Goal: Use online tool/utility: Utilize a website feature to perform a specific function

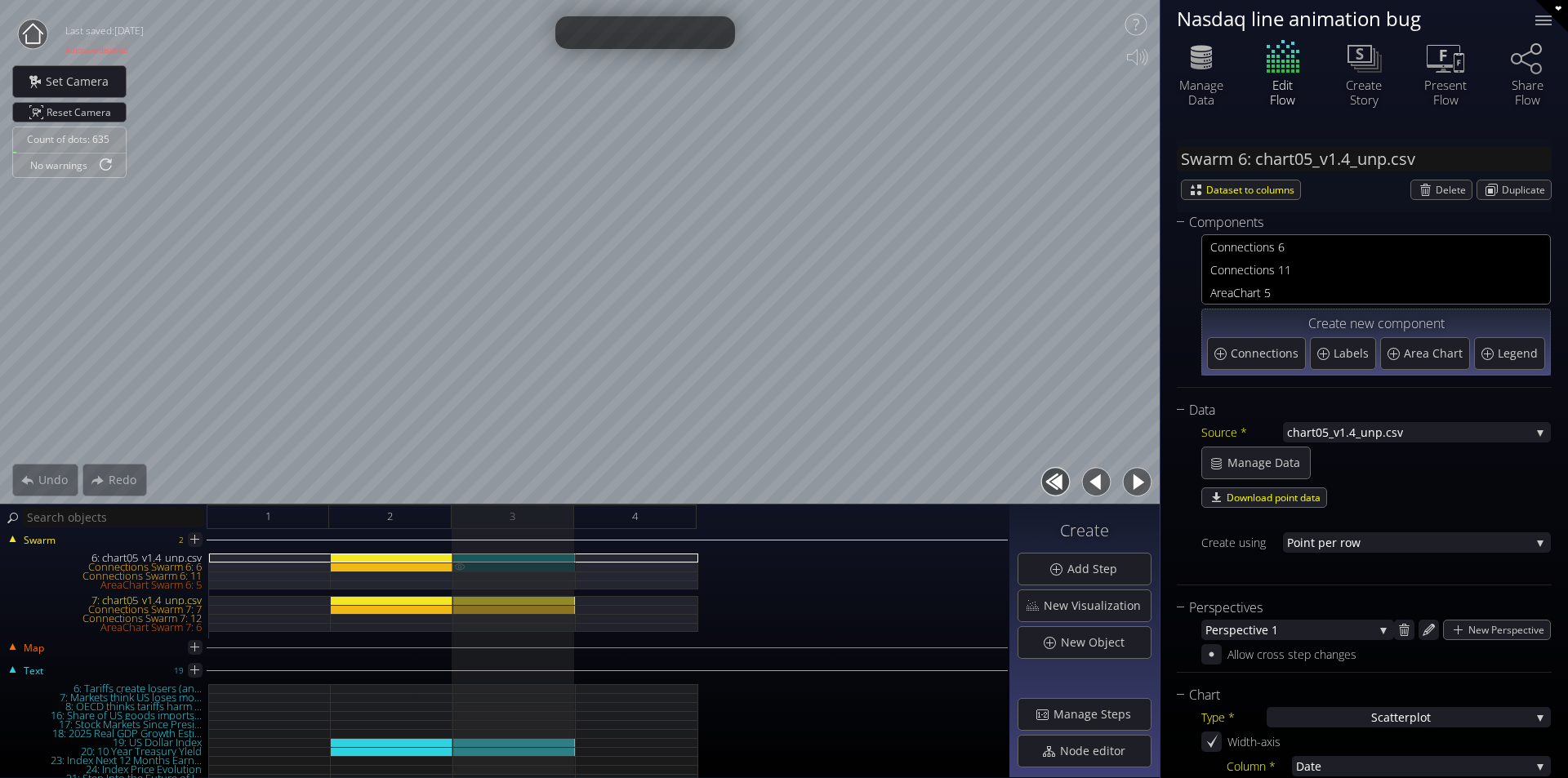
click at [546, 565] on div "Connections Swarm 6: 6" at bounding box center [514, 567] width 122 height 9
type input "Swarm 6: Connections 6"
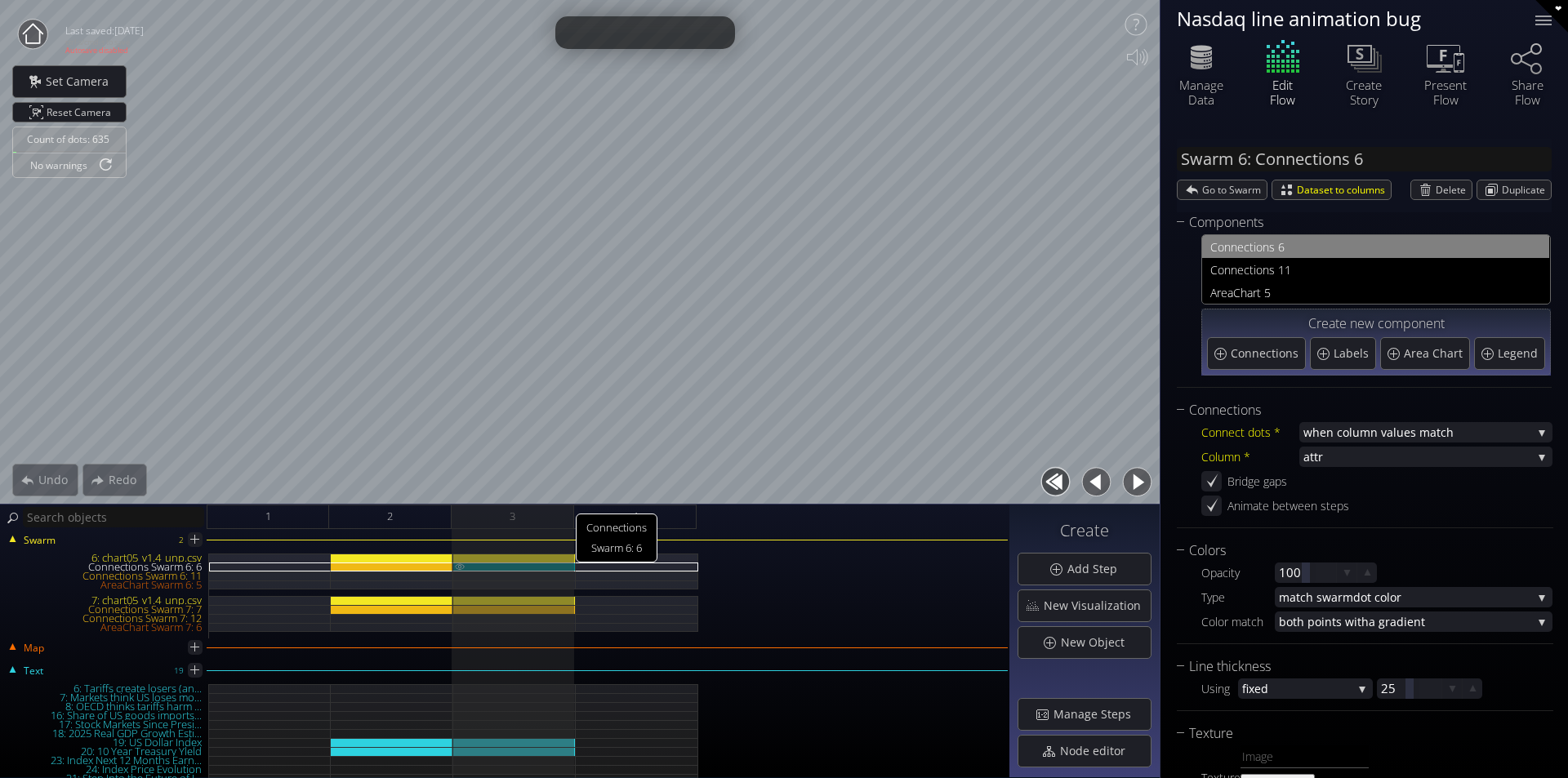
click at [462, 569] on img at bounding box center [459, 566] width 13 height 8
click at [442, 568] on div "Connections Swarm 6: 6" at bounding box center [392, 567] width 122 height 9
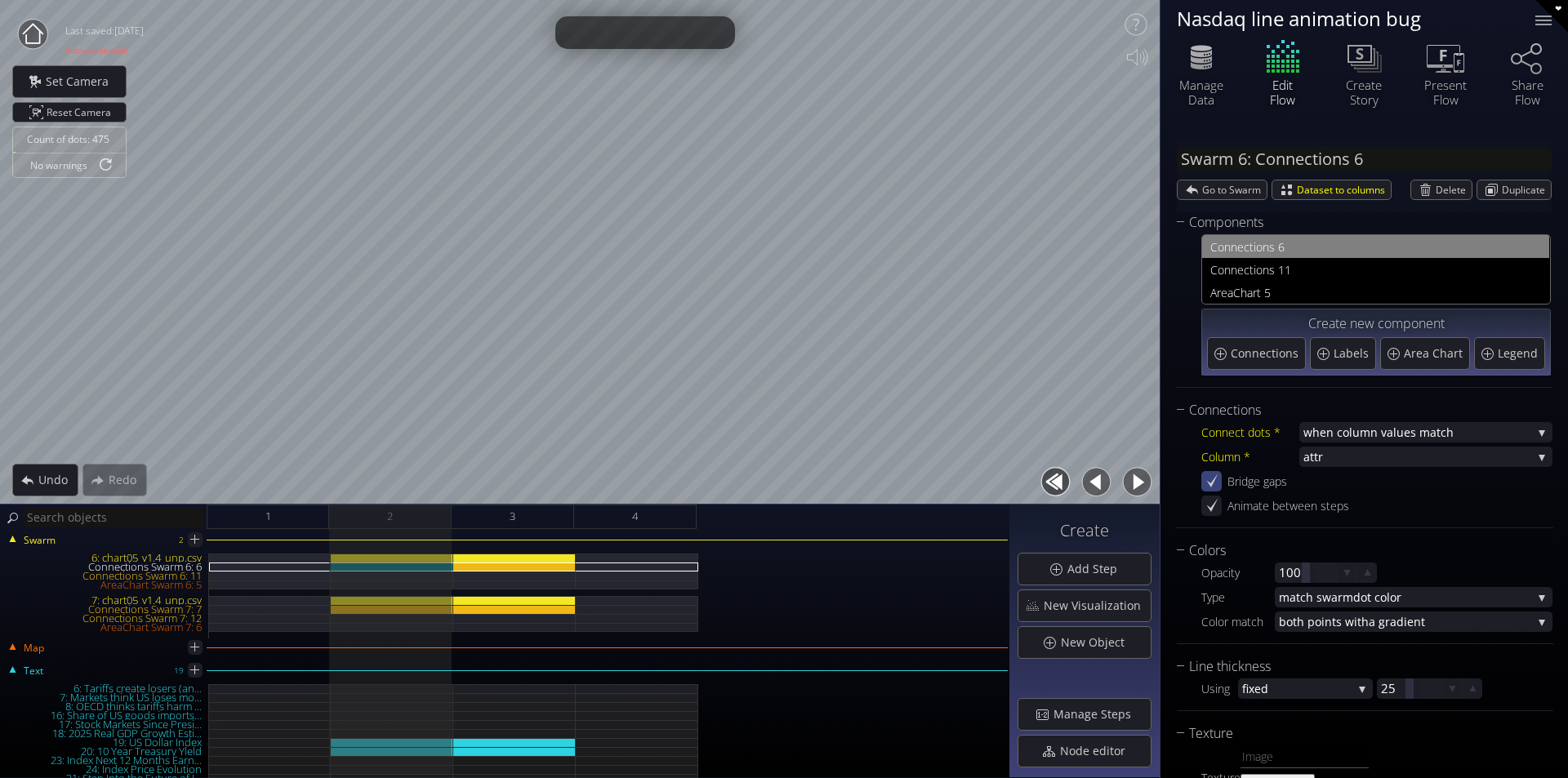
click at [1210, 478] on icon at bounding box center [1211, 481] width 15 height 15
click at [1143, 481] on button "button" at bounding box center [1136, 482] width 36 height 36
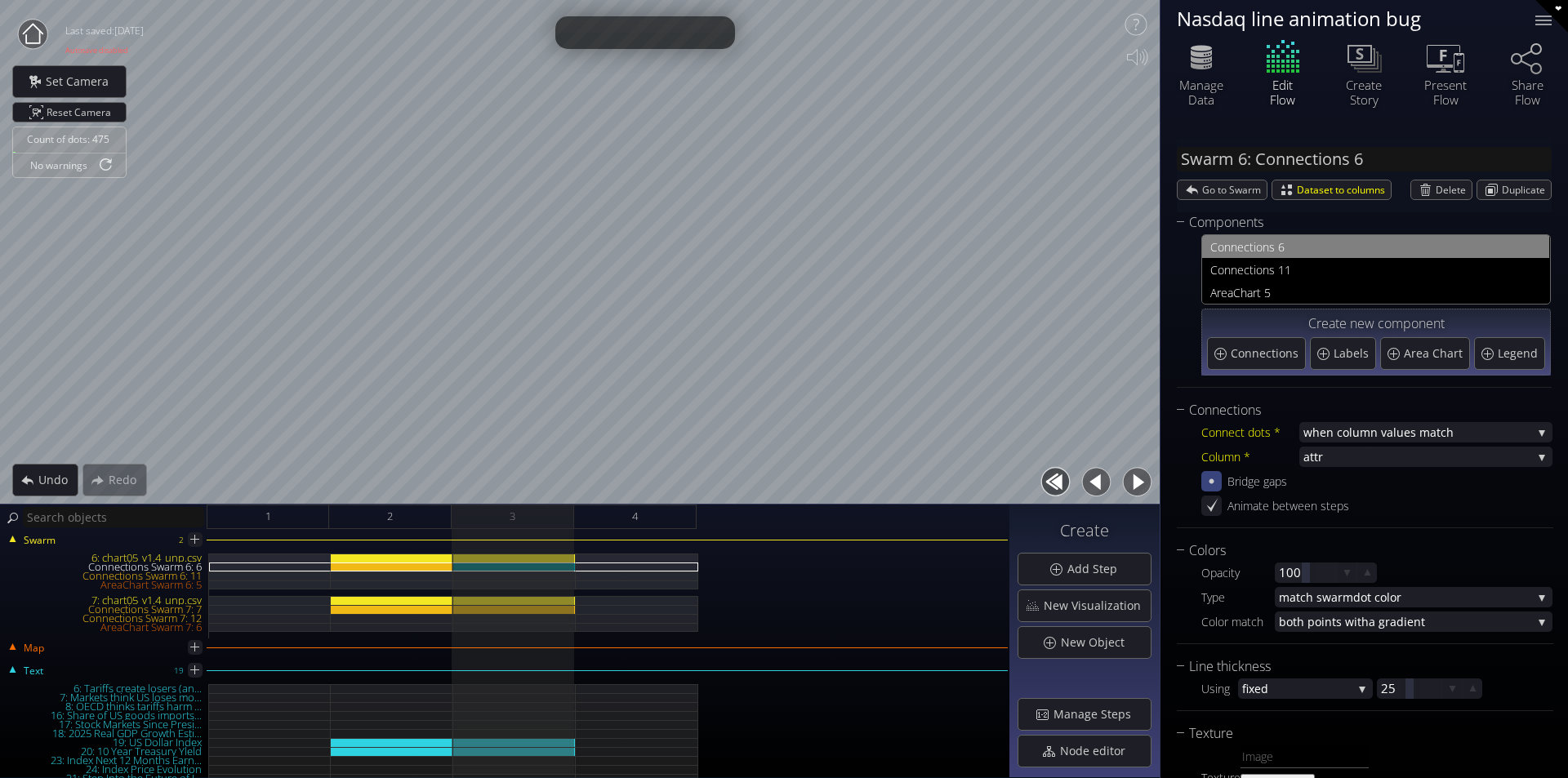
click at [1099, 484] on button "button" at bounding box center [1095, 482] width 36 height 36
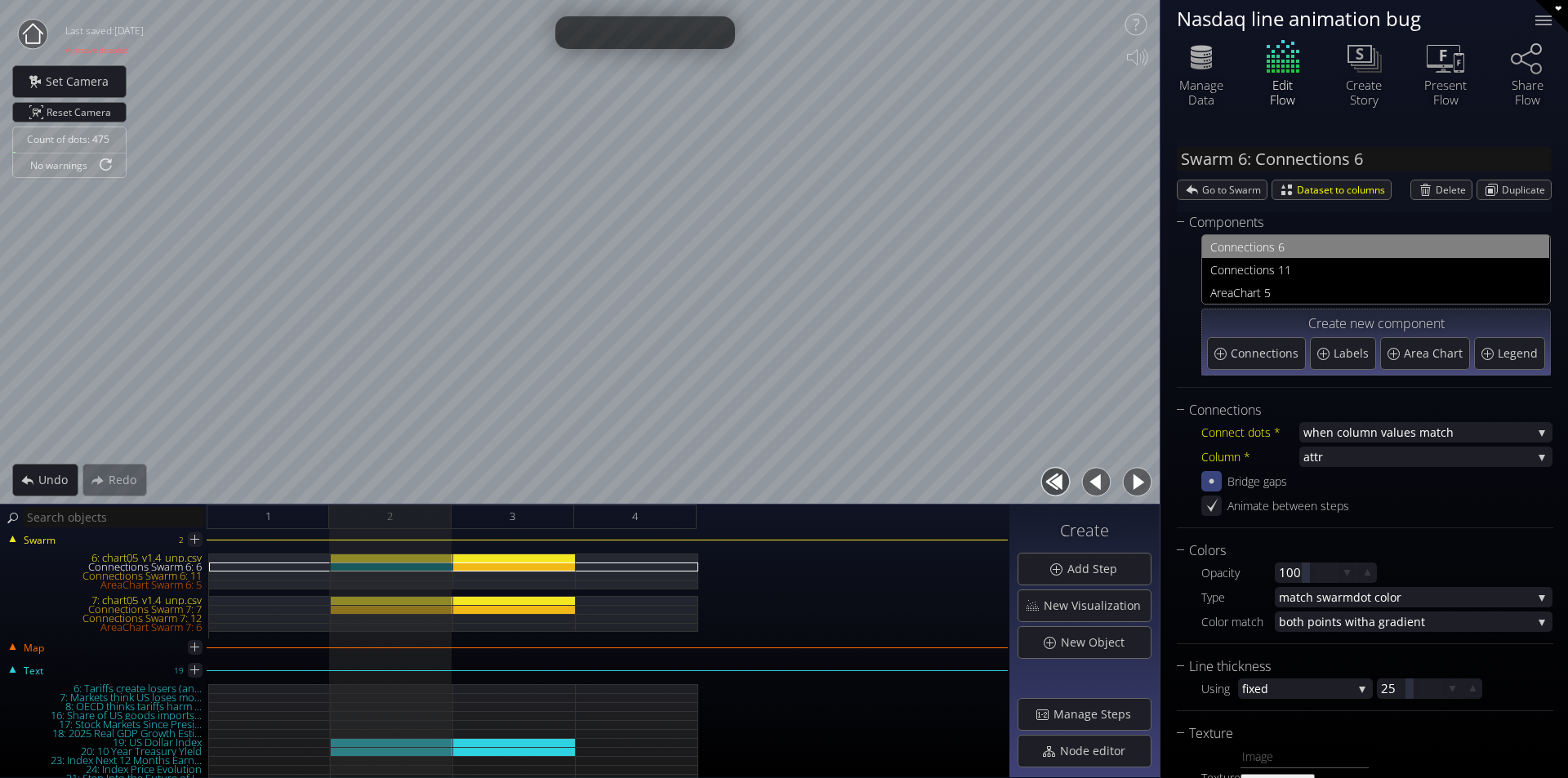
click at [1207, 483] on icon at bounding box center [1211, 481] width 15 height 15
click at [1127, 486] on button "button" at bounding box center [1136, 482] width 36 height 36
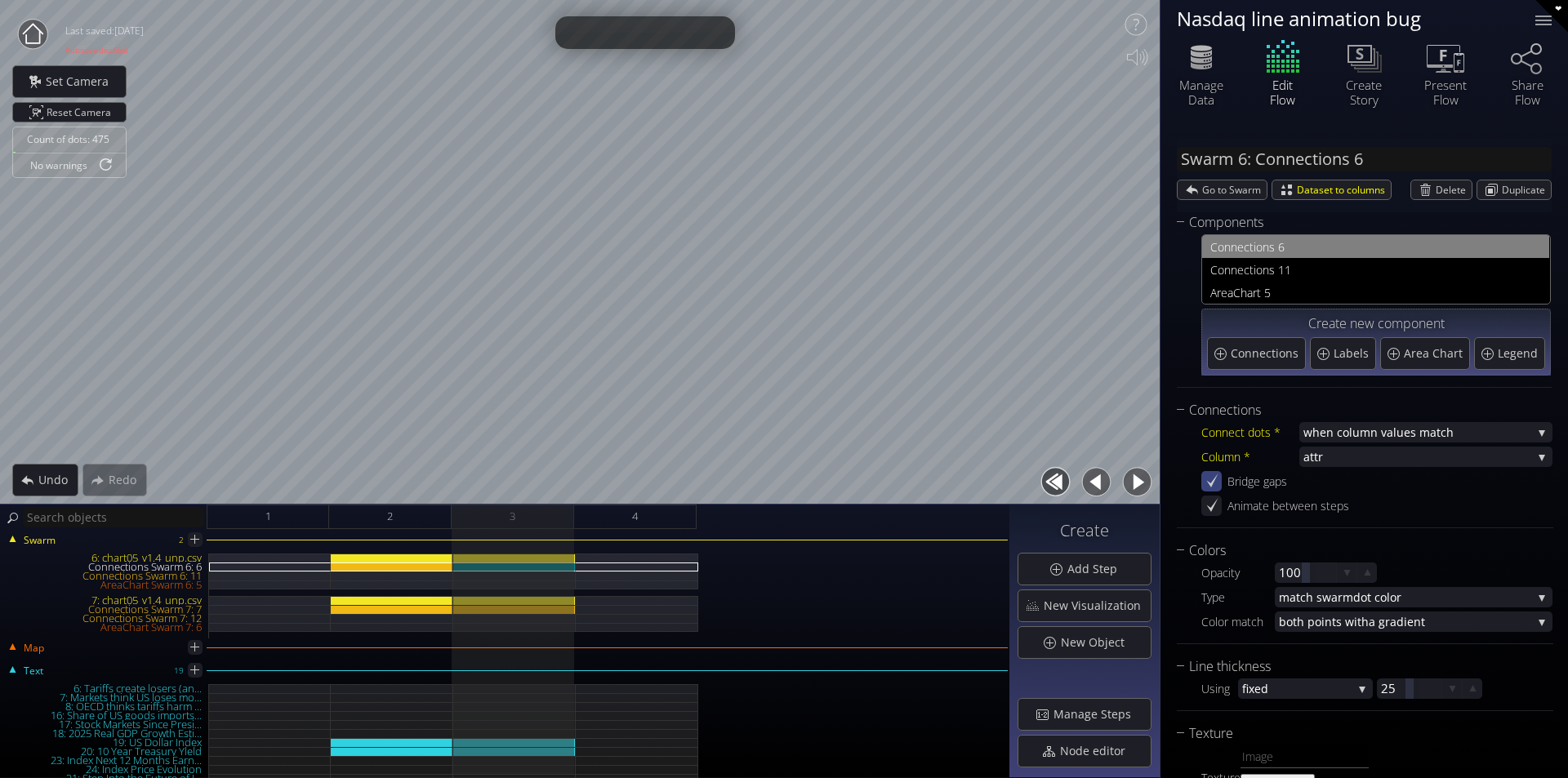
click at [1099, 485] on button "button" at bounding box center [1095, 482] width 36 height 36
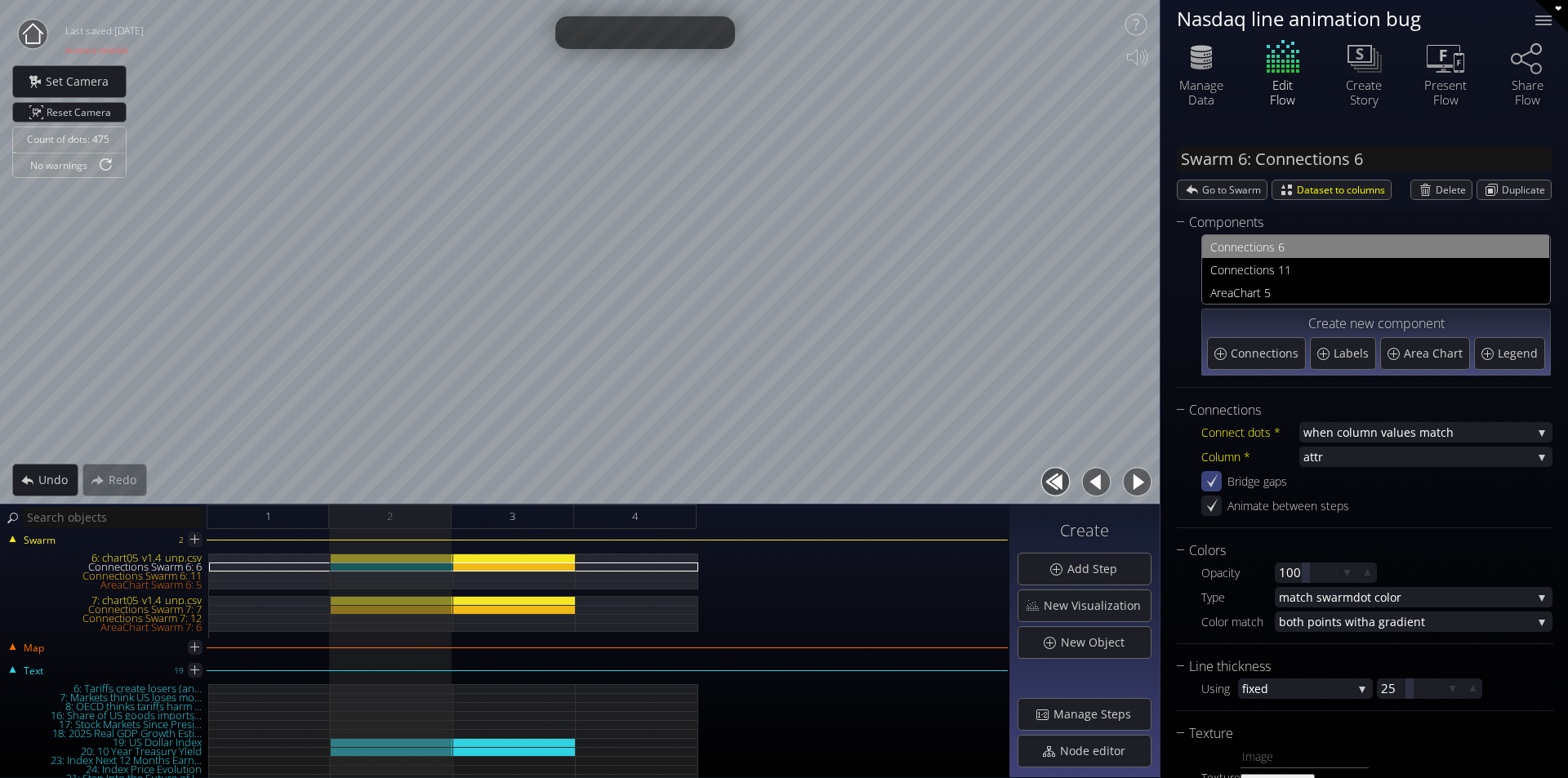
click at [1099, 485] on button "button" at bounding box center [1095, 482] width 36 height 36
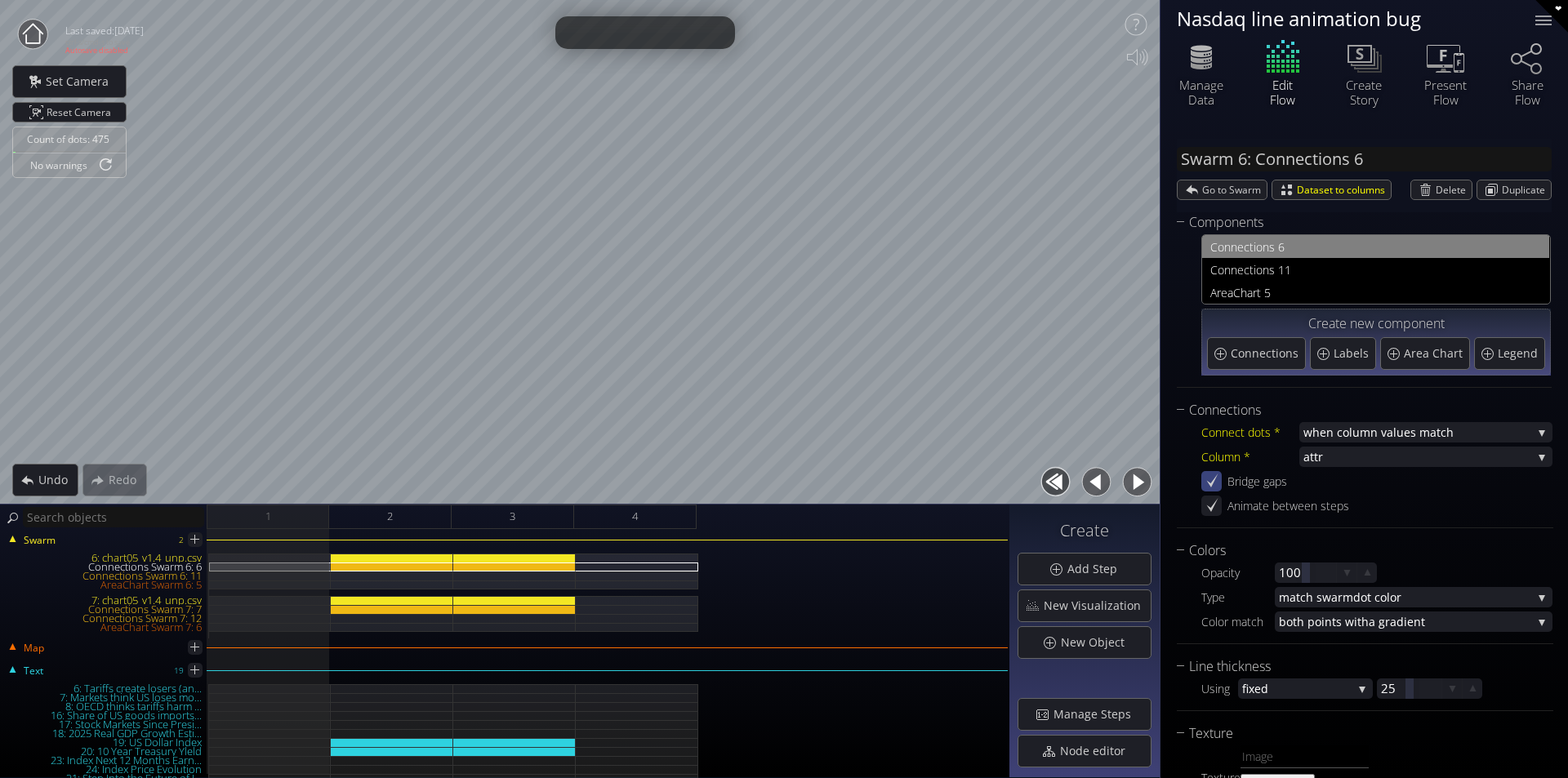
click at [1130, 485] on button "button" at bounding box center [1136, 482] width 36 height 36
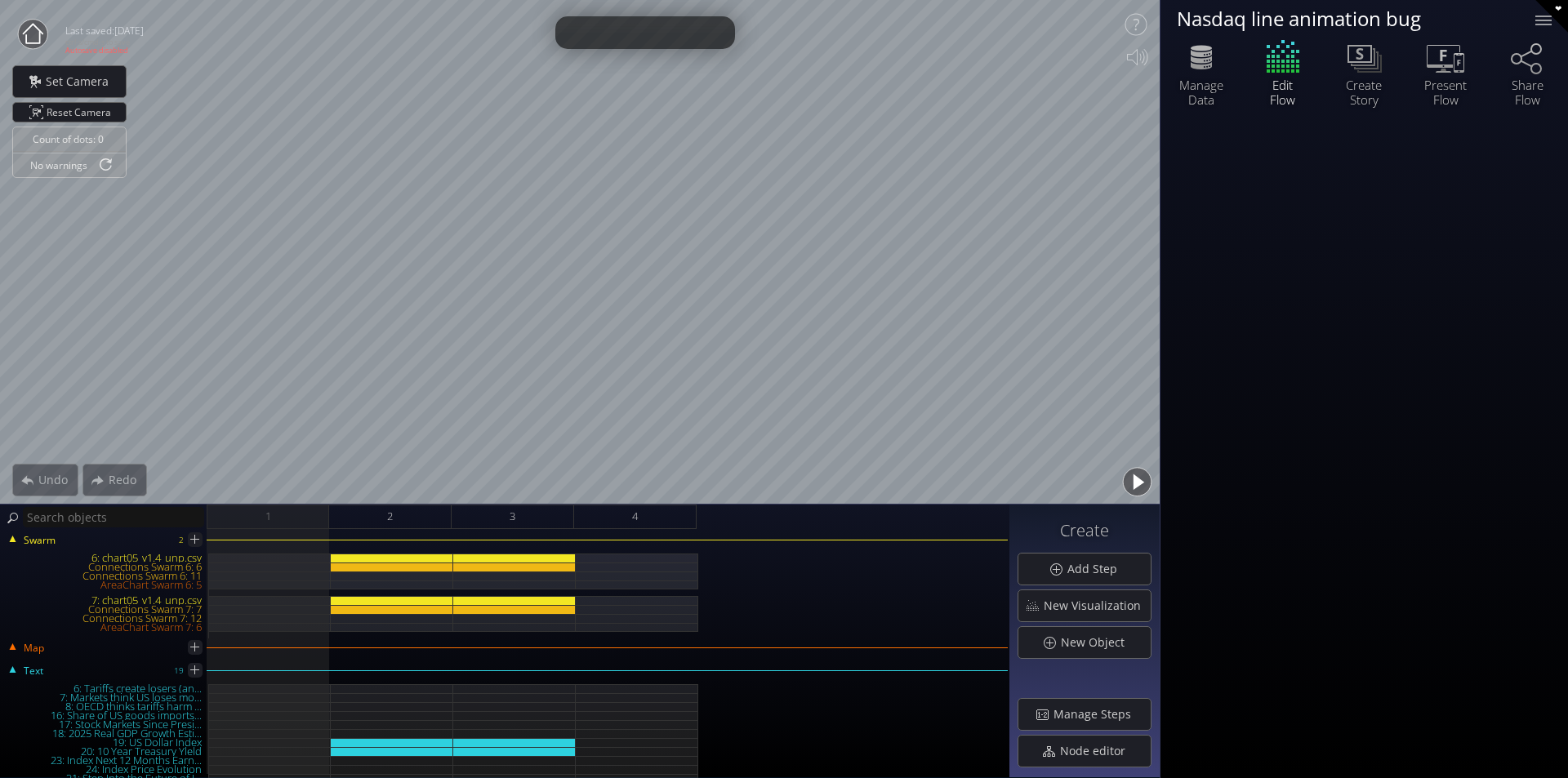
click at [1121, 483] on div at bounding box center [1098, 482] width 122 height 36
click at [1123, 482] on button "button" at bounding box center [1136, 482] width 36 height 36
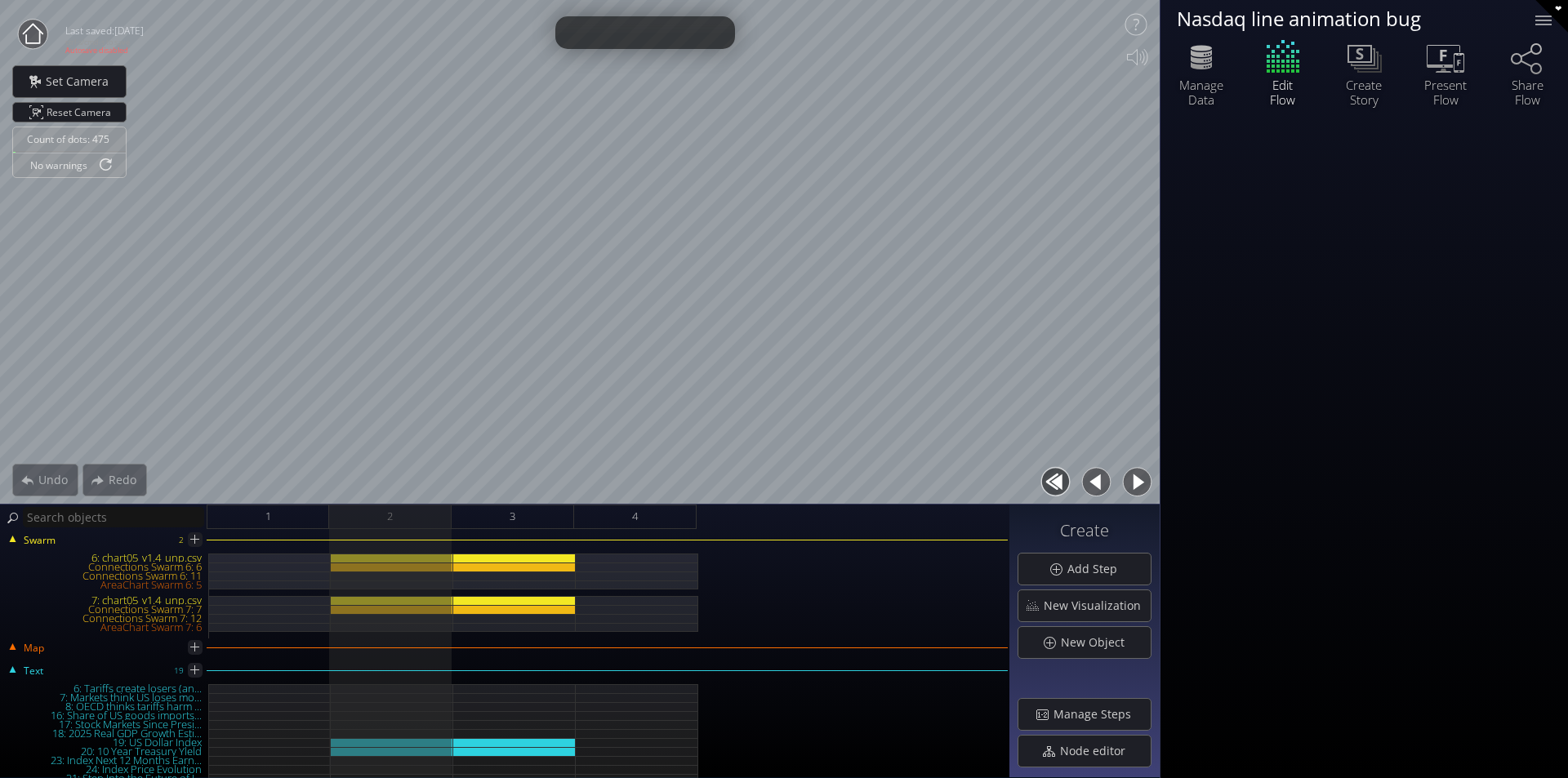
click at [1137, 481] on button "button" at bounding box center [1136, 482] width 36 height 36
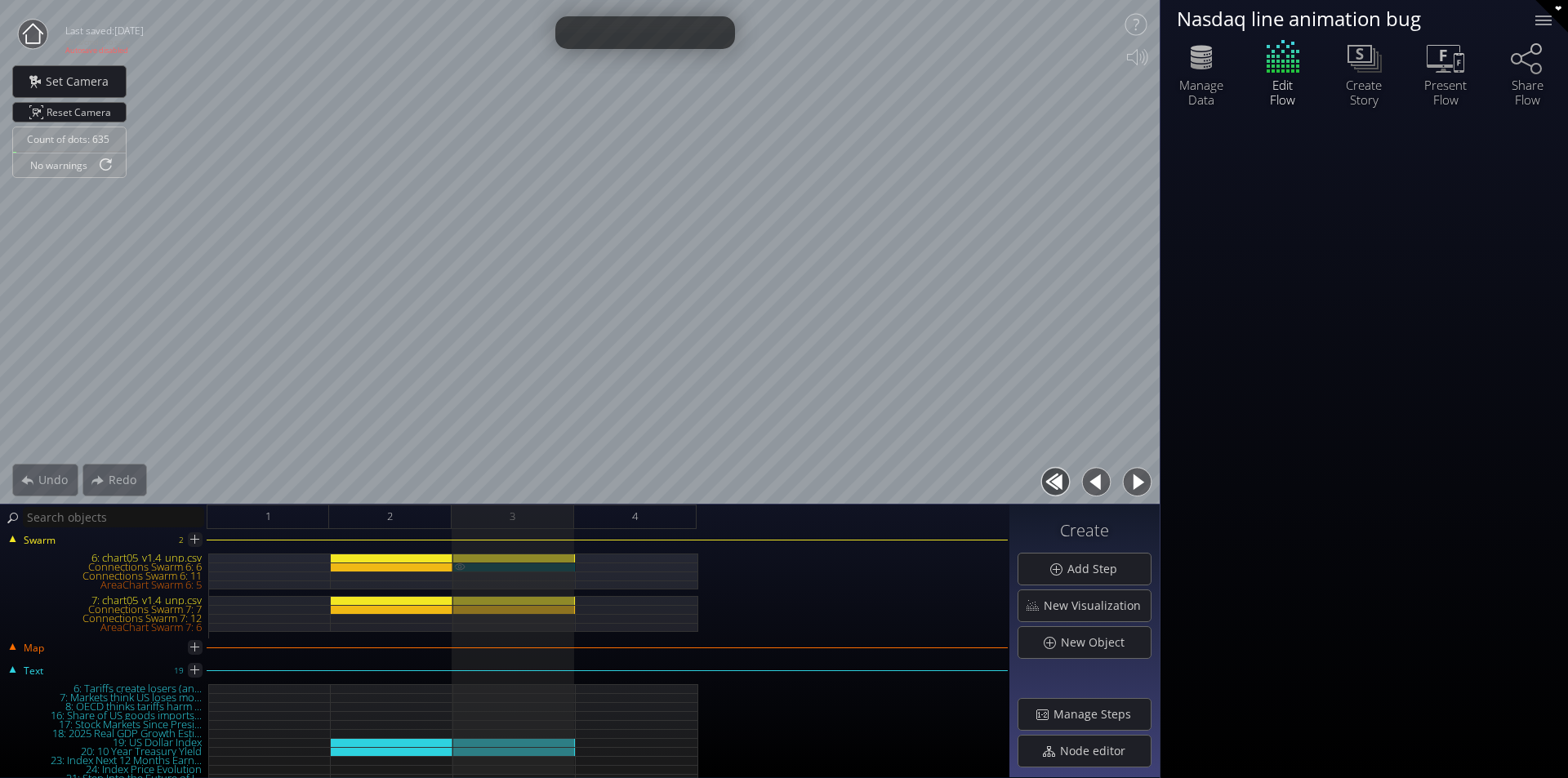
click at [545, 565] on div "Connections Swarm 6: 6" at bounding box center [514, 567] width 122 height 9
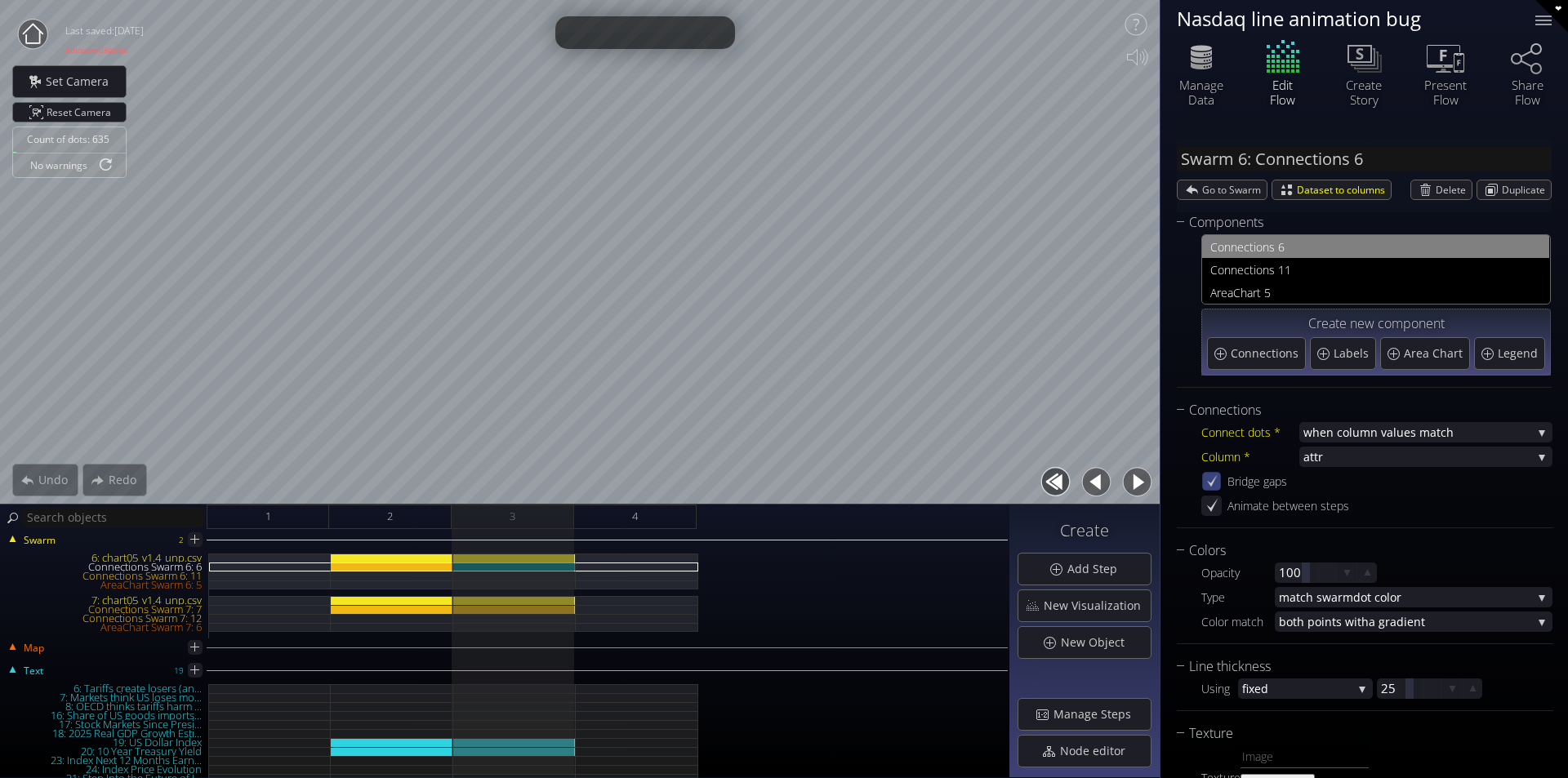
click at [1213, 481] on icon at bounding box center [1212, 480] width 11 height 12
click at [1100, 485] on button "button" at bounding box center [1095, 482] width 36 height 36
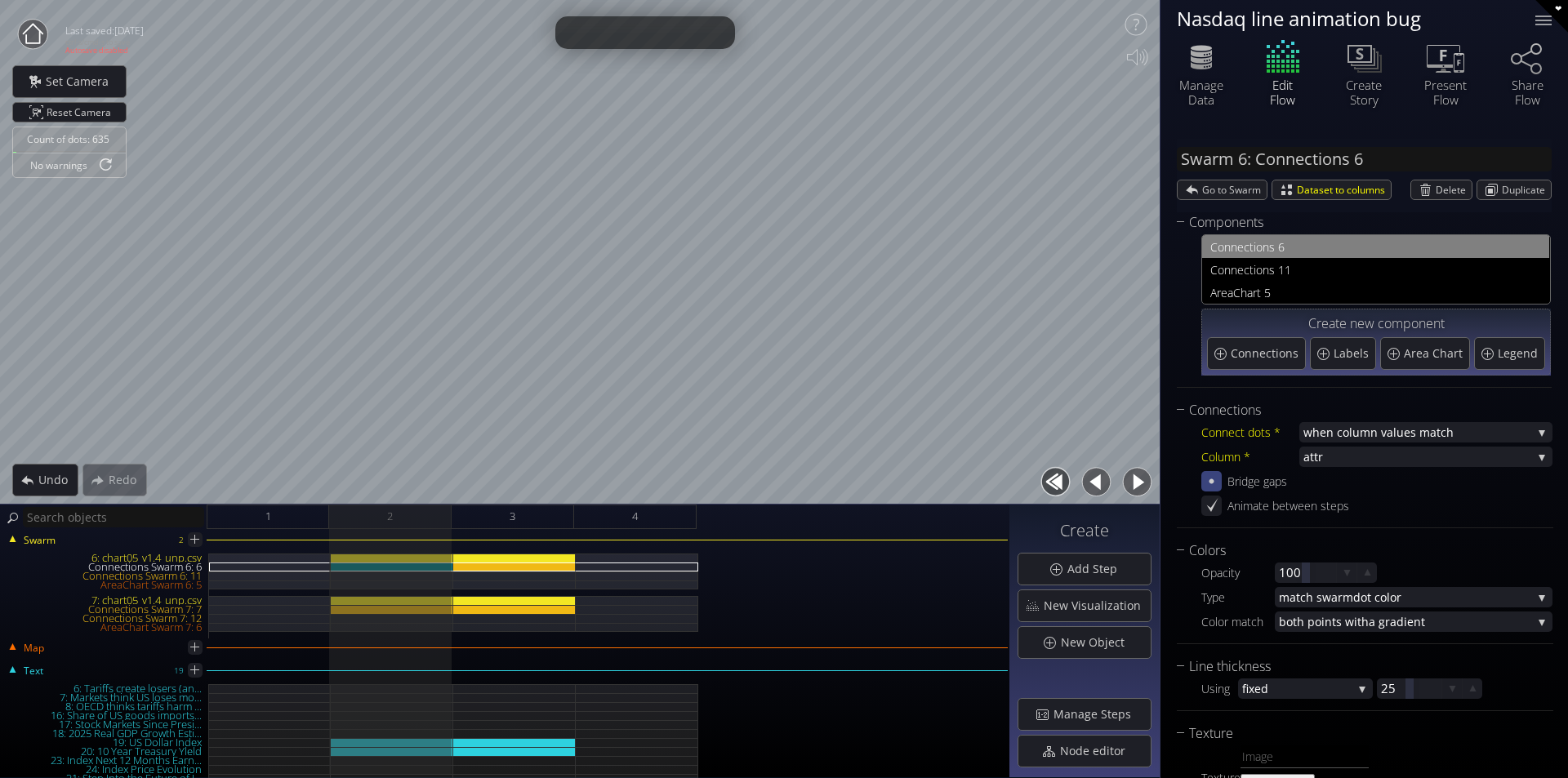
click at [1123, 485] on button "button" at bounding box center [1136, 482] width 36 height 36
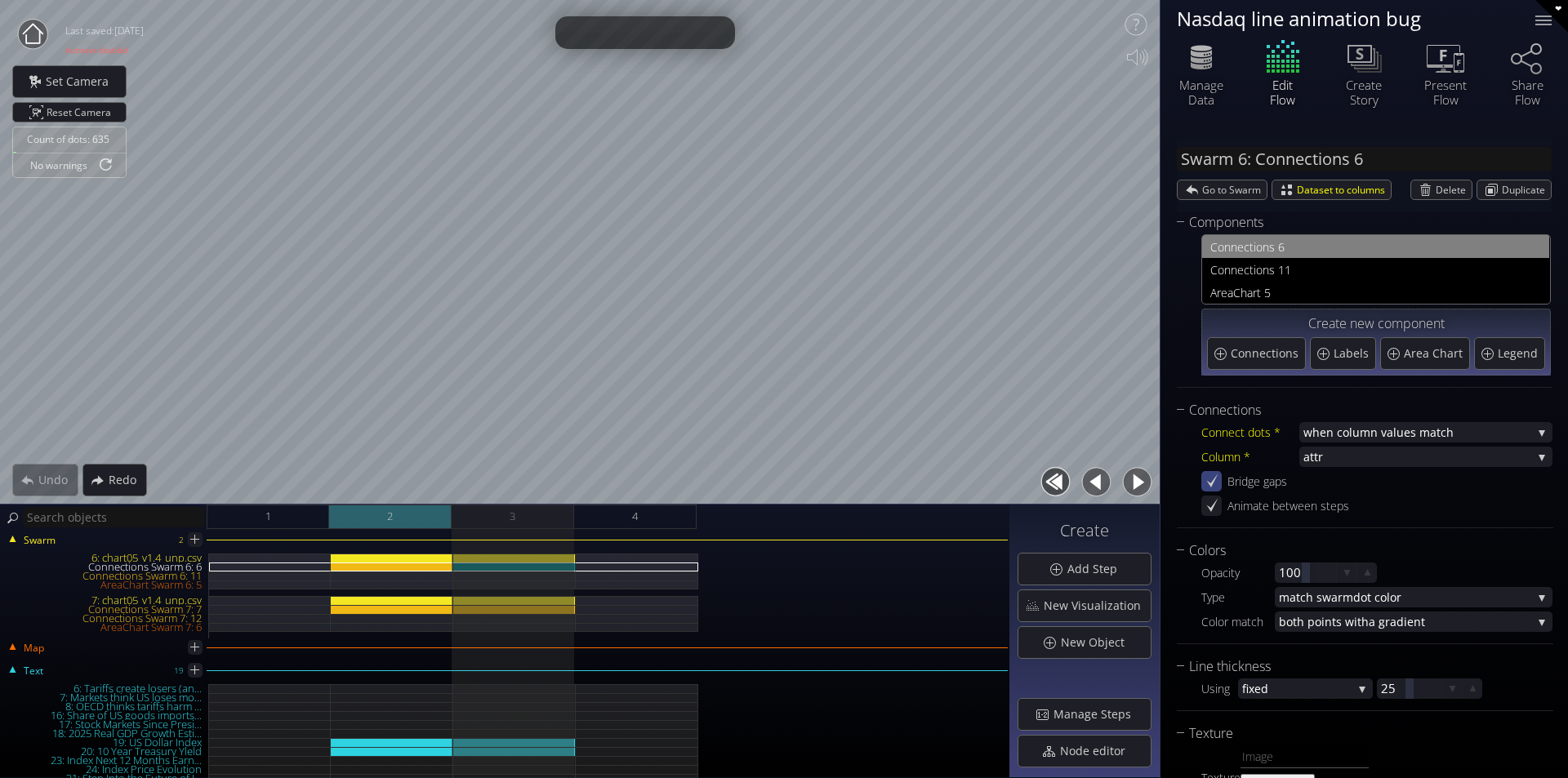
click at [424, 525] on div "2" at bounding box center [390, 517] width 122 height 25
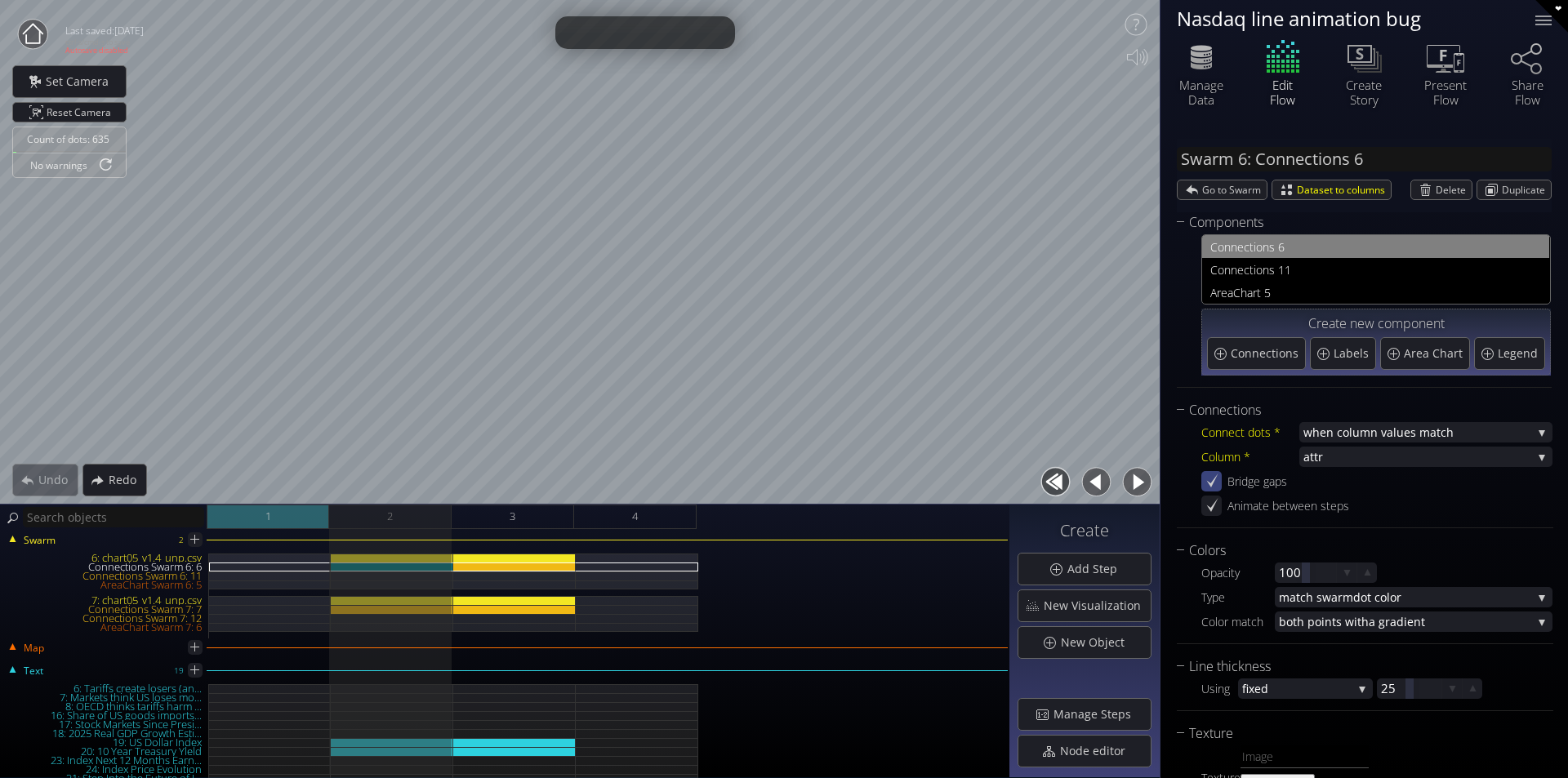
click at [294, 525] on div "1" at bounding box center [267, 517] width 122 height 25
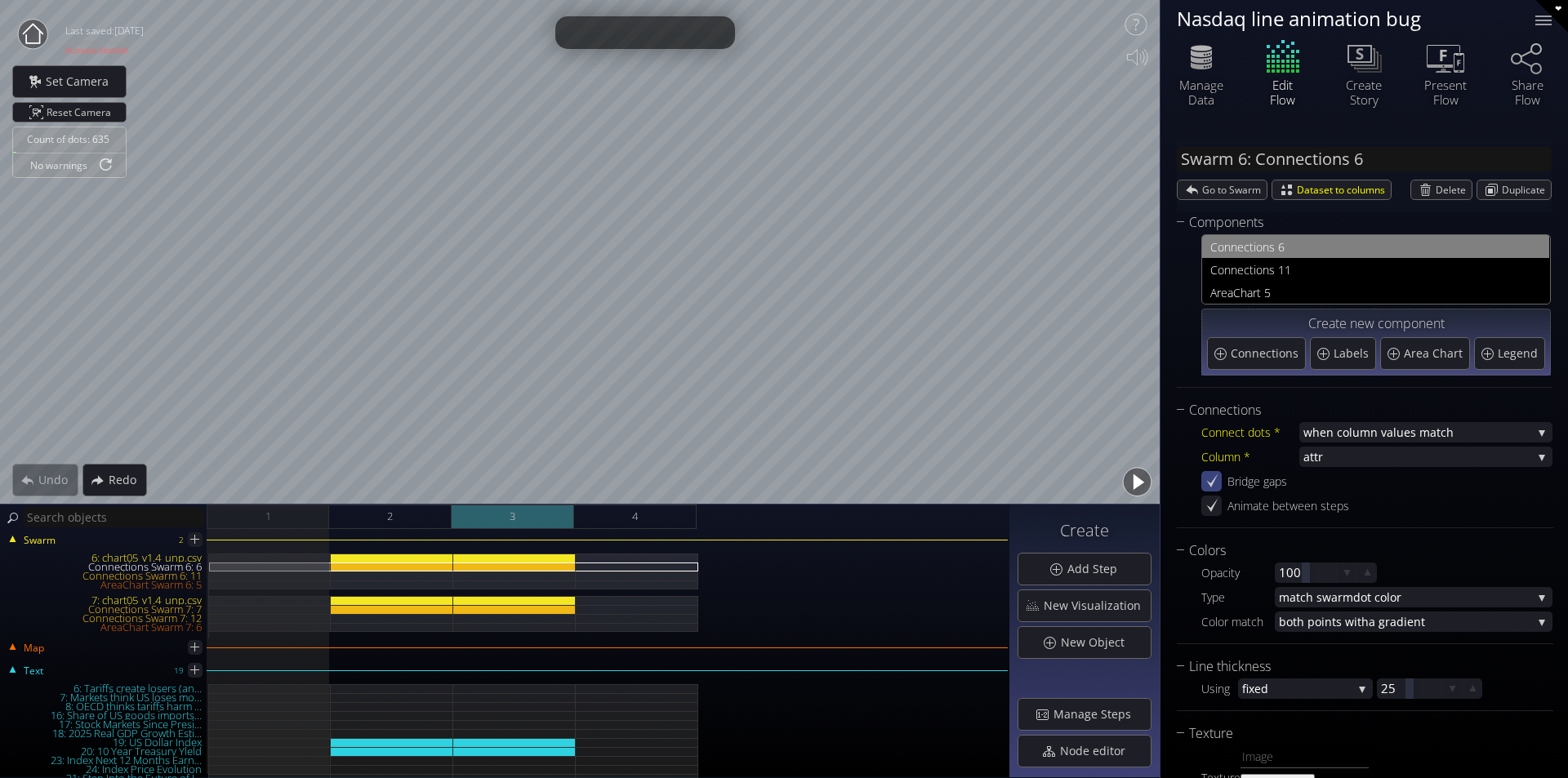
click at [511, 517] on span "3" at bounding box center [512, 517] width 6 height 20
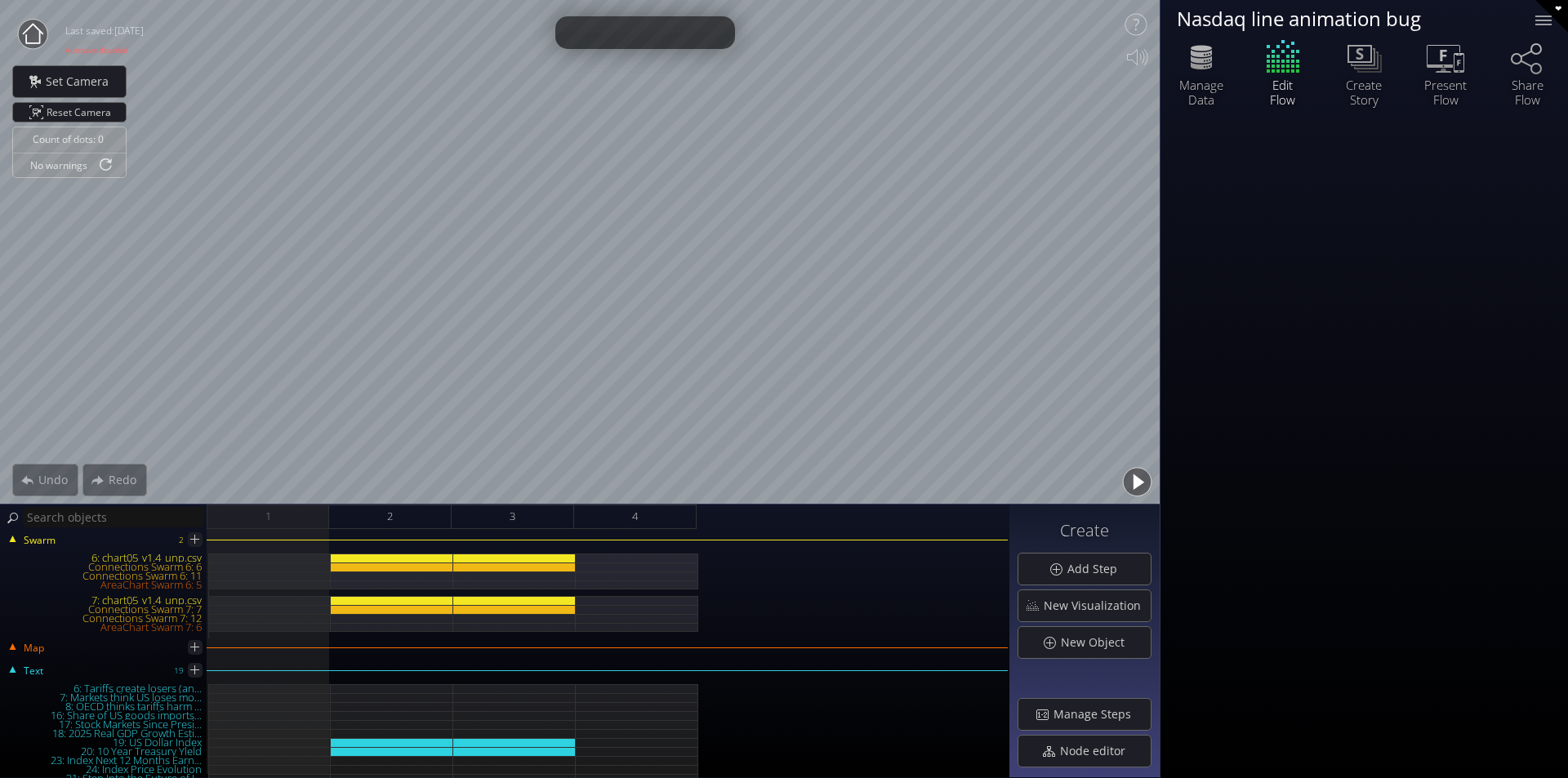
click at [1118, 481] on button "button" at bounding box center [1136, 482] width 36 height 36
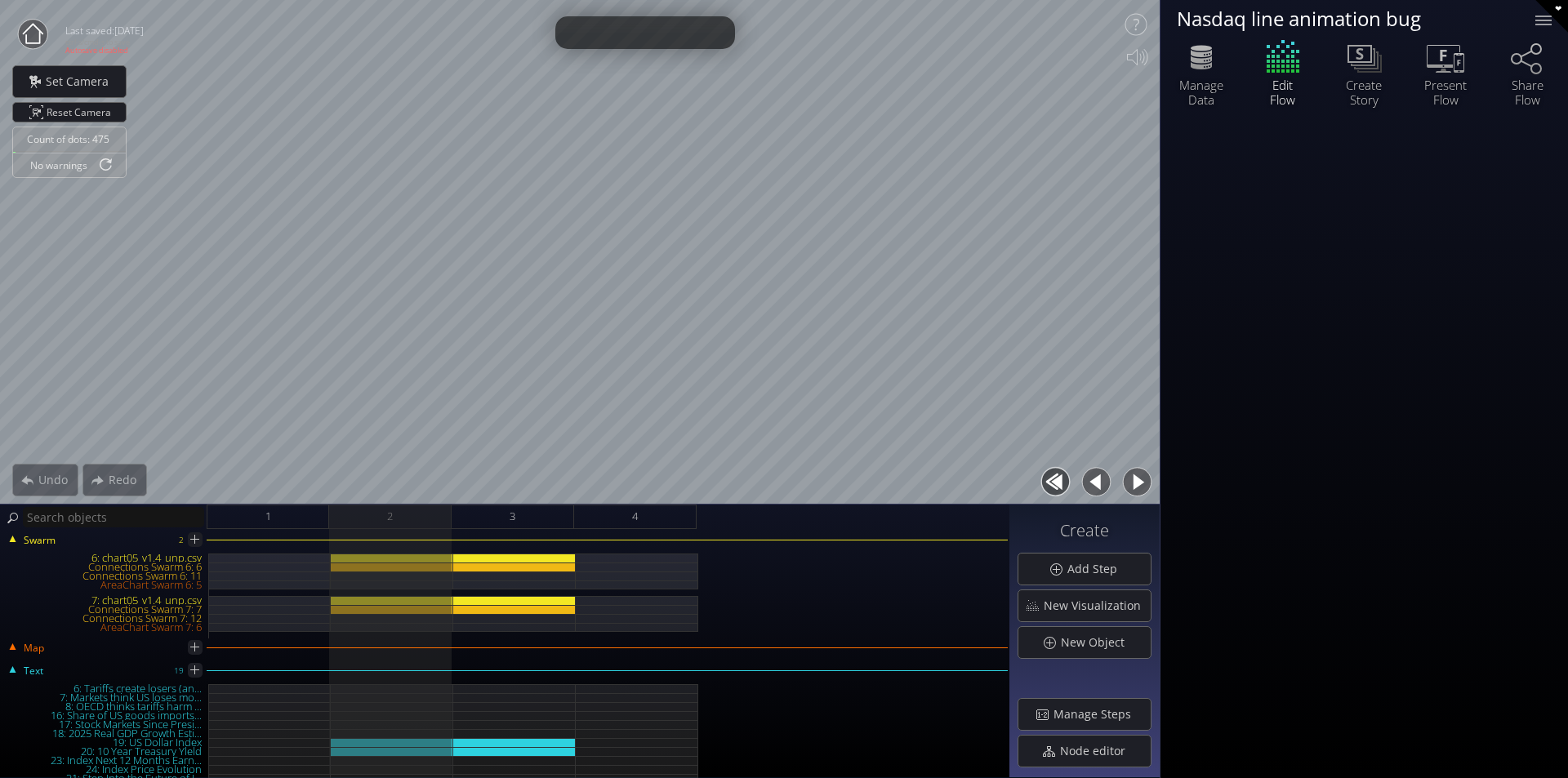
click at [1135, 482] on button "button" at bounding box center [1136, 482] width 36 height 36
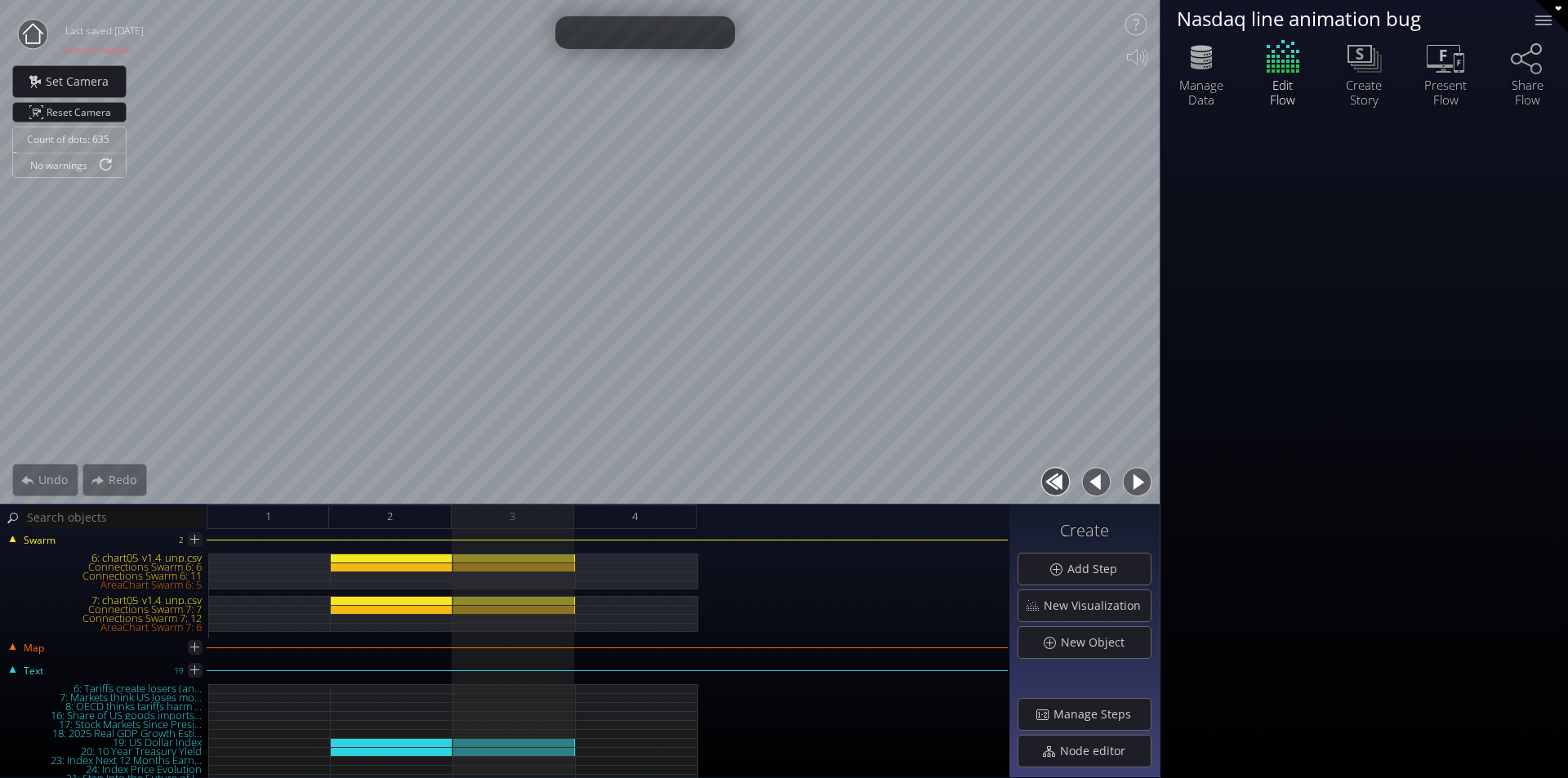
click at [1100, 488] on button "button" at bounding box center [1095, 482] width 36 height 36
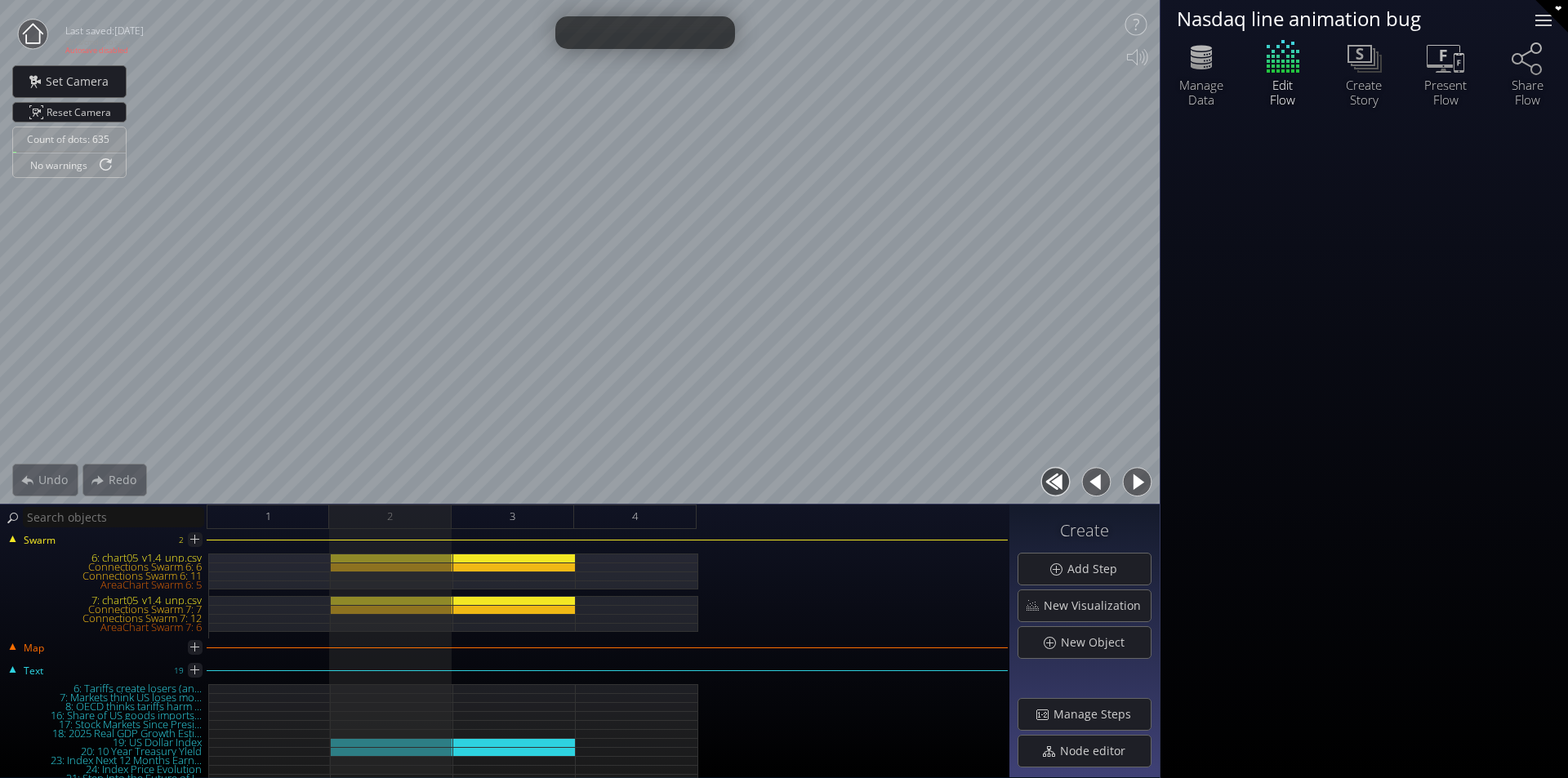
click at [1543, 20] on div at bounding box center [1543, 20] width 16 height 2
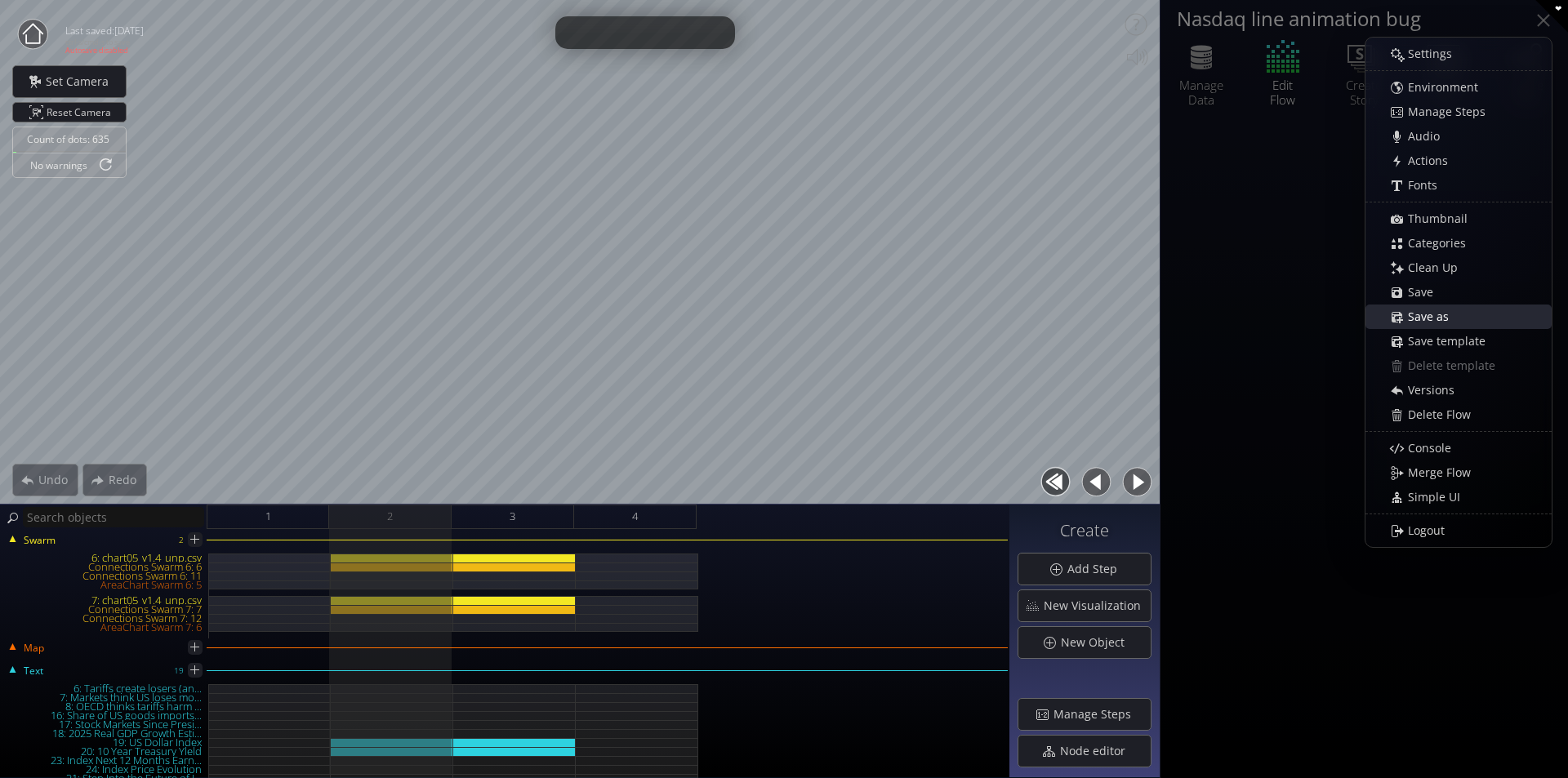
click at [1448, 314] on span "Save as" at bounding box center [1432, 316] width 52 height 16
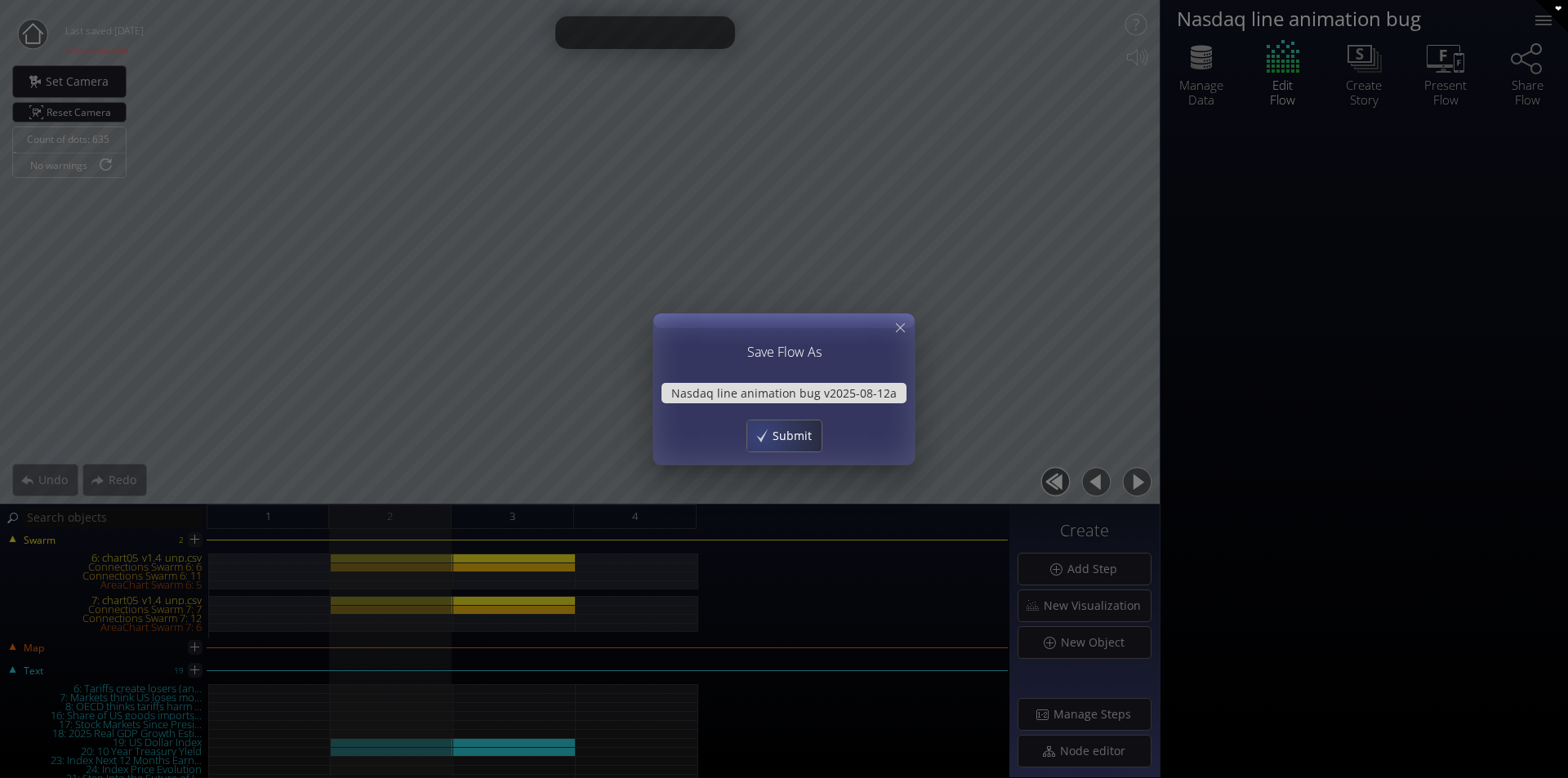
click at [759, 434] on div "Submit" at bounding box center [785, 436] width 75 height 31
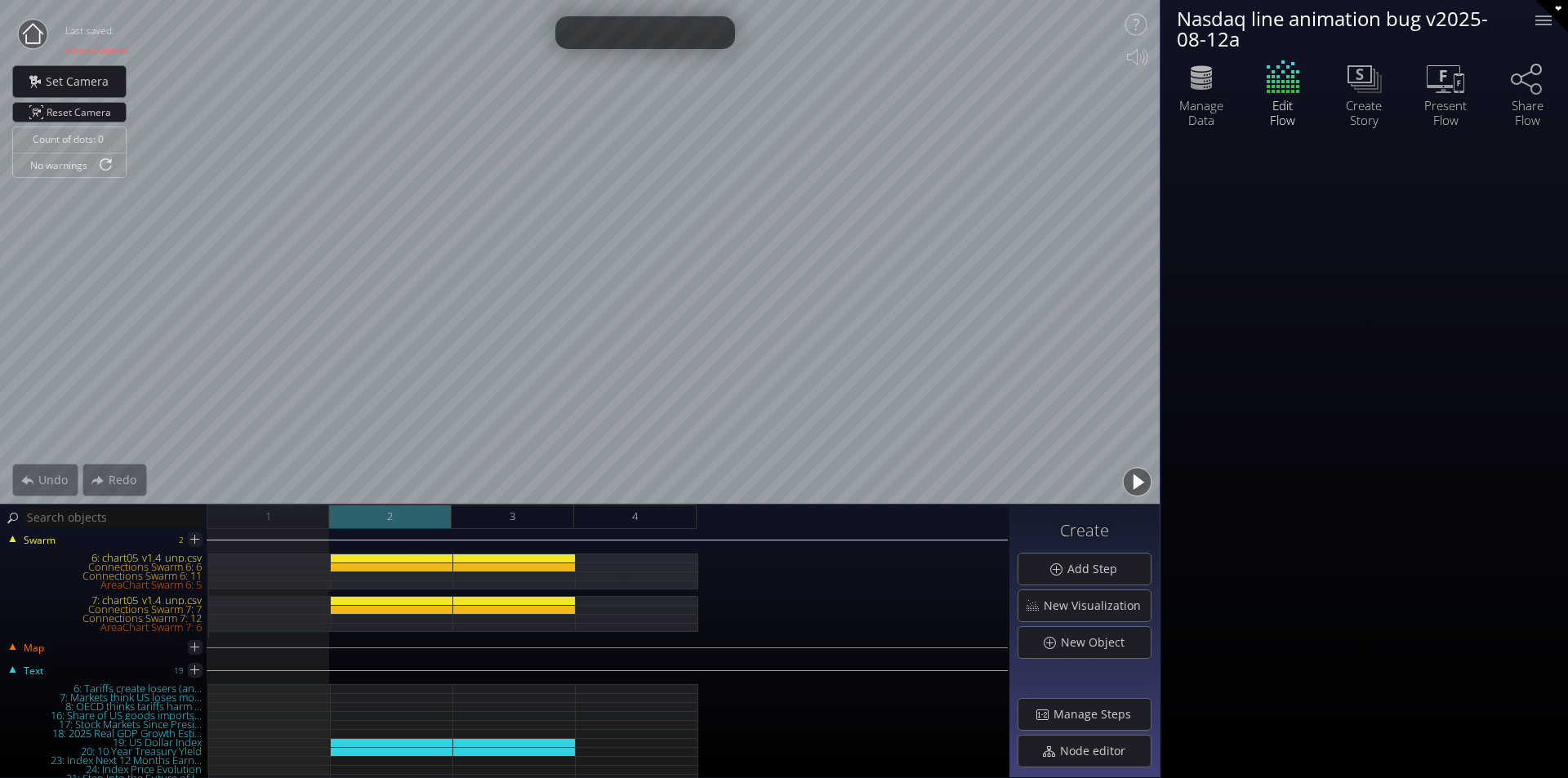
click at [411, 511] on div "2" at bounding box center [390, 517] width 122 height 25
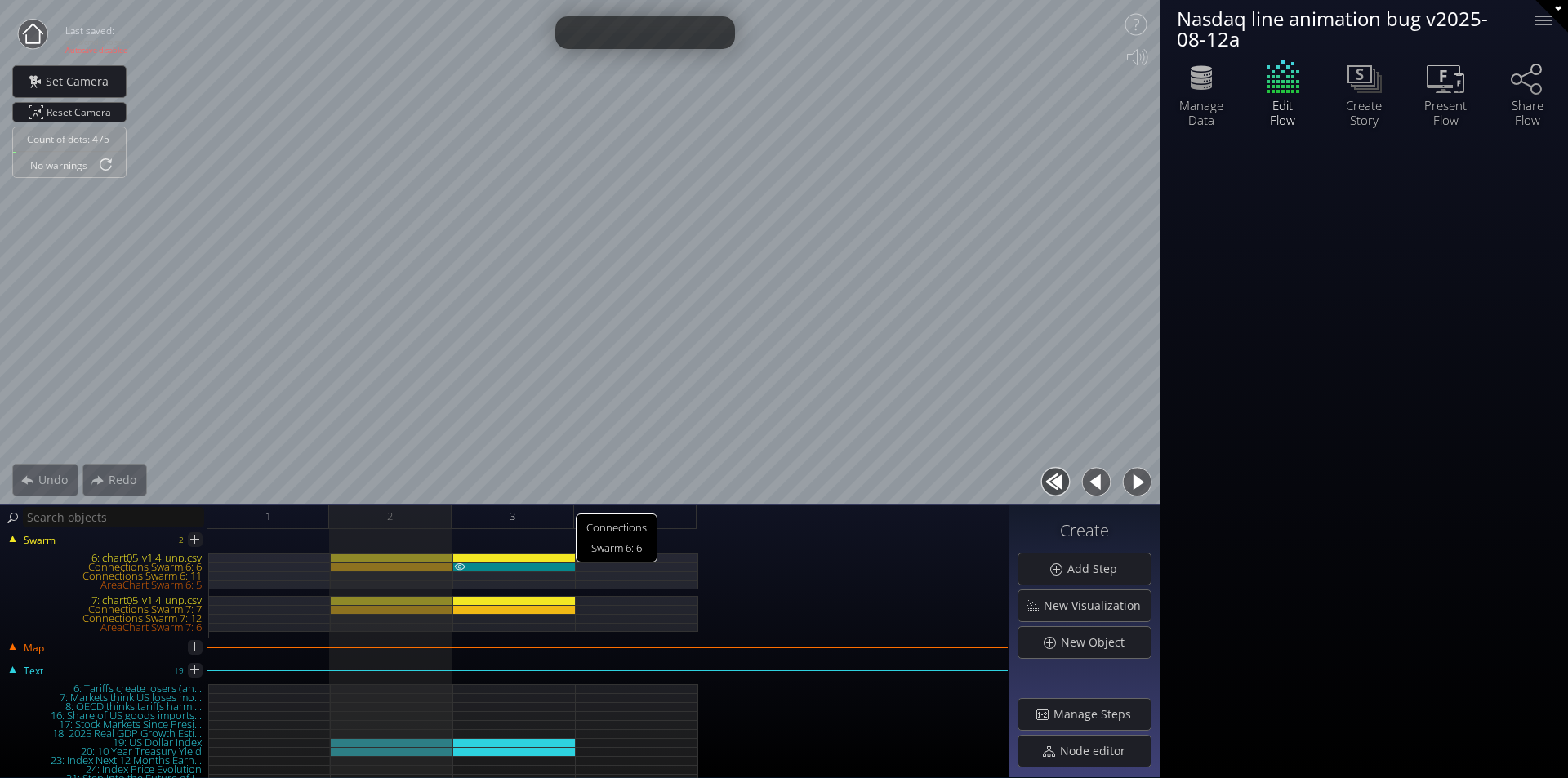
click at [501, 568] on div "Connections Swarm 6: 6" at bounding box center [514, 567] width 122 height 9
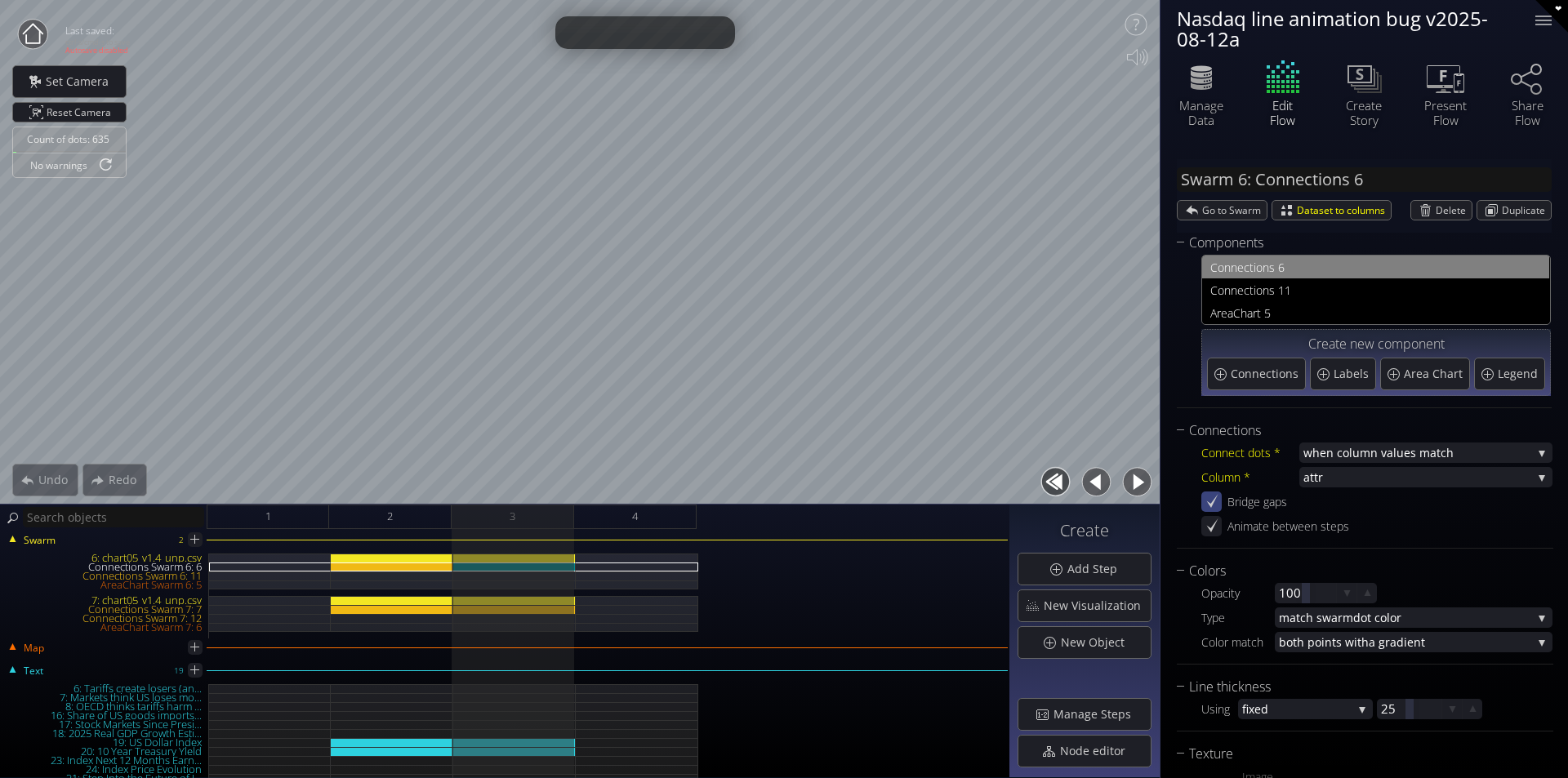
click at [1208, 506] on icon at bounding box center [1211, 501] width 15 height 15
click at [444, 567] on div "Connections Swarm 6: 6" at bounding box center [392, 567] width 122 height 9
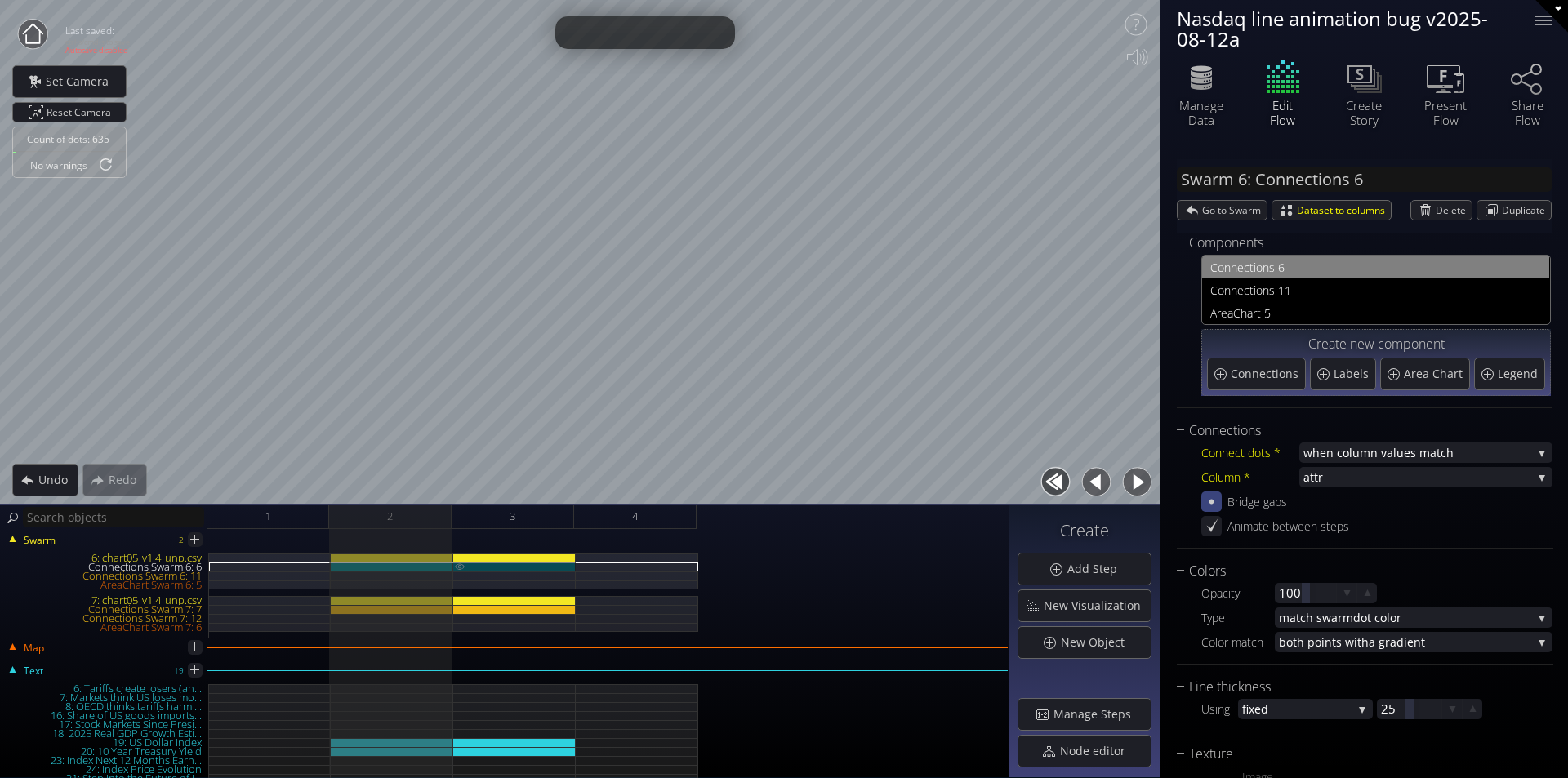
click at [511, 568] on div "Connections Swarm 6: 6" at bounding box center [514, 567] width 122 height 9
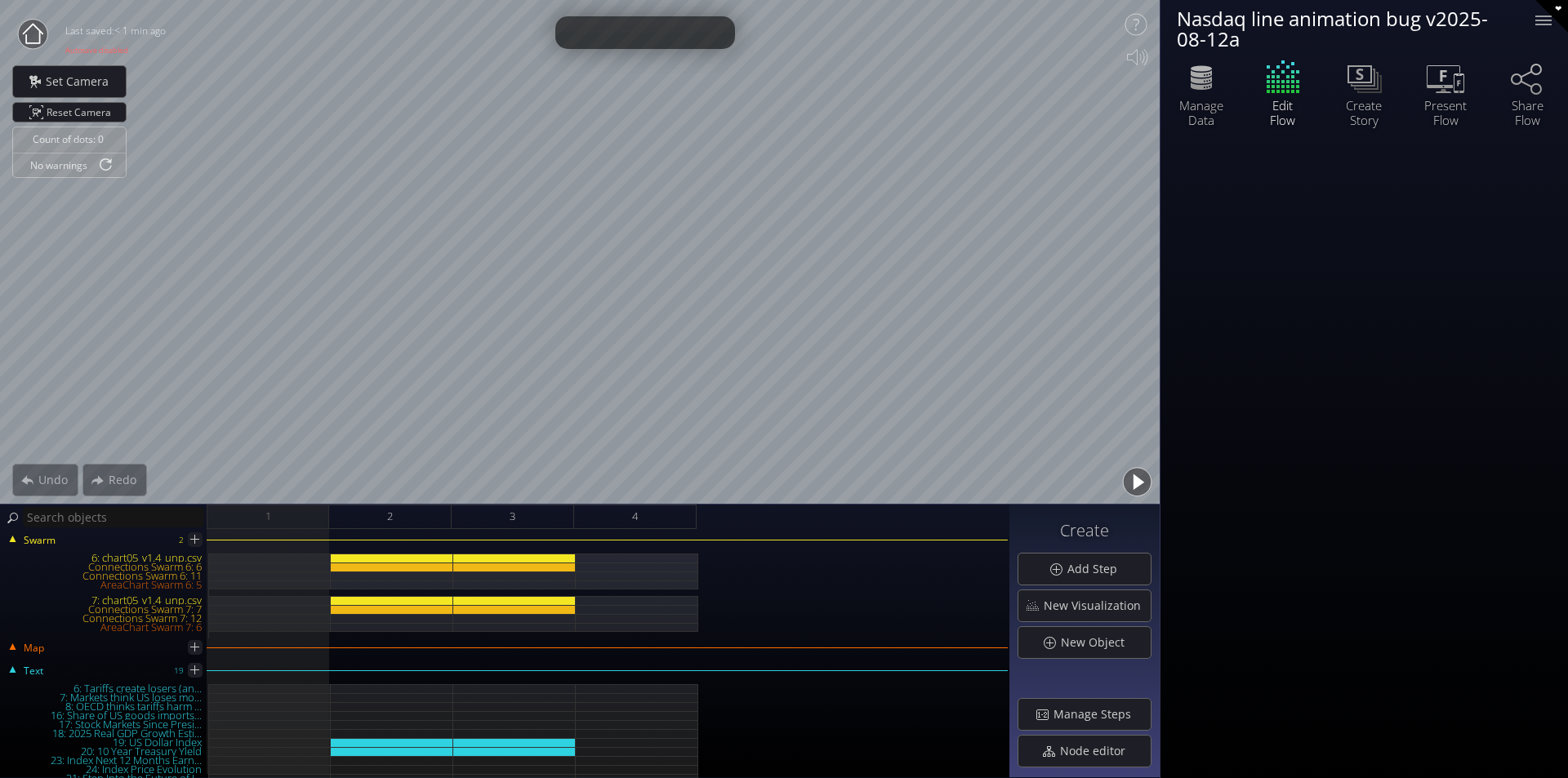
click at [1139, 490] on button "button" at bounding box center [1136, 482] width 36 height 36
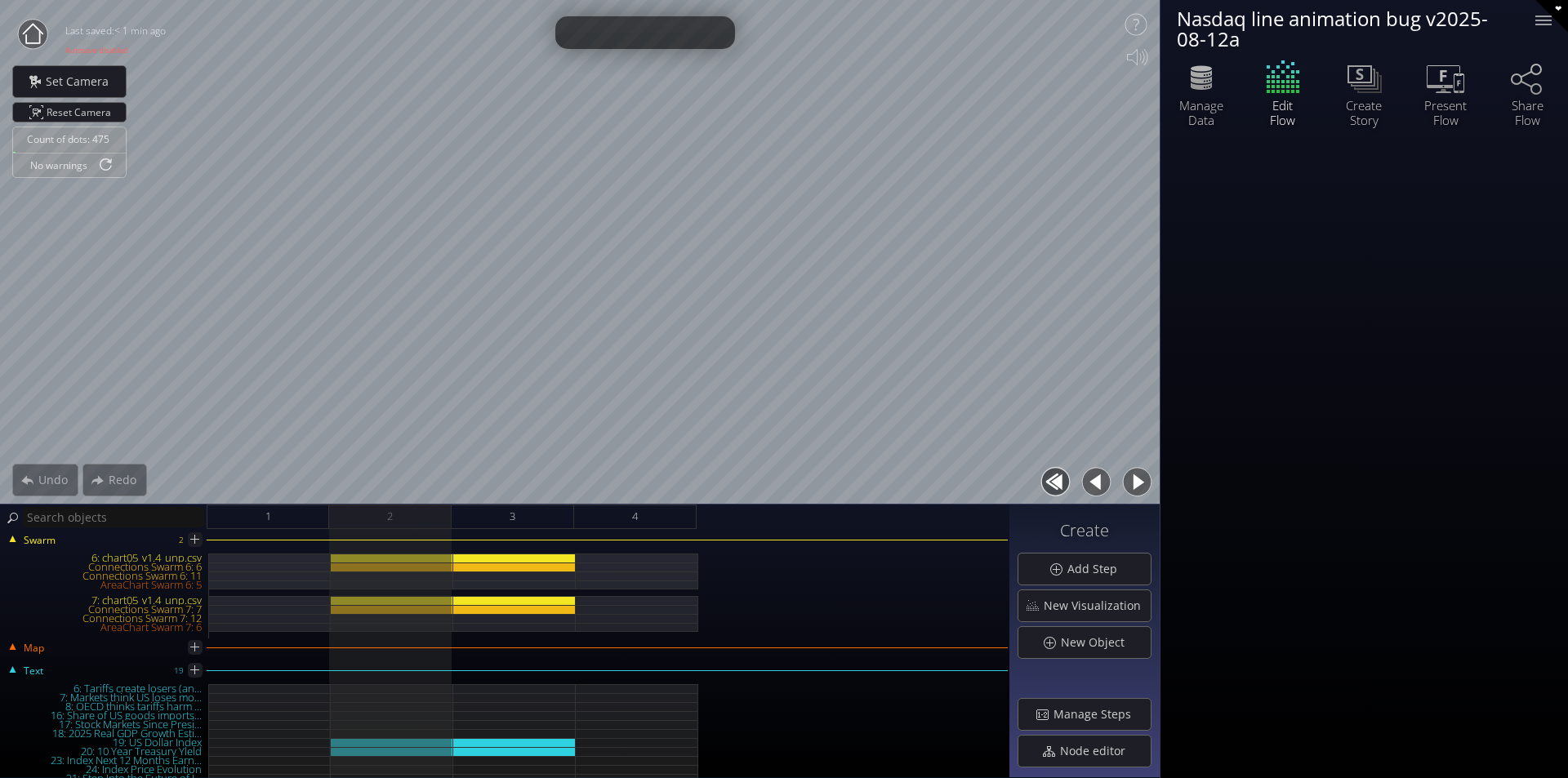
click at [1139, 486] on button "button" at bounding box center [1136, 482] width 36 height 36
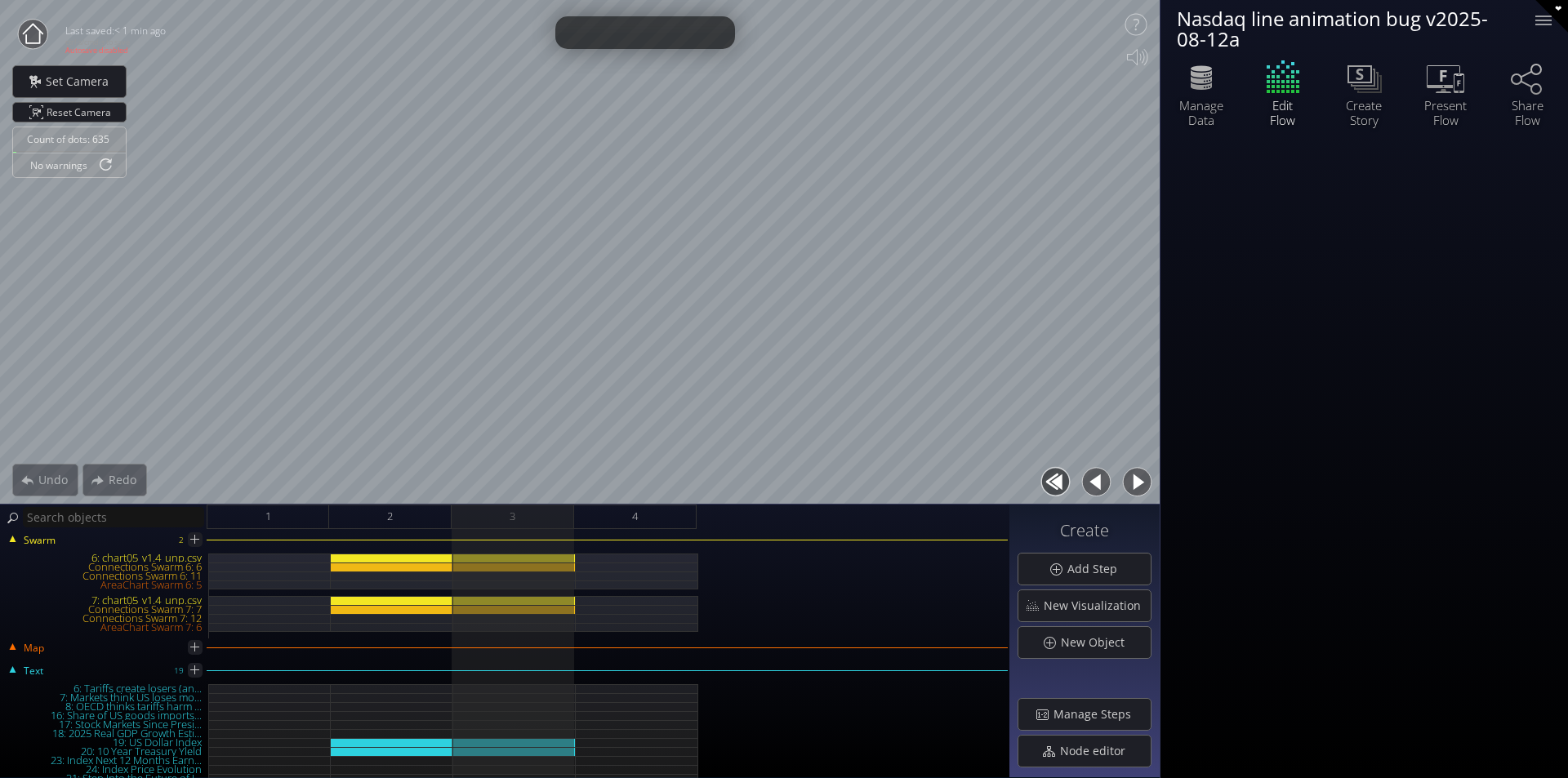
click at [1100, 481] on button "button" at bounding box center [1095, 482] width 36 height 36
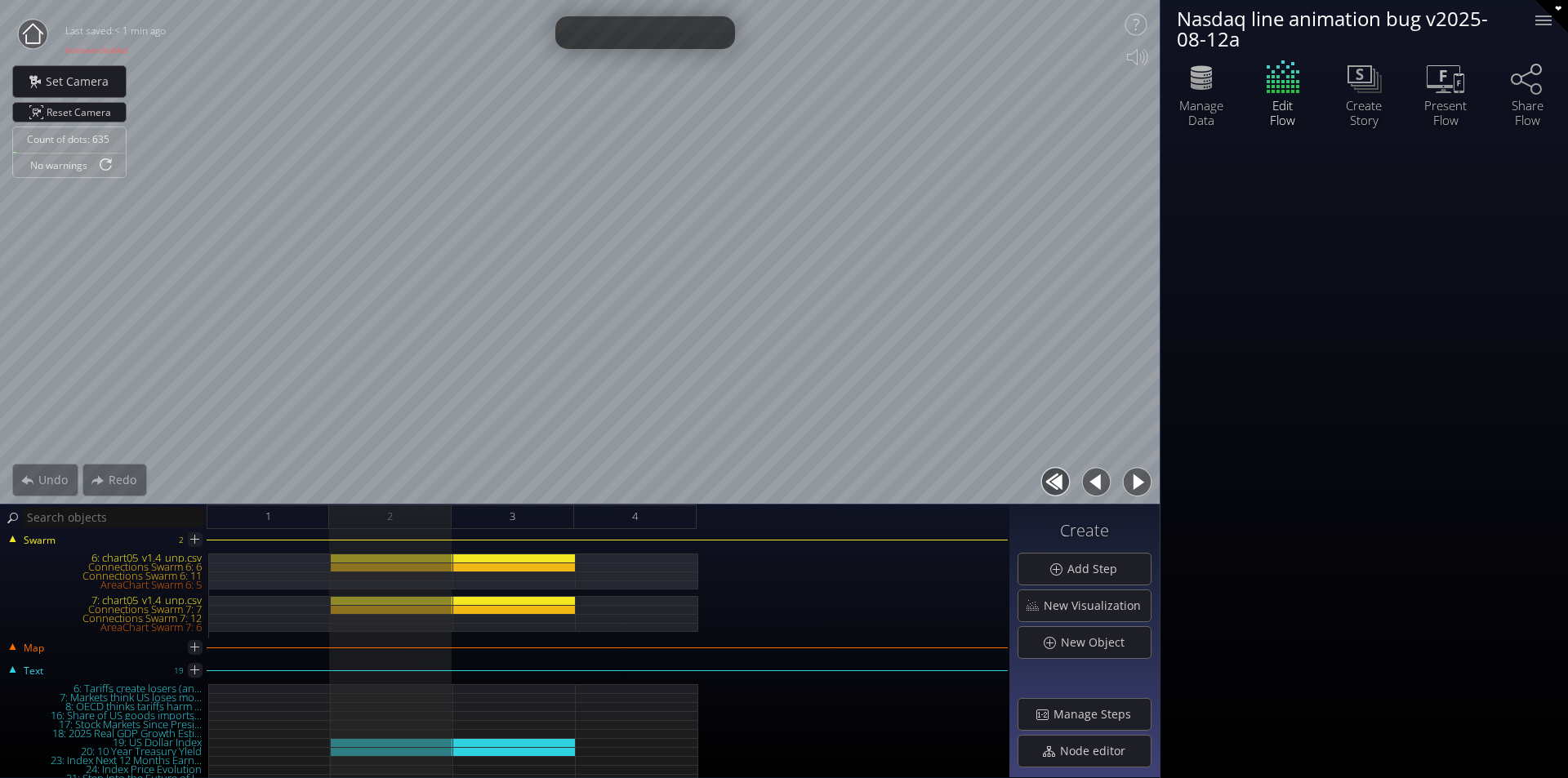
click at [1134, 479] on button "button" at bounding box center [1136, 482] width 36 height 36
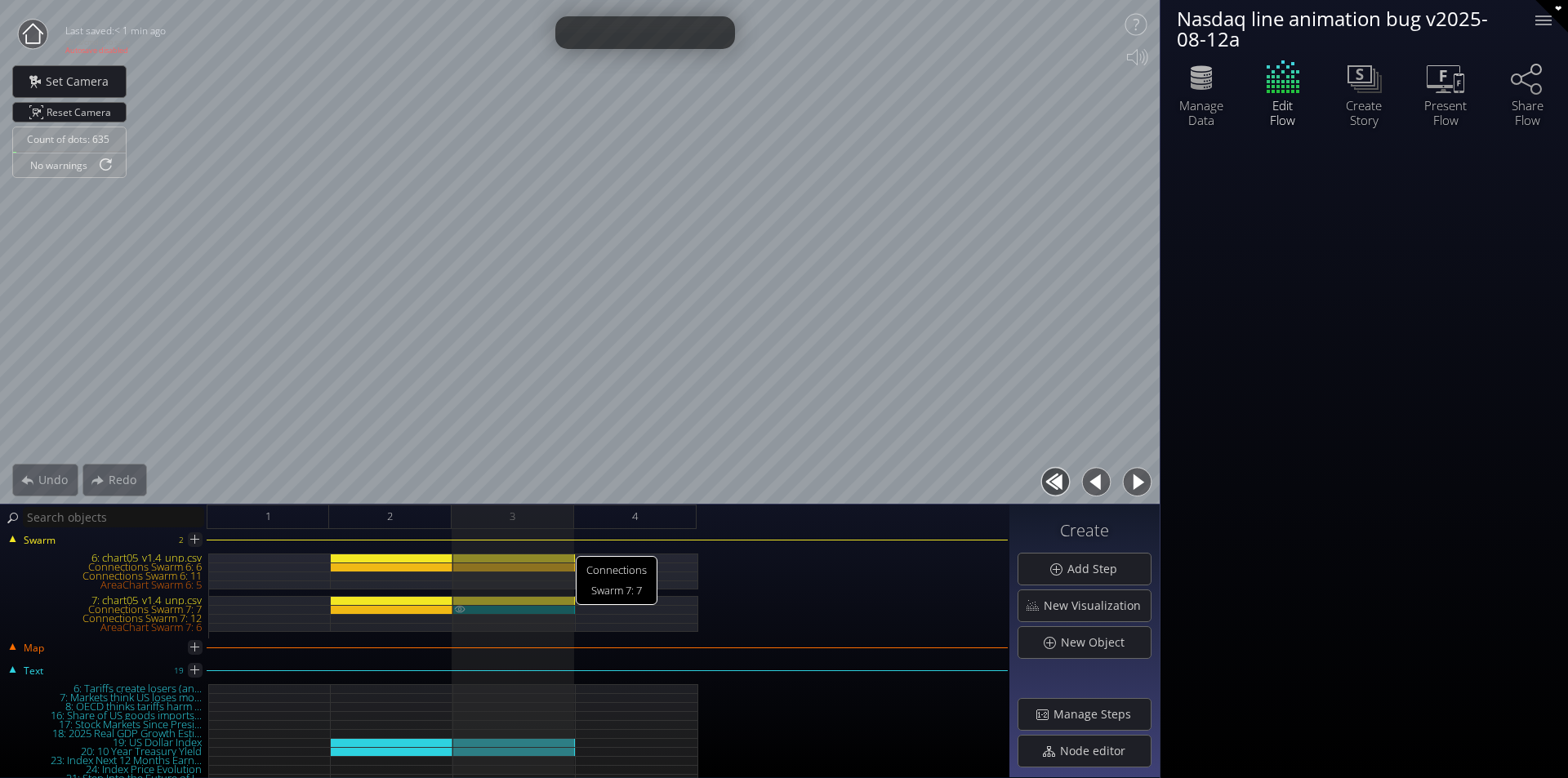
click at [552, 608] on div "Connections Swarm 7: 7" at bounding box center [514, 609] width 122 height 9
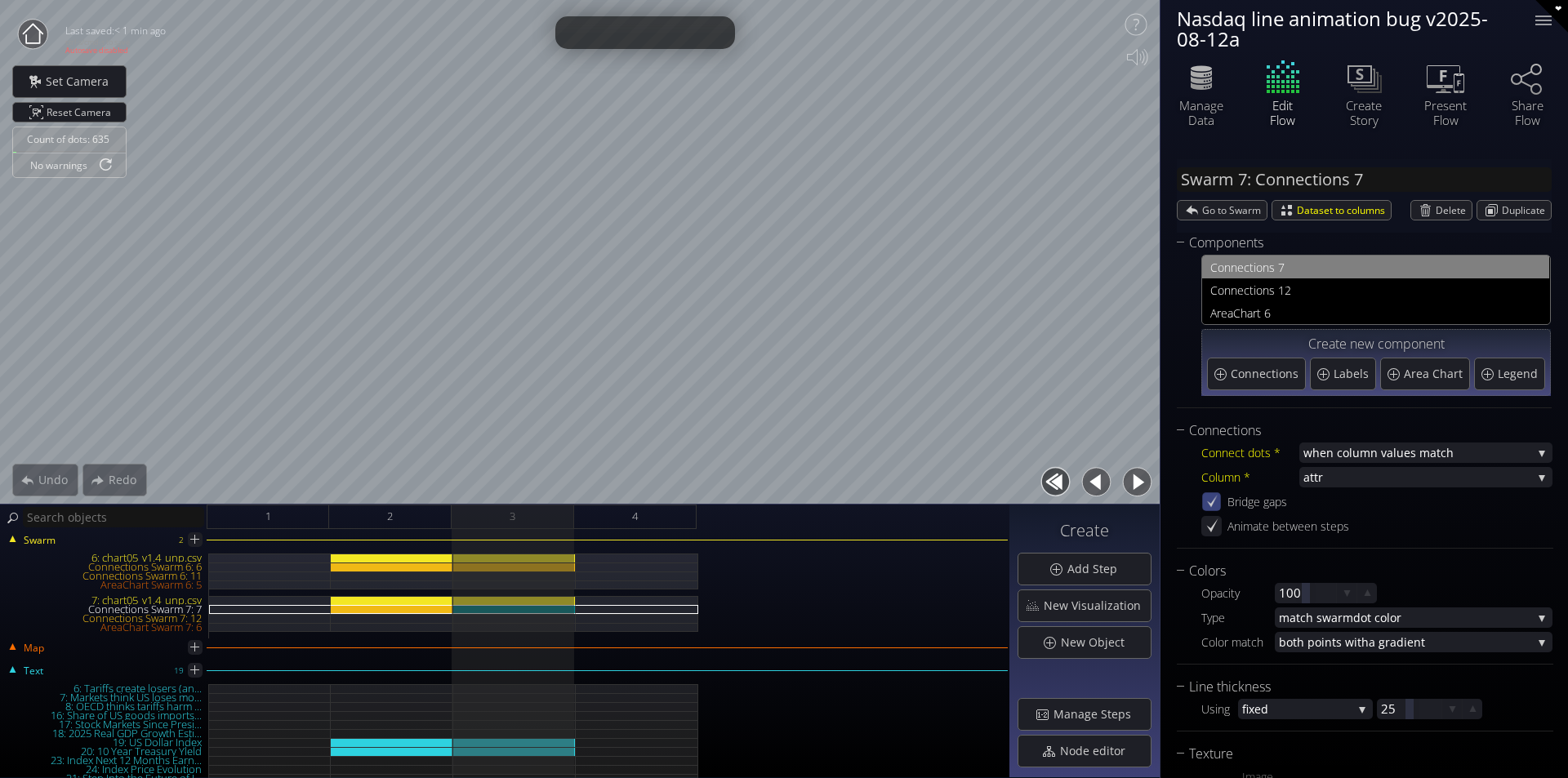
click at [1212, 506] on icon at bounding box center [1212, 501] width 11 height 12
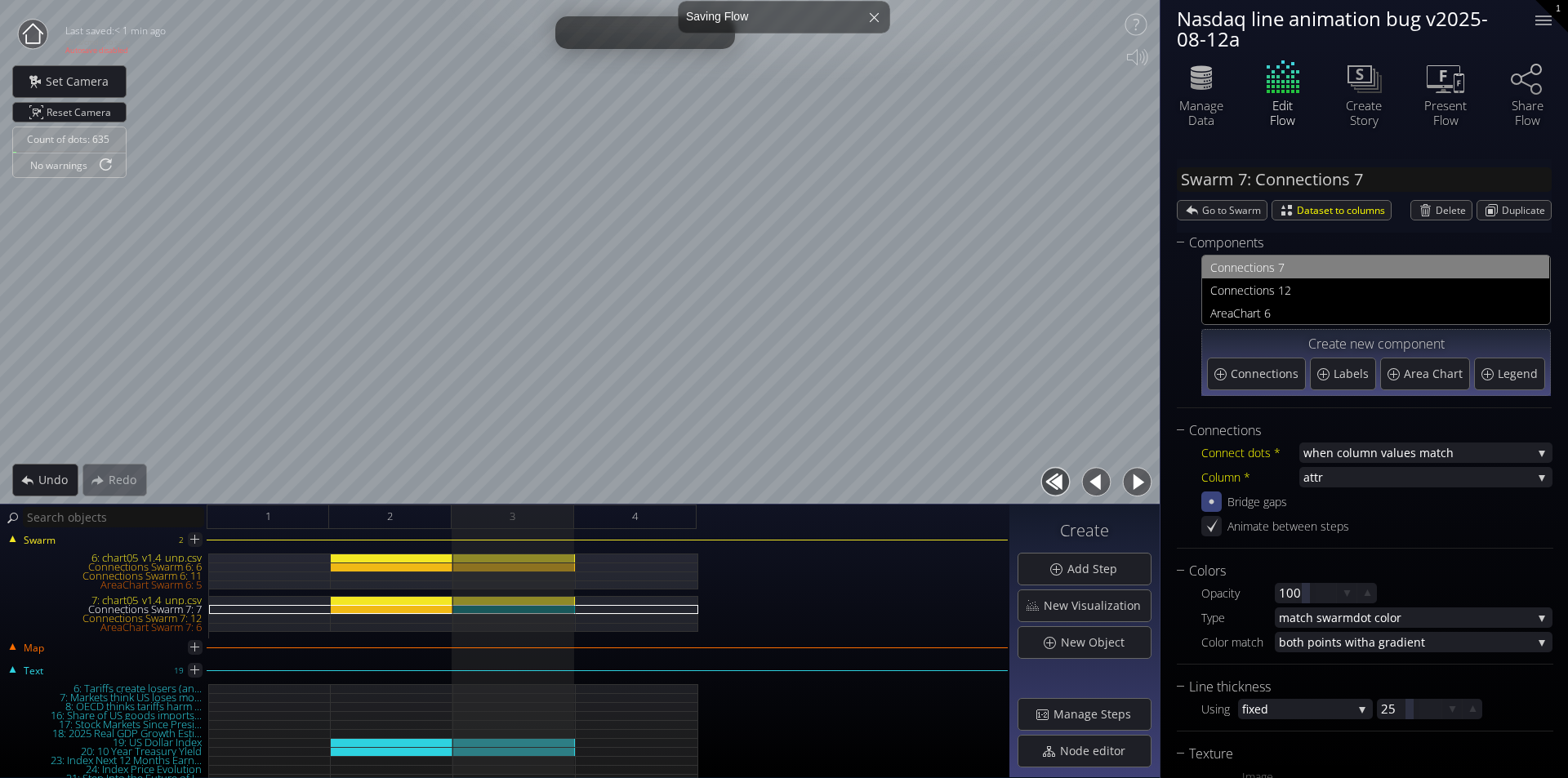
click at [1082, 480] on button "button" at bounding box center [1095, 482] width 36 height 36
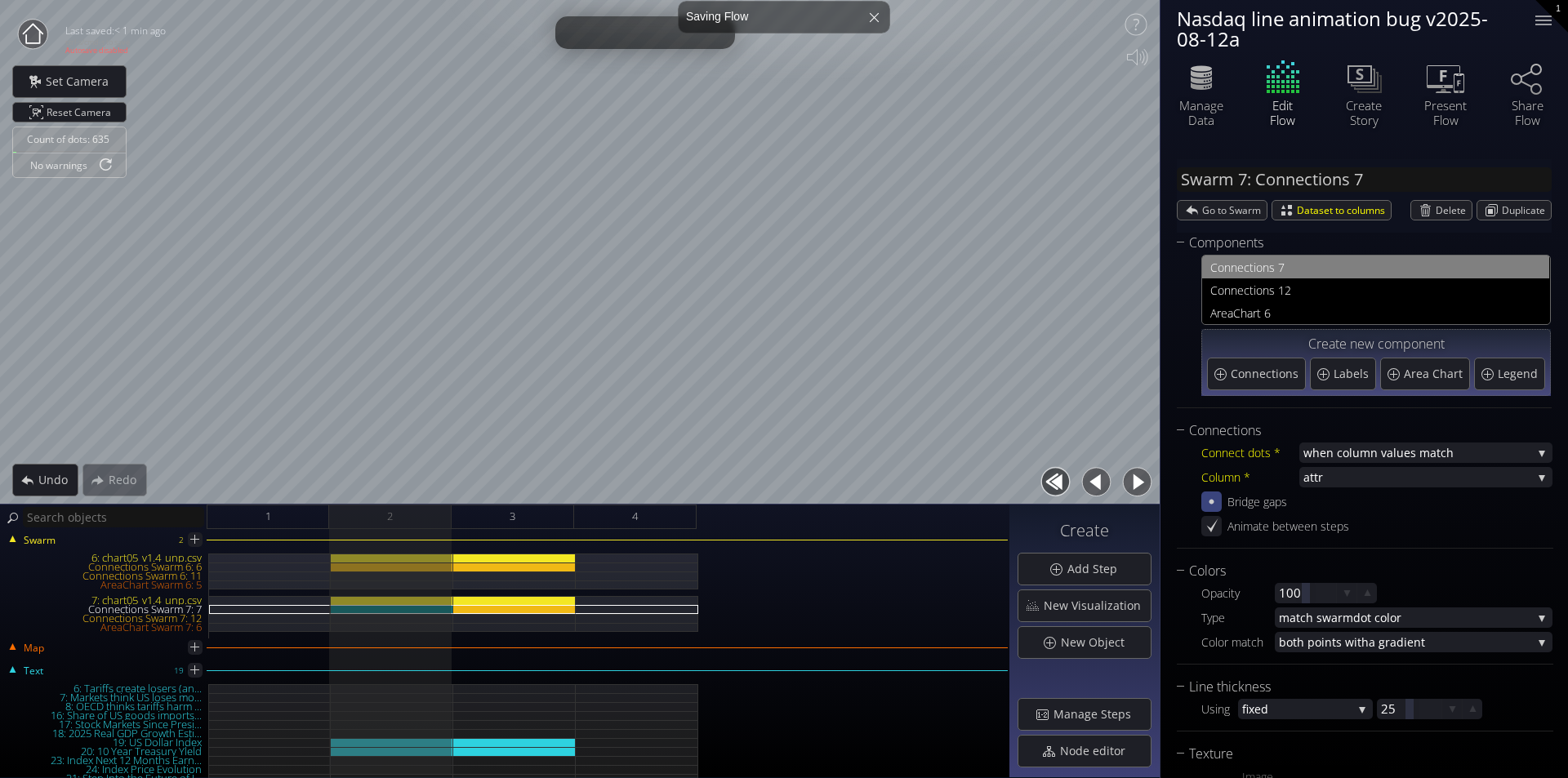
click at [1134, 483] on button "button" at bounding box center [1136, 482] width 36 height 36
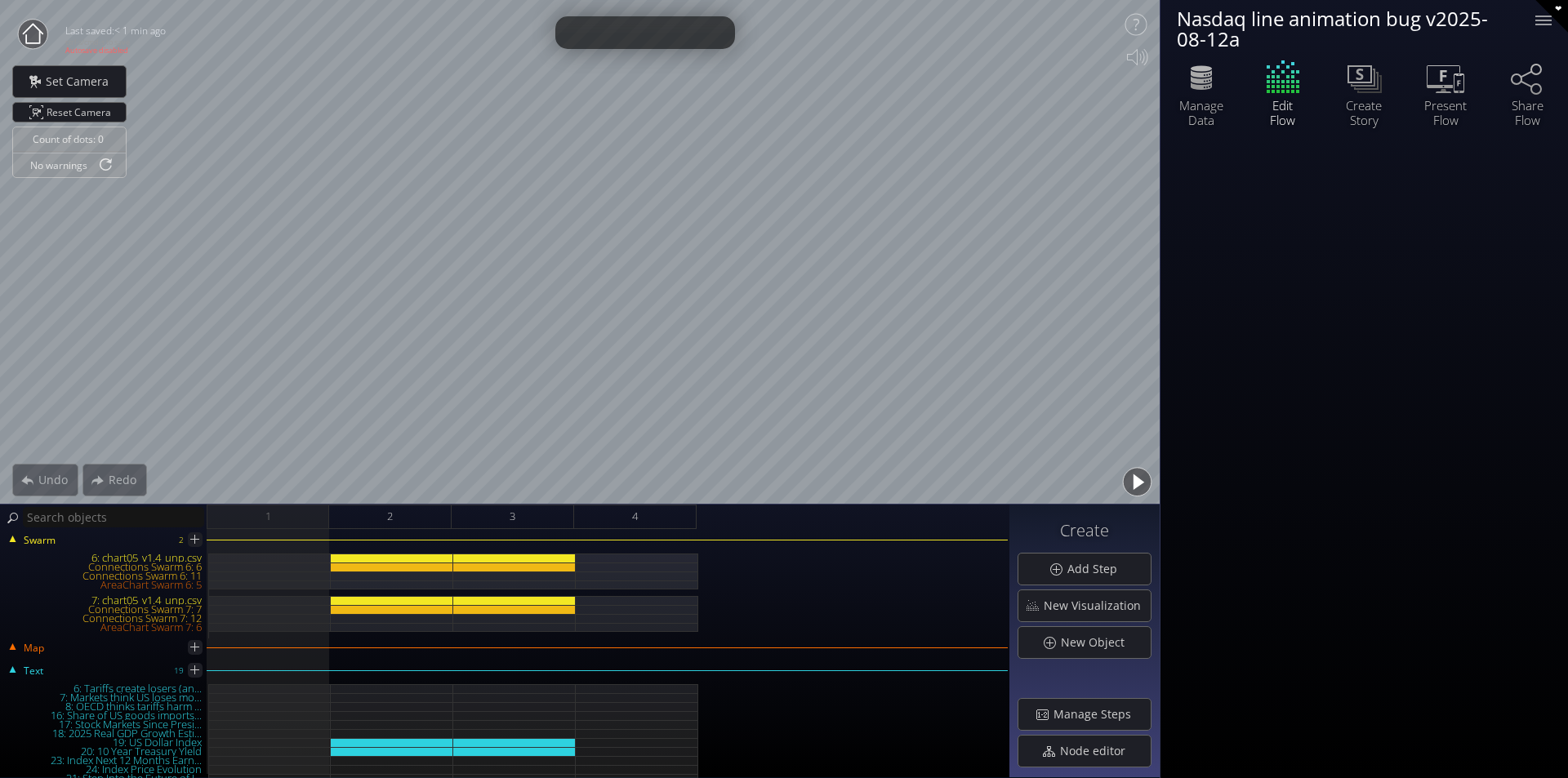
click at [1148, 479] on button "button" at bounding box center [1136, 482] width 36 height 36
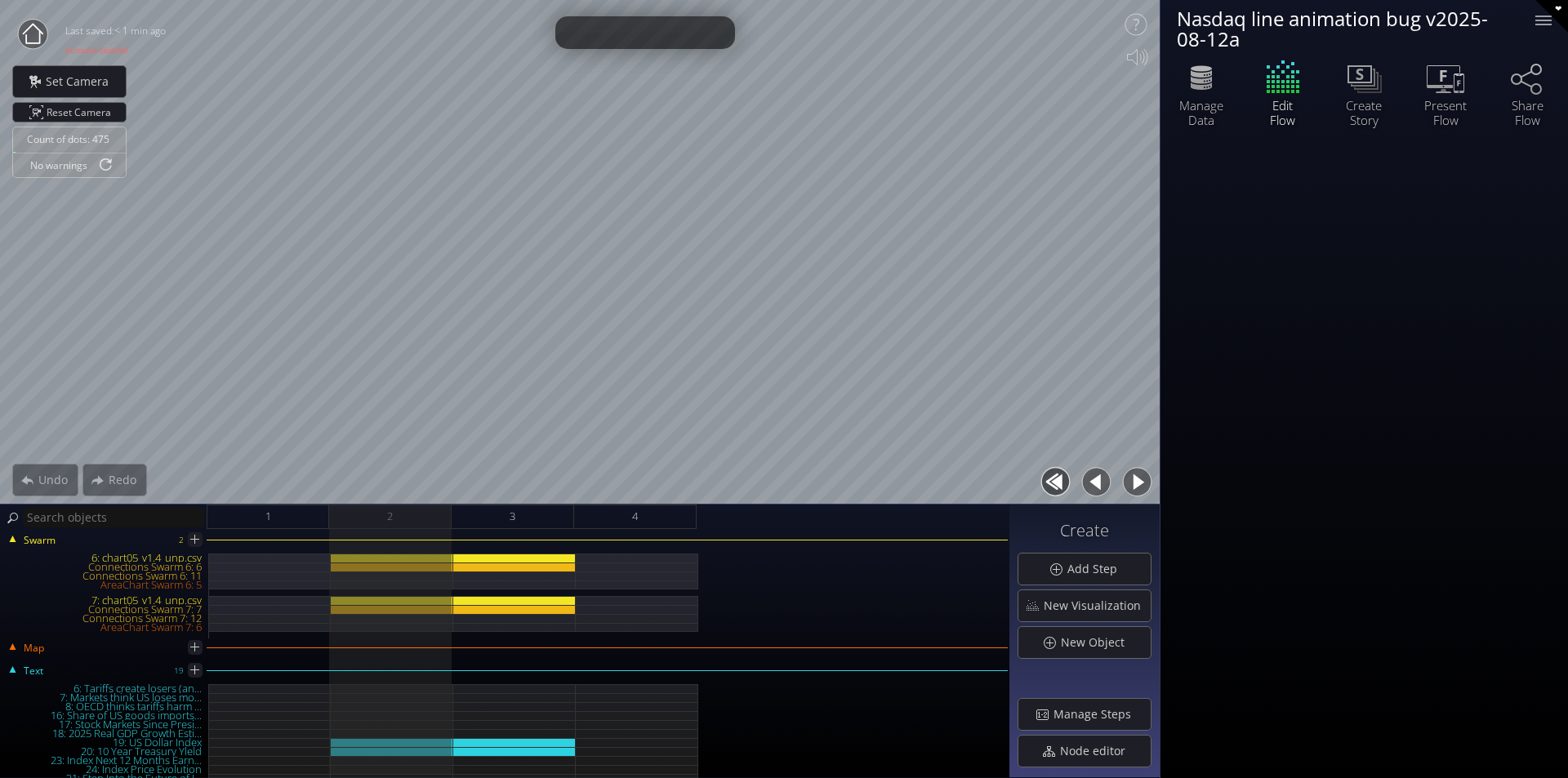
click at [1135, 484] on button "button" at bounding box center [1136, 482] width 36 height 36
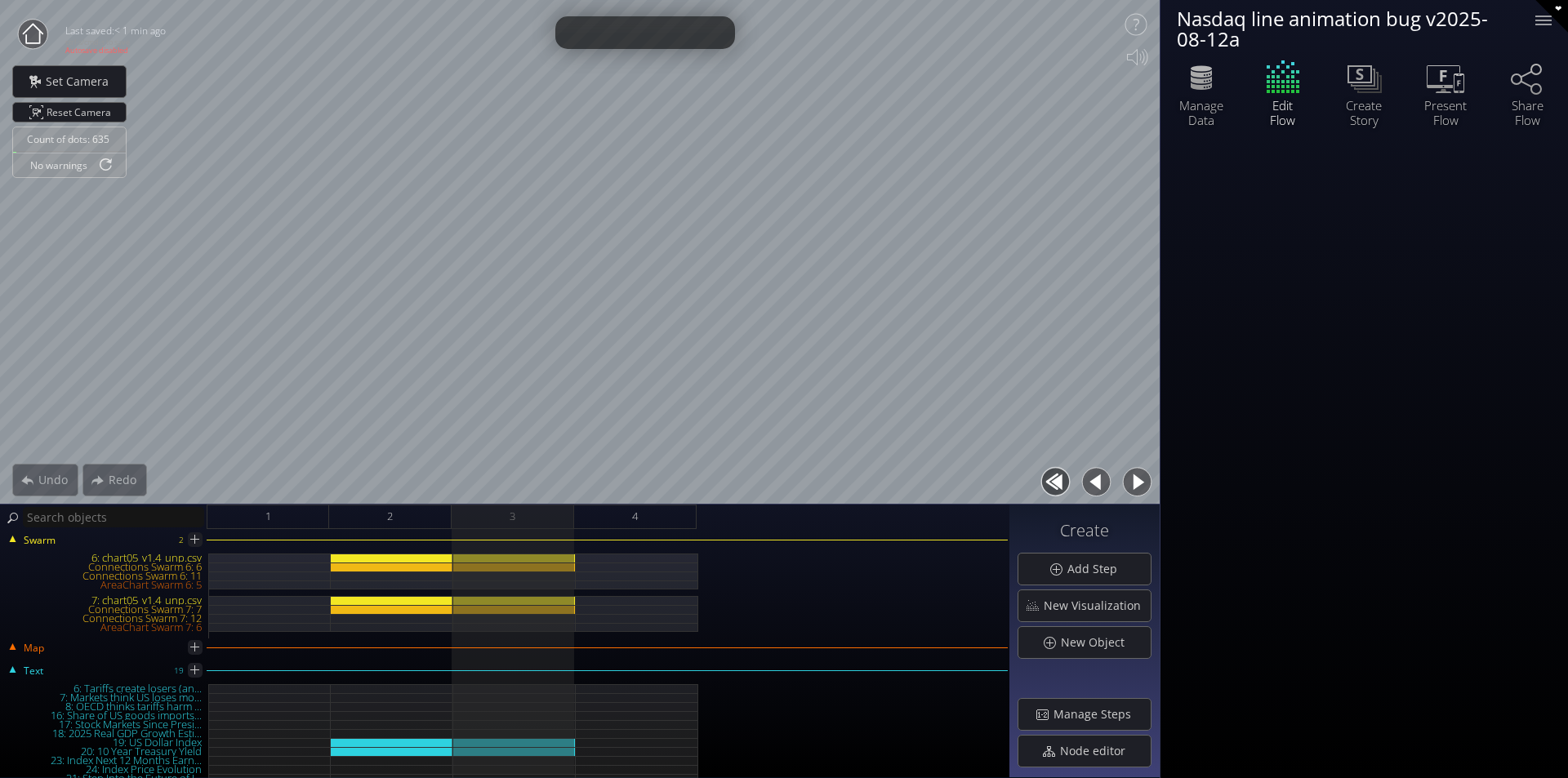
click at [1090, 487] on button "button" at bounding box center [1095, 482] width 36 height 36
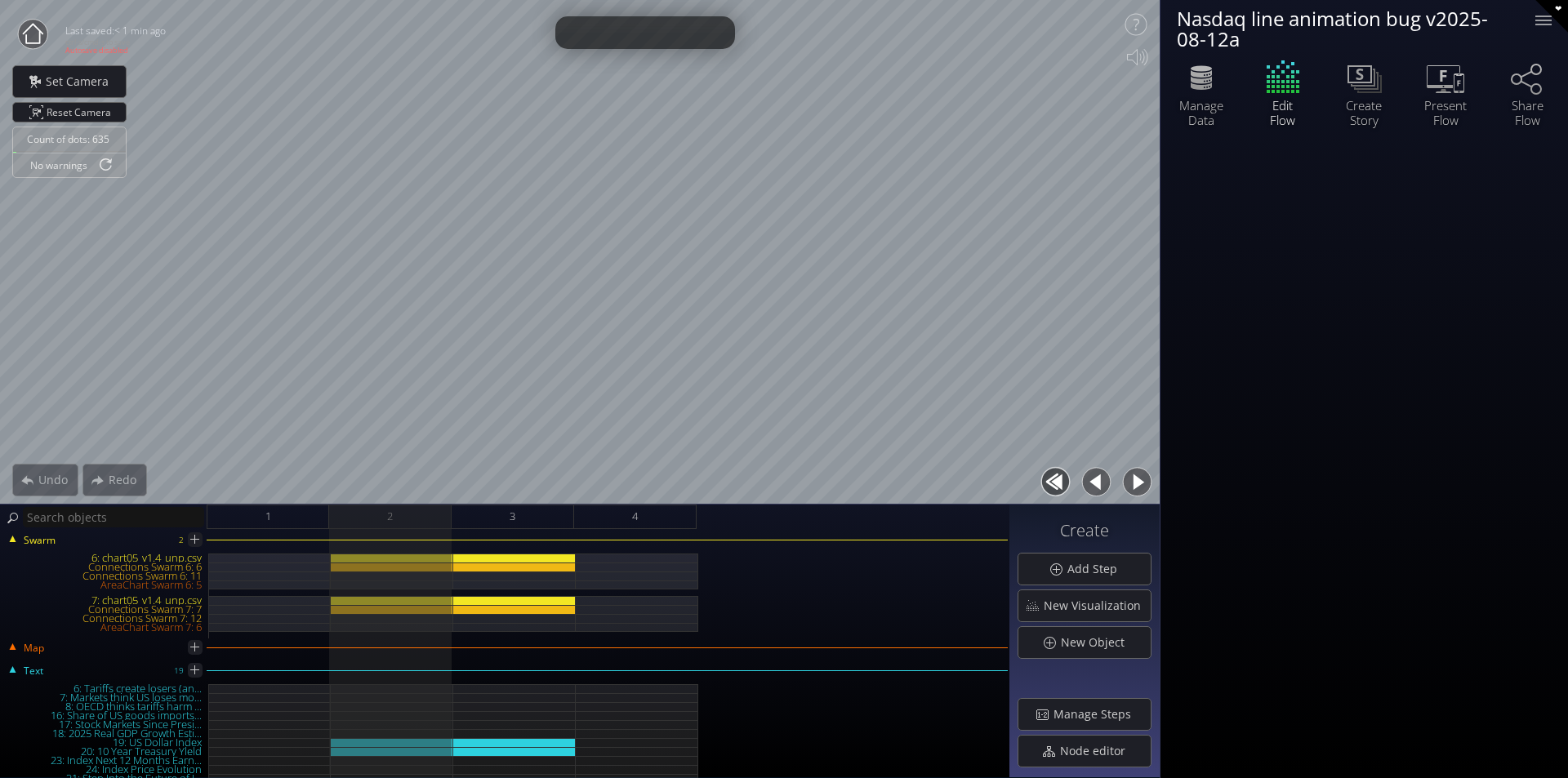
click at [1134, 479] on button "button" at bounding box center [1136, 482] width 36 height 36
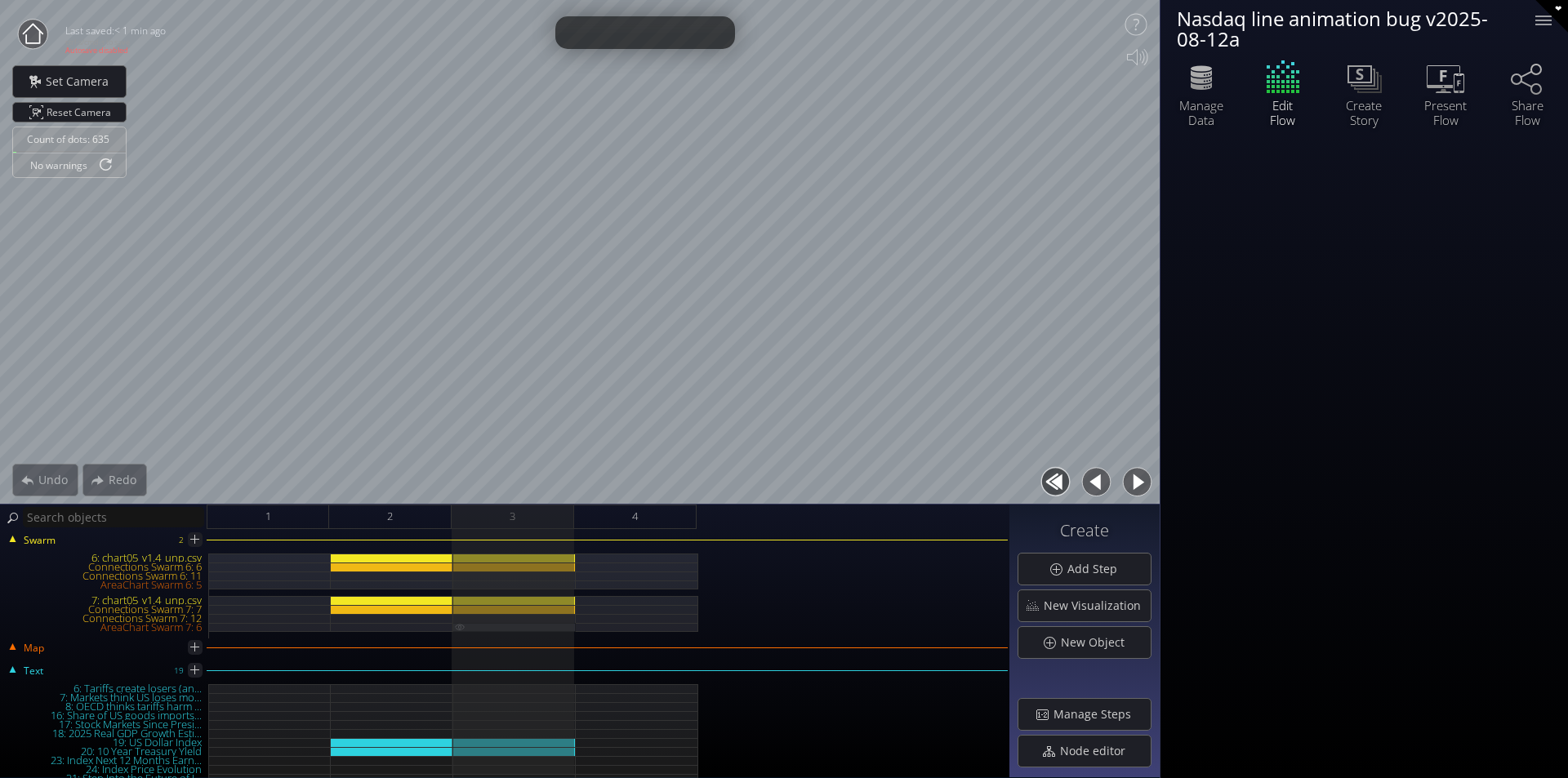
click at [532, 623] on div "AreaChart Swarm 7: 6" at bounding box center [514, 627] width 122 height 9
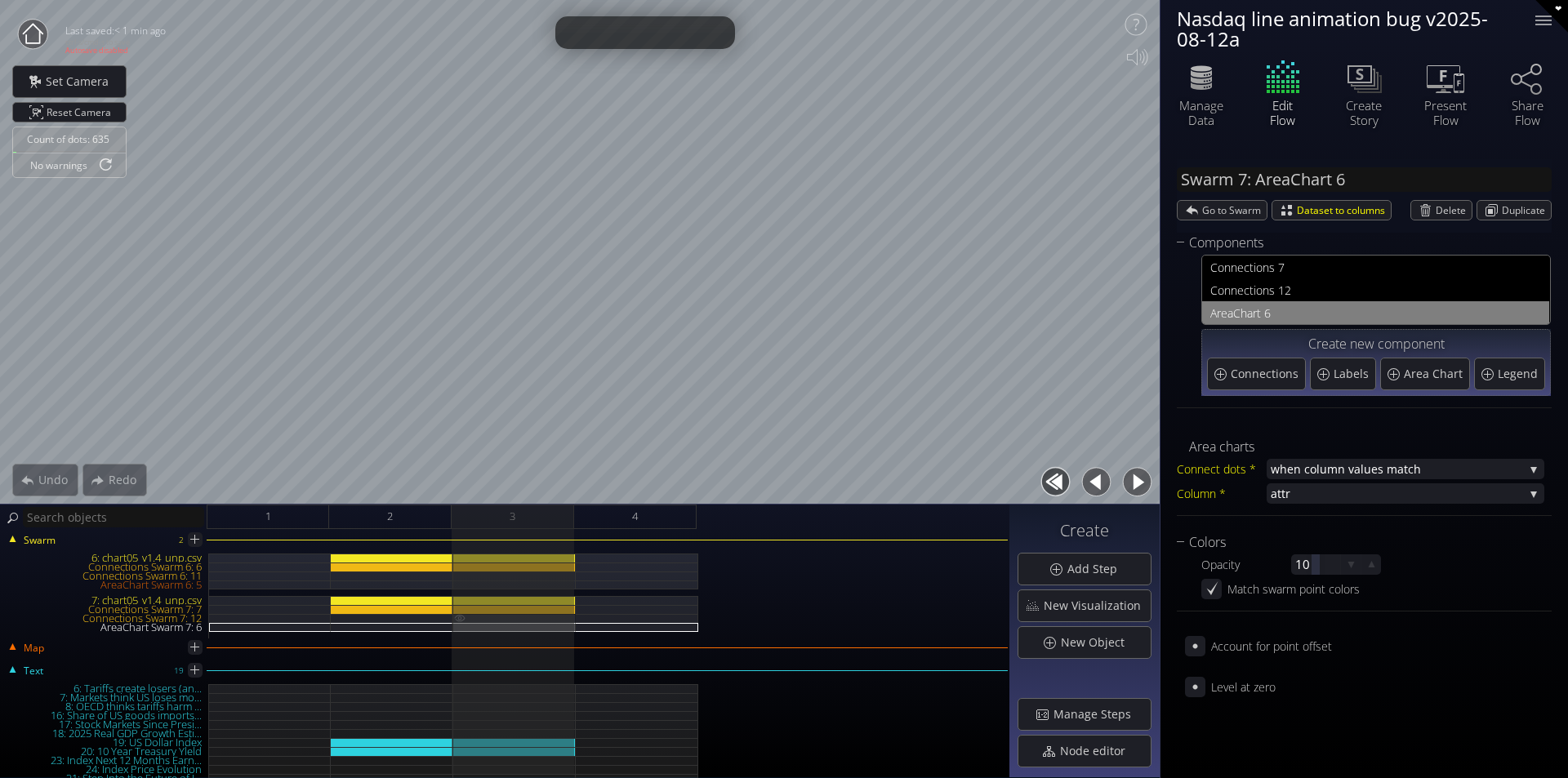
click at [540, 618] on div "Connections Swarm 7: 12" at bounding box center [514, 618] width 122 height 9
type input "Swarm 7: Connections 12"
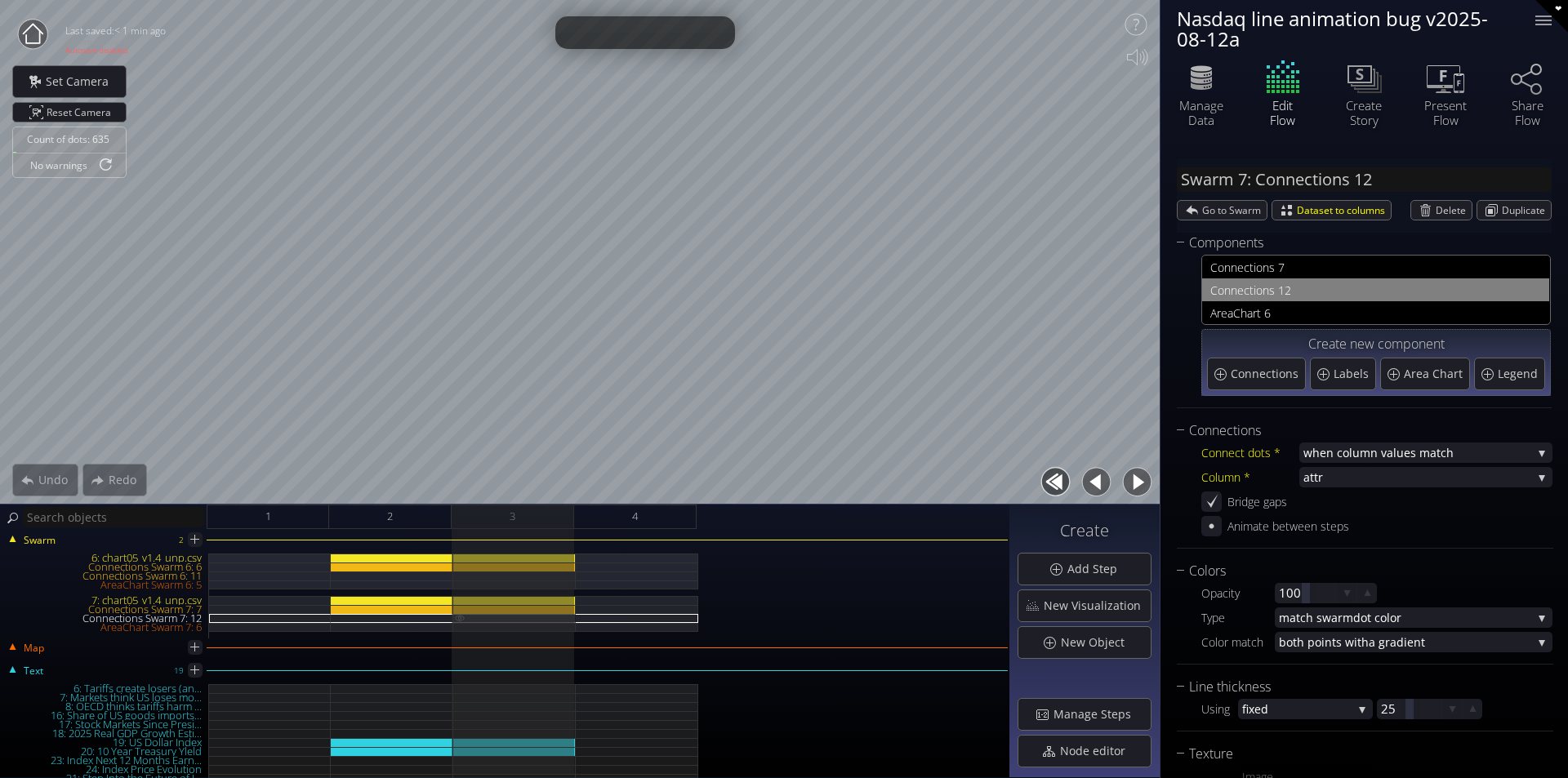
click at [463, 618] on img at bounding box center [459, 618] width 13 height 8
click at [461, 617] on img at bounding box center [459, 618] width 13 height 8
click at [545, 618] on div "Connections Swarm 7: 12" at bounding box center [514, 618] width 122 height 9
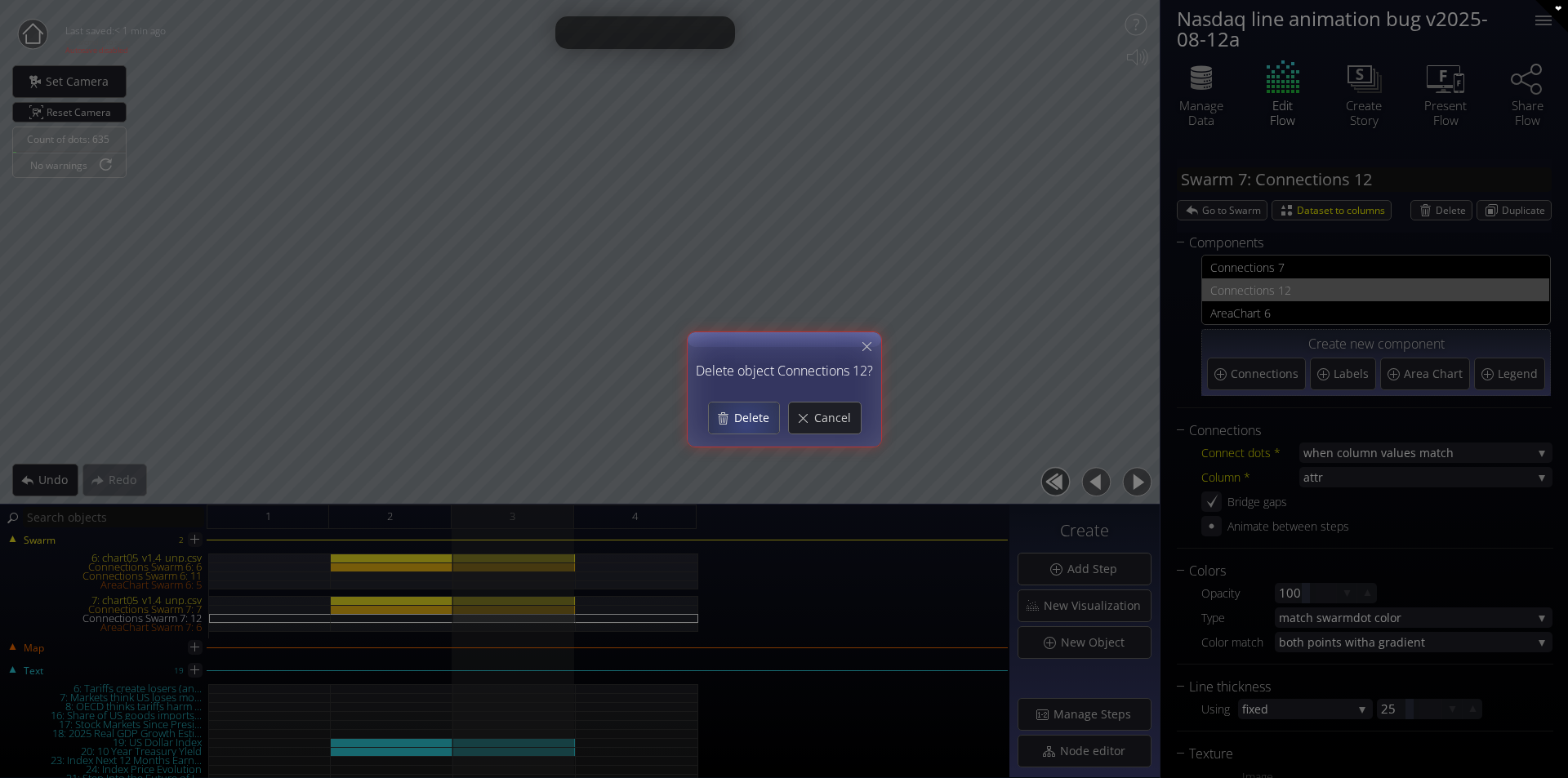
click at [746, 423] on span "Delete" at bounding box center [755, 417] width 46 height 16
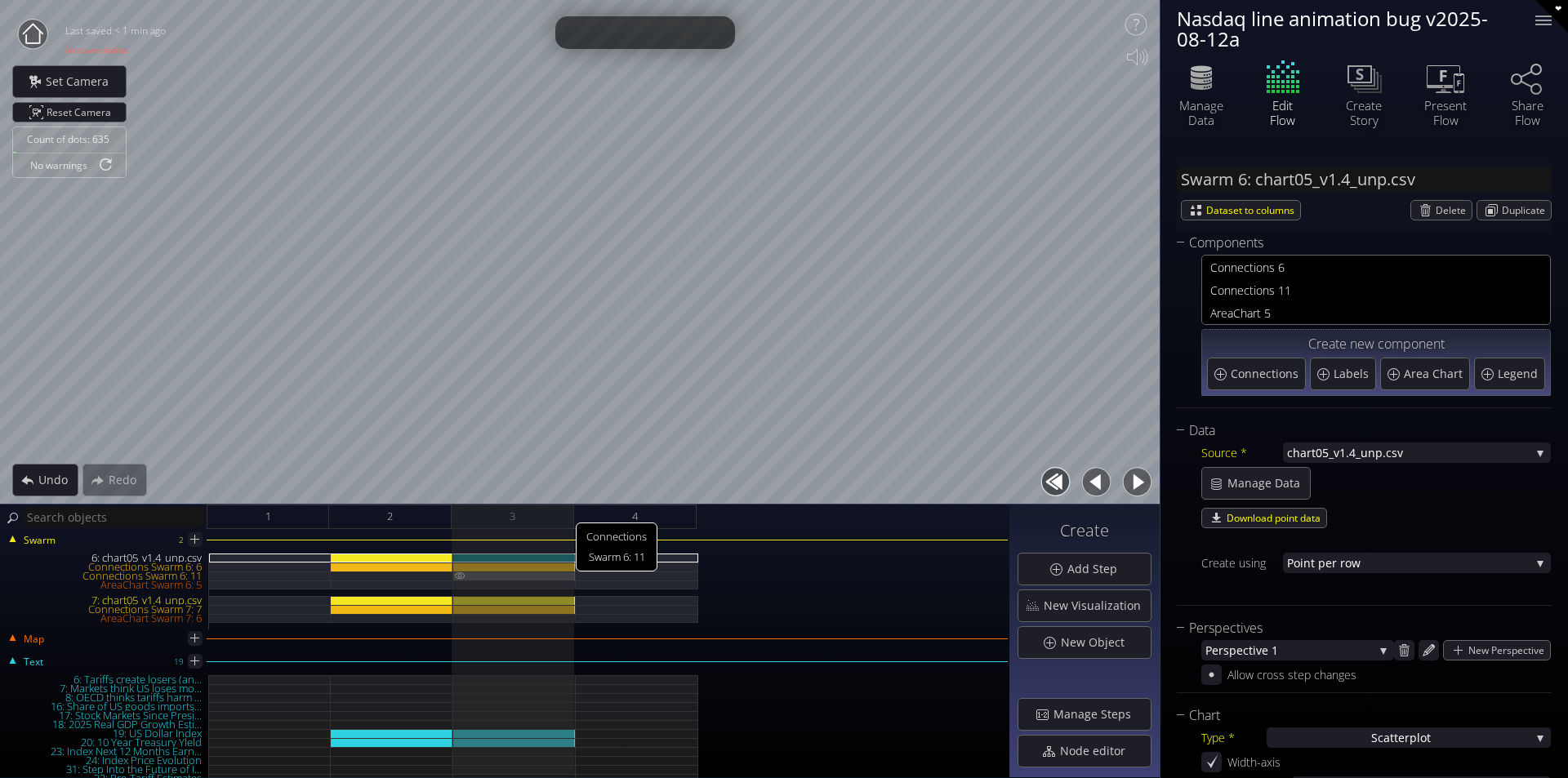
click at [558, 576] on div "Connections Swarm 6: 11" at bounding box center [514, 576] width 122 height 9
type input "Swarm 6: Connections 11"
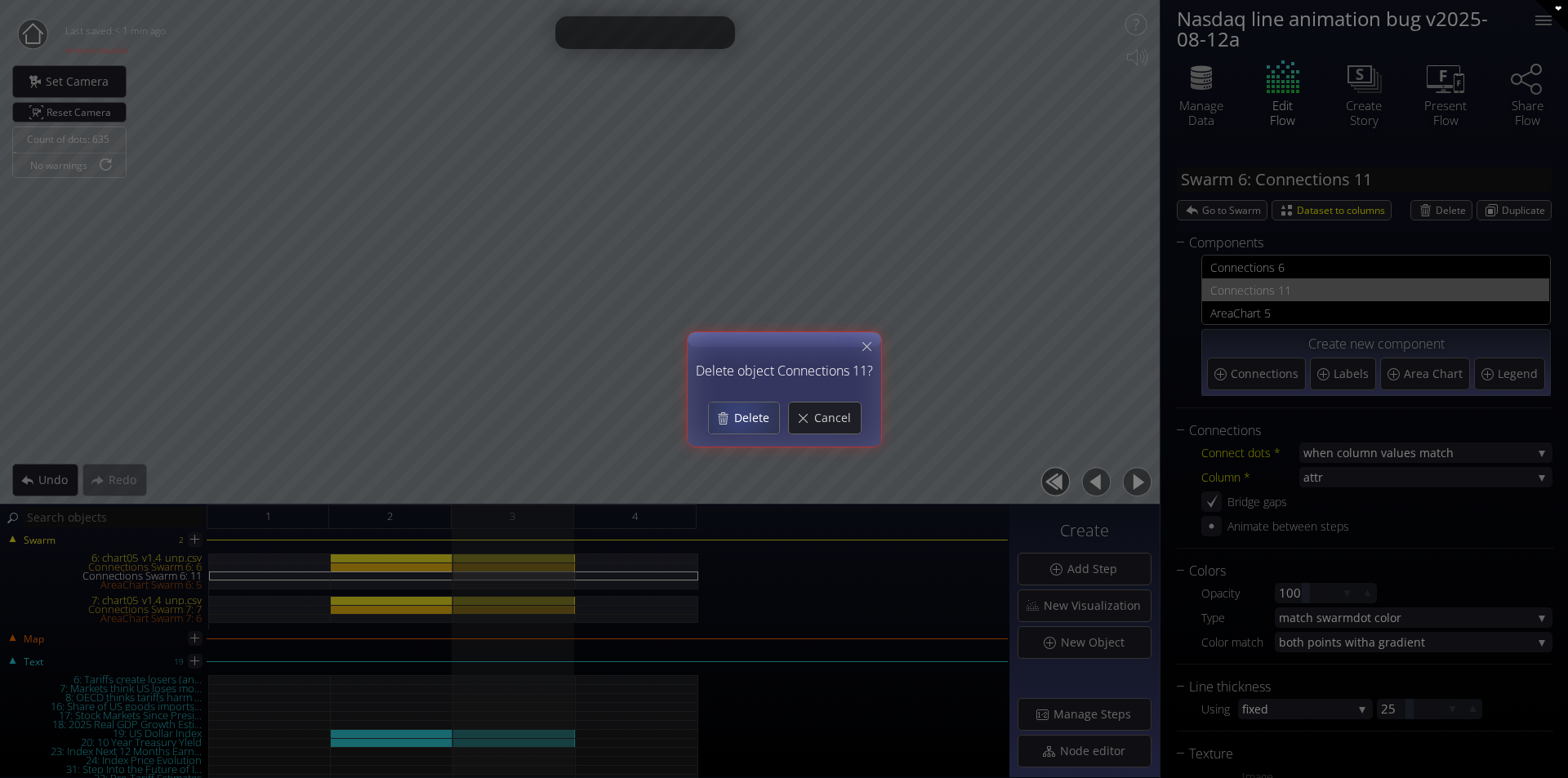
click at [752, 420] on span "Delete" at bounding box center [755, 417] width 46 height 16
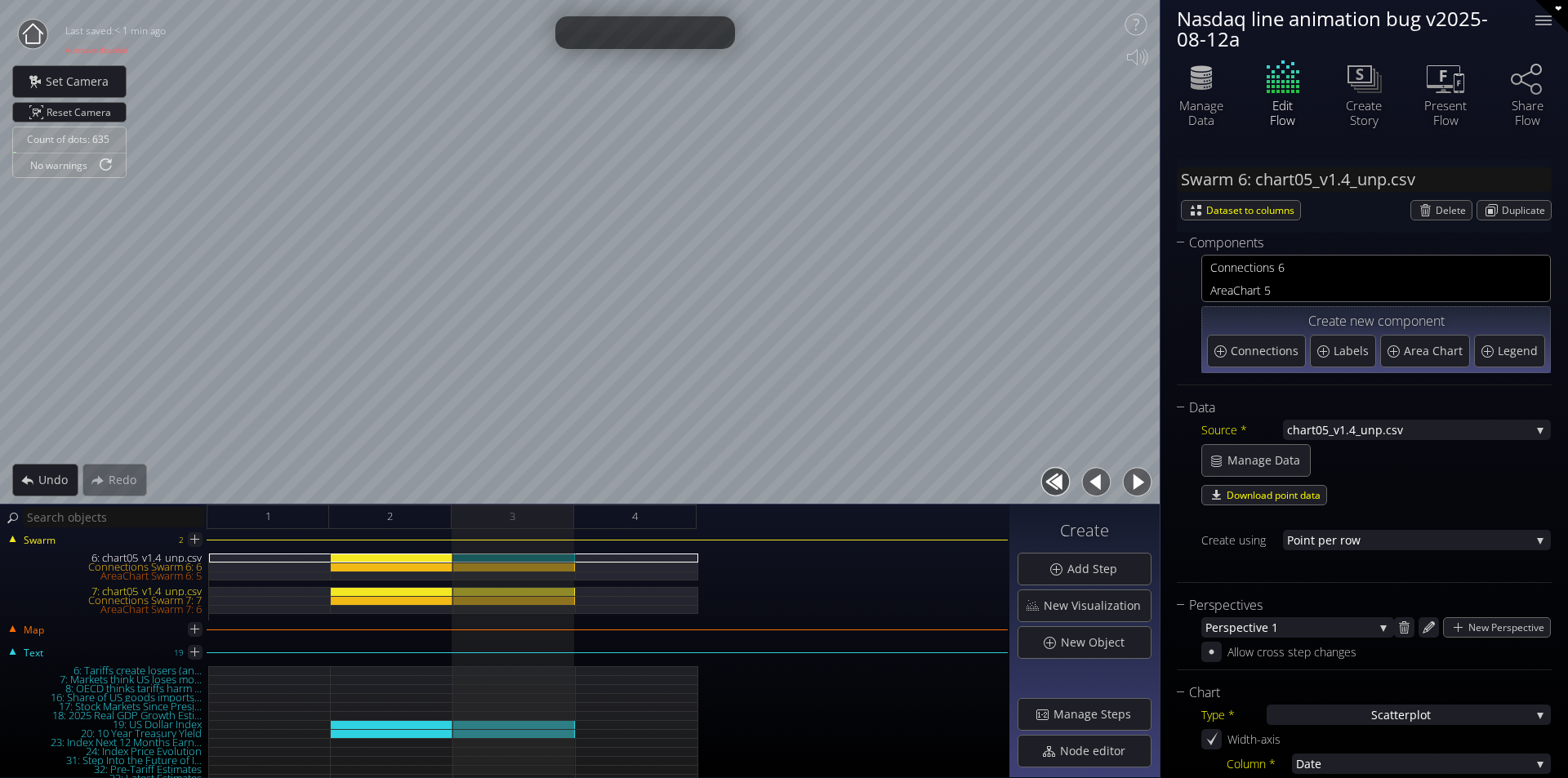
click at [1093, 487] on button "button" at bounding box center [1095, 482] width 36 height 36
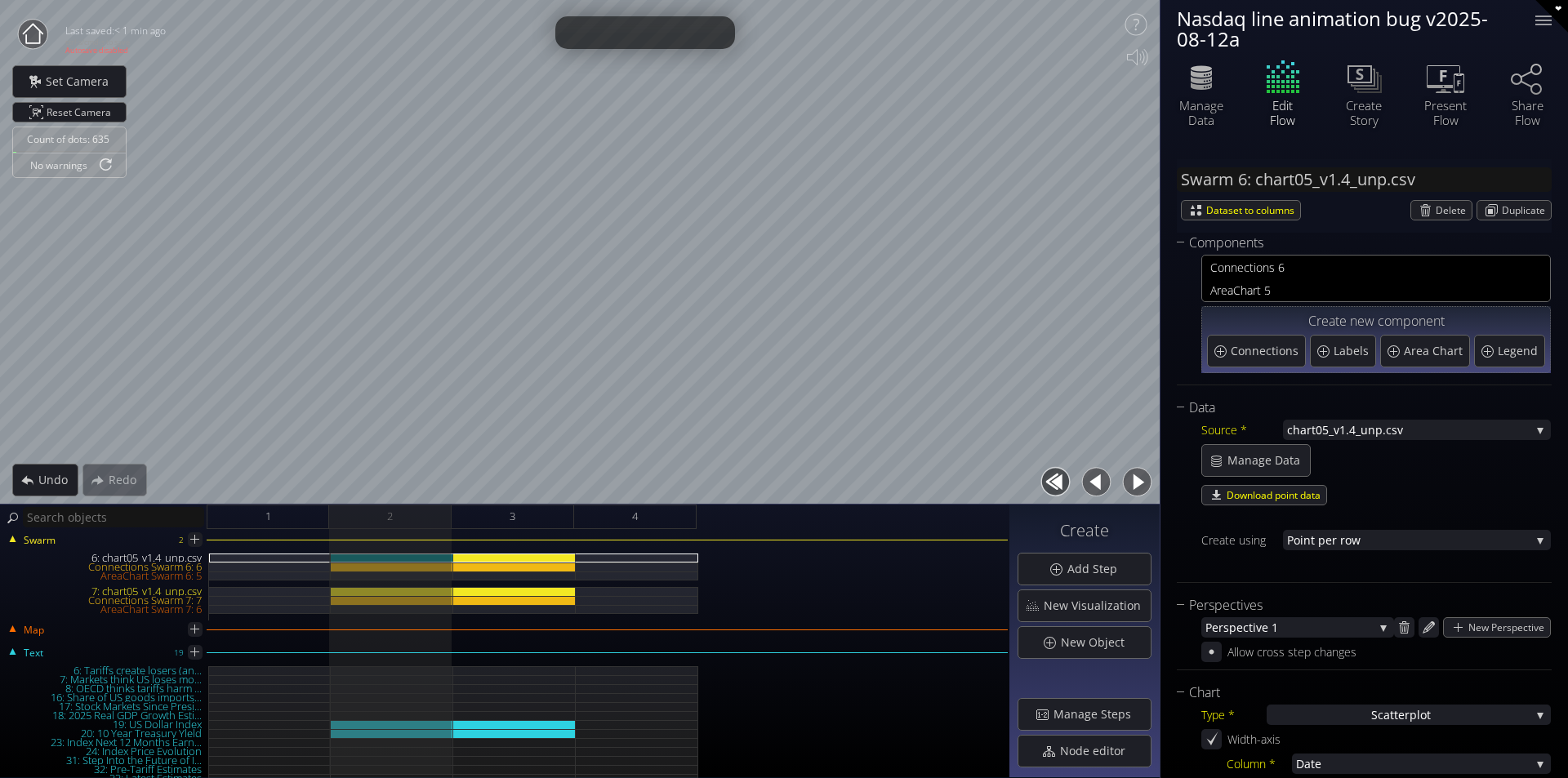
click at [1129, 482] on button "button" at bounding box center [1136, 482] width 36 height 36
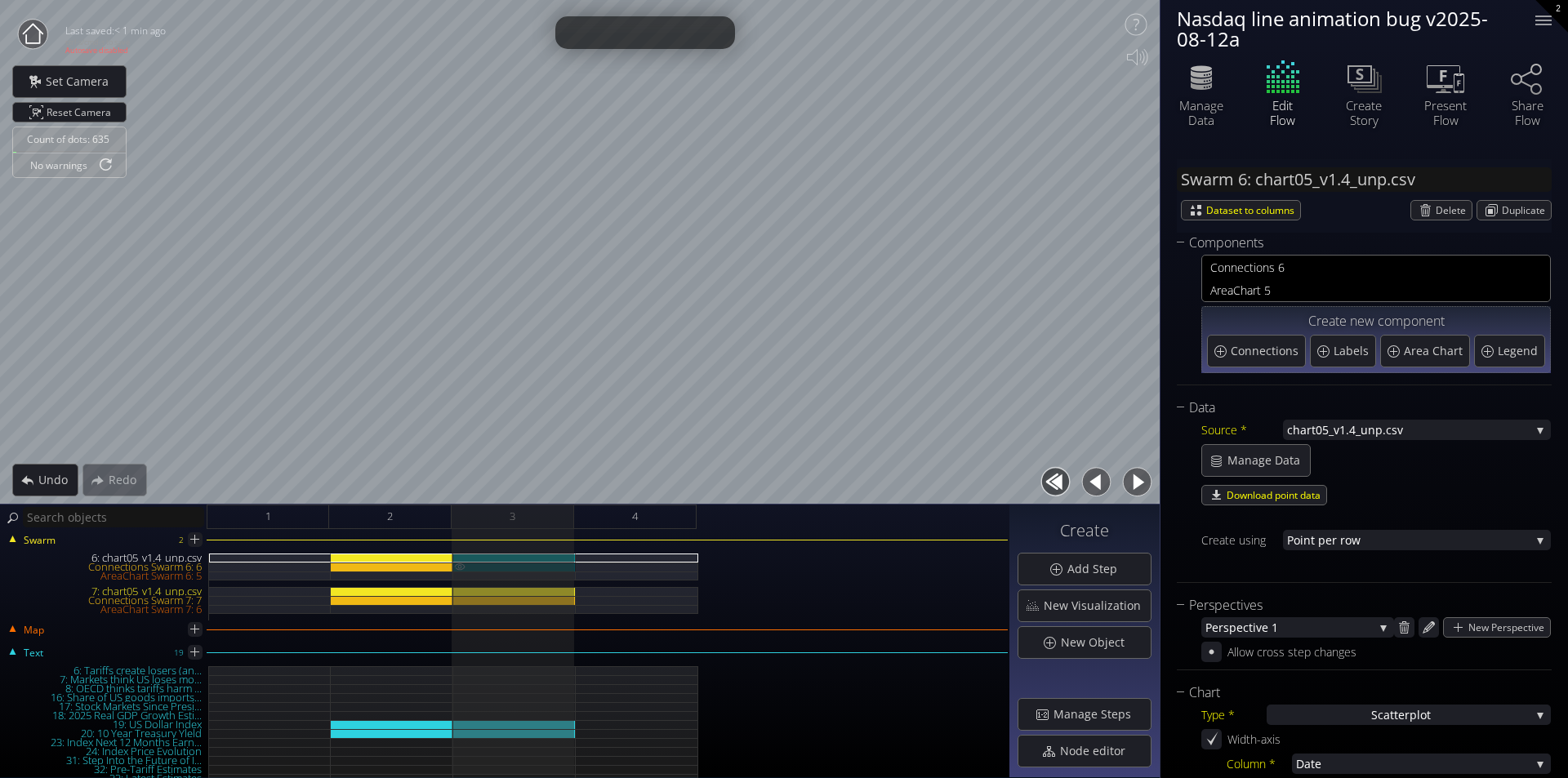
click at [563, 568] on div "Connections Swarm 6: 6" at bounding box center [514, 567] width 122 height 9
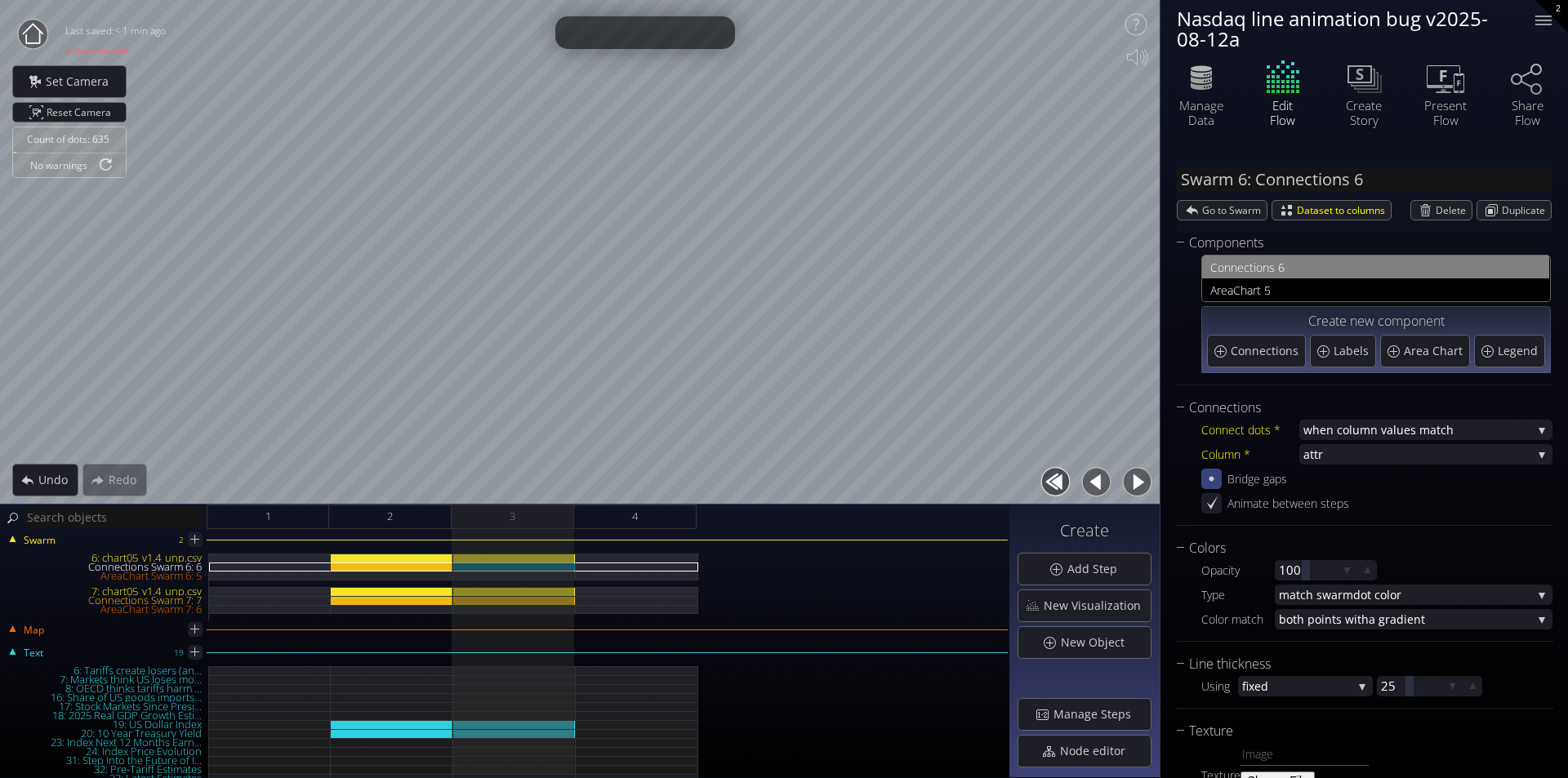
click at [1214, 484] on icon at bounding box center [1211, 479] width 15 height 15
click at [561, 590] on div "7: chart05_v1.4_unp.csv" at bounding box center [514, 591] width 122 height 9
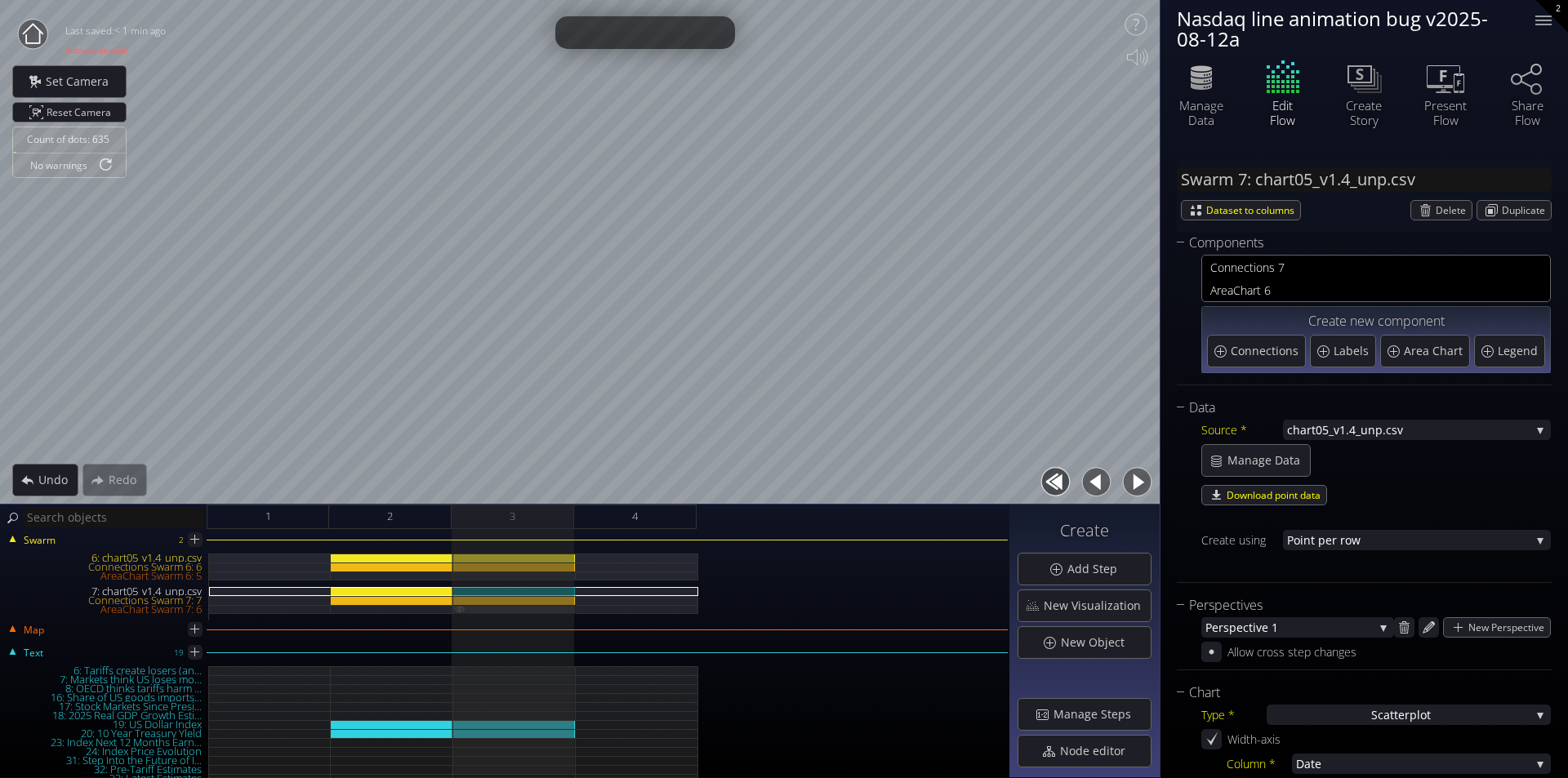
click at [551, 605] on div "AreaChart Swarm 7: 6" at bounding box center [514, 609] width 122 height 9
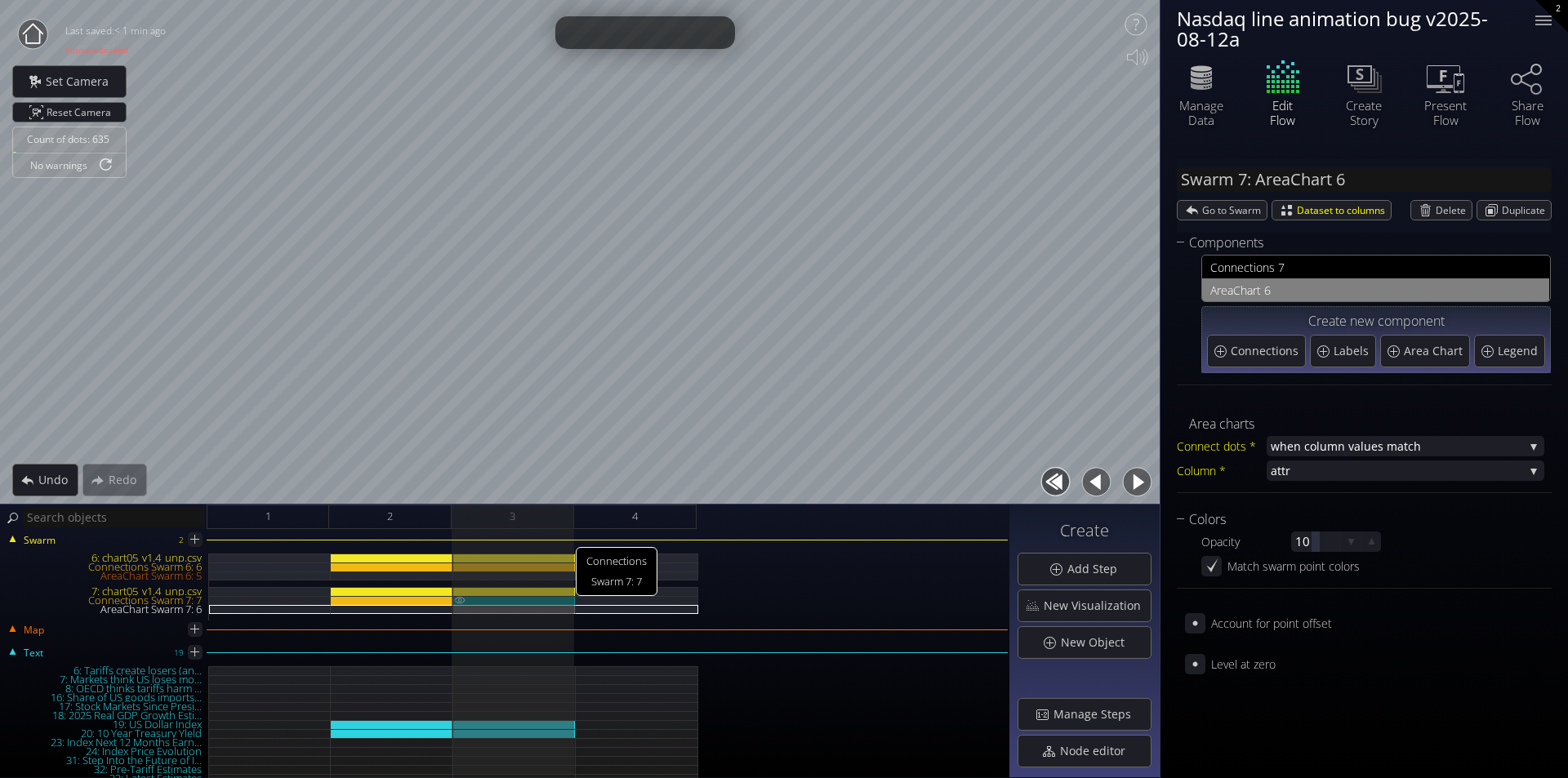
click at [551, 603] on div "Connections Swarm 7: 7" at bounding box center [514, 600] width 122 height 9
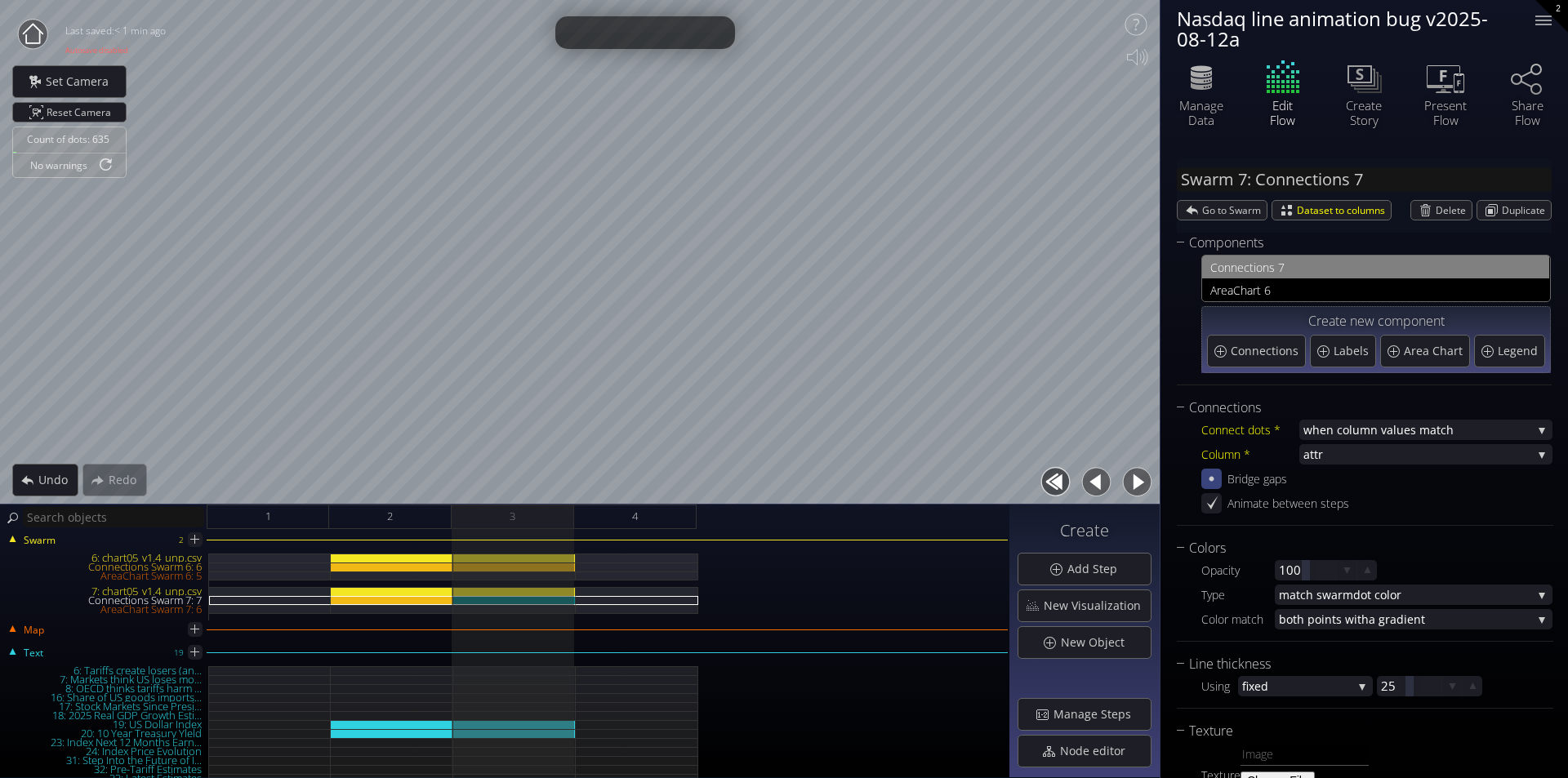
click at [1218, 486] on icon at bounding box center [1211, 479] width 15 height 15
click at [1218, 486] on icon at bounding box center [1211, 479] width 14 height 14
click at [1218, 485] on icon at bounding box center [1211, 479] width 14 height 14
click at [1218, 485] on icon at bounding box center [1211, 479] width 15 height 15
click at [552, 566] on div "Connections Swarm 6: 6" at bounding box center [514, 567] width 122 height 9
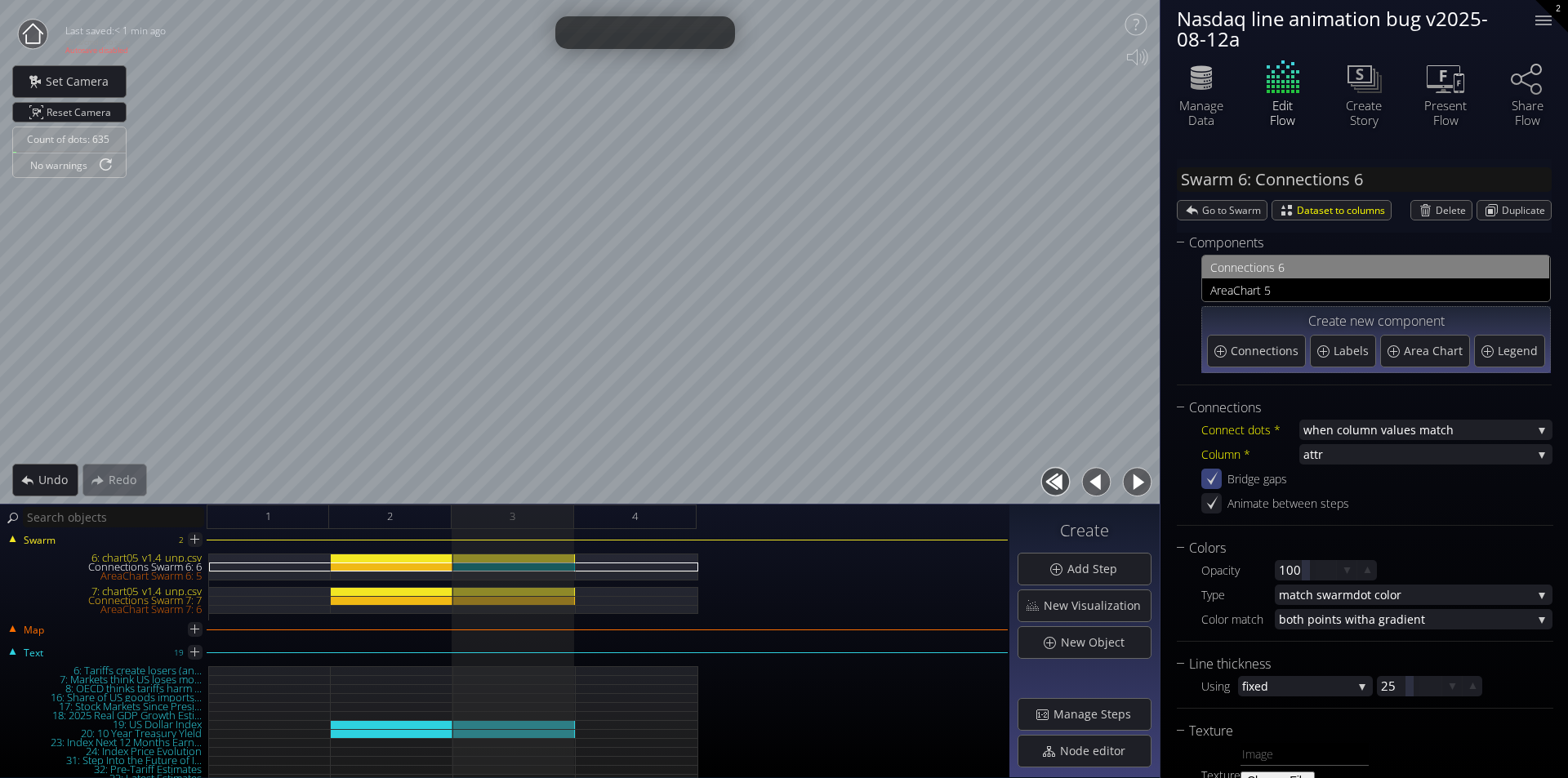
click at [1218, 481] on icon at bounding box center [1211, 479] width 15 height 15
click at [1218, 481] on icon at bounding box center [1211, 479] width 14 height 14
click at [1218, 481] on icon at bounding box center [1211, 479] width 15 height 15
click at [1218, 481] on icon at bounding box center [1211, 479] width 14 height 14
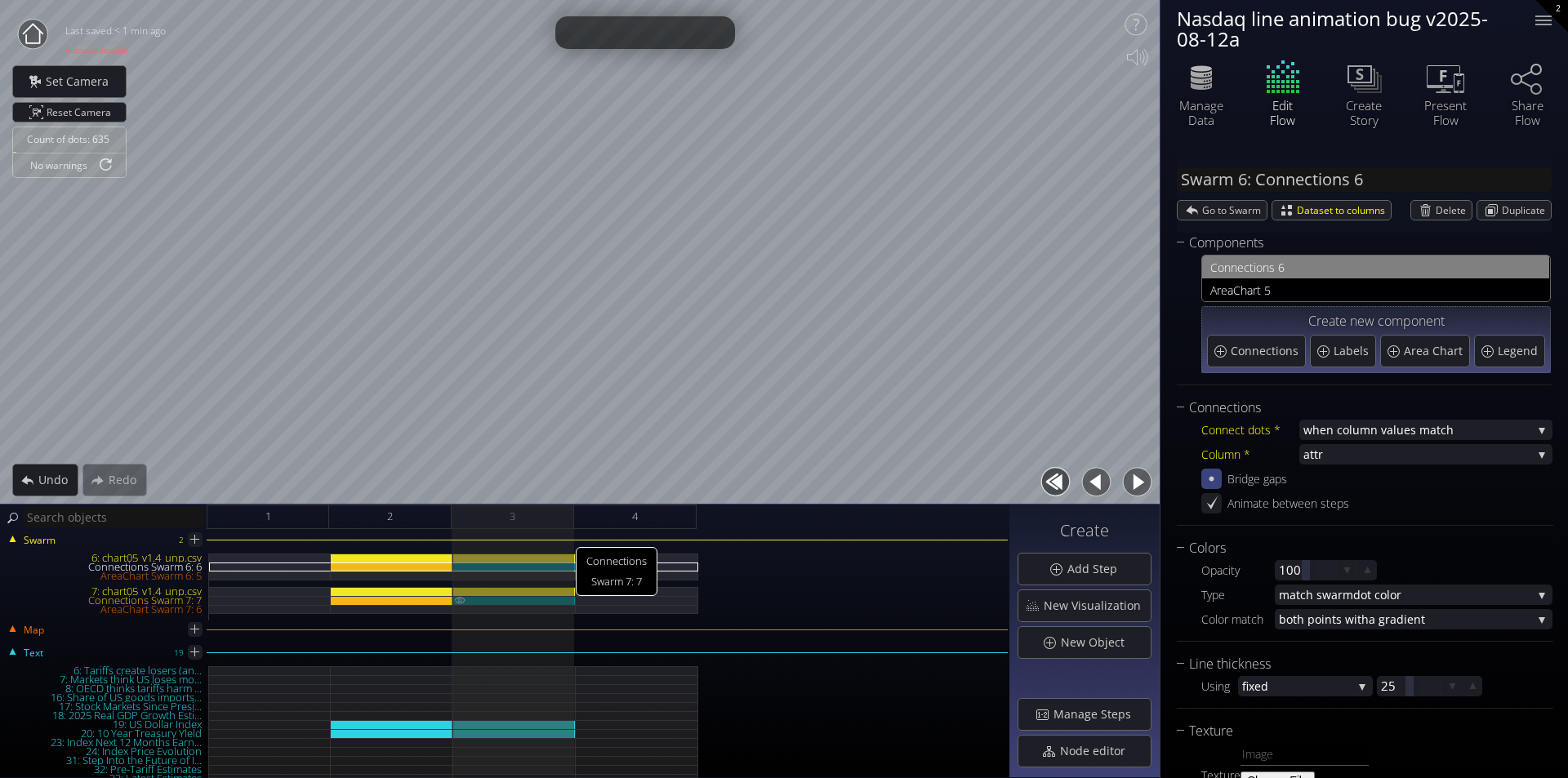
click at [535, 598] on div "Connections Swarm 7: 7" at bounding box center [514, 600] width 122 height 9
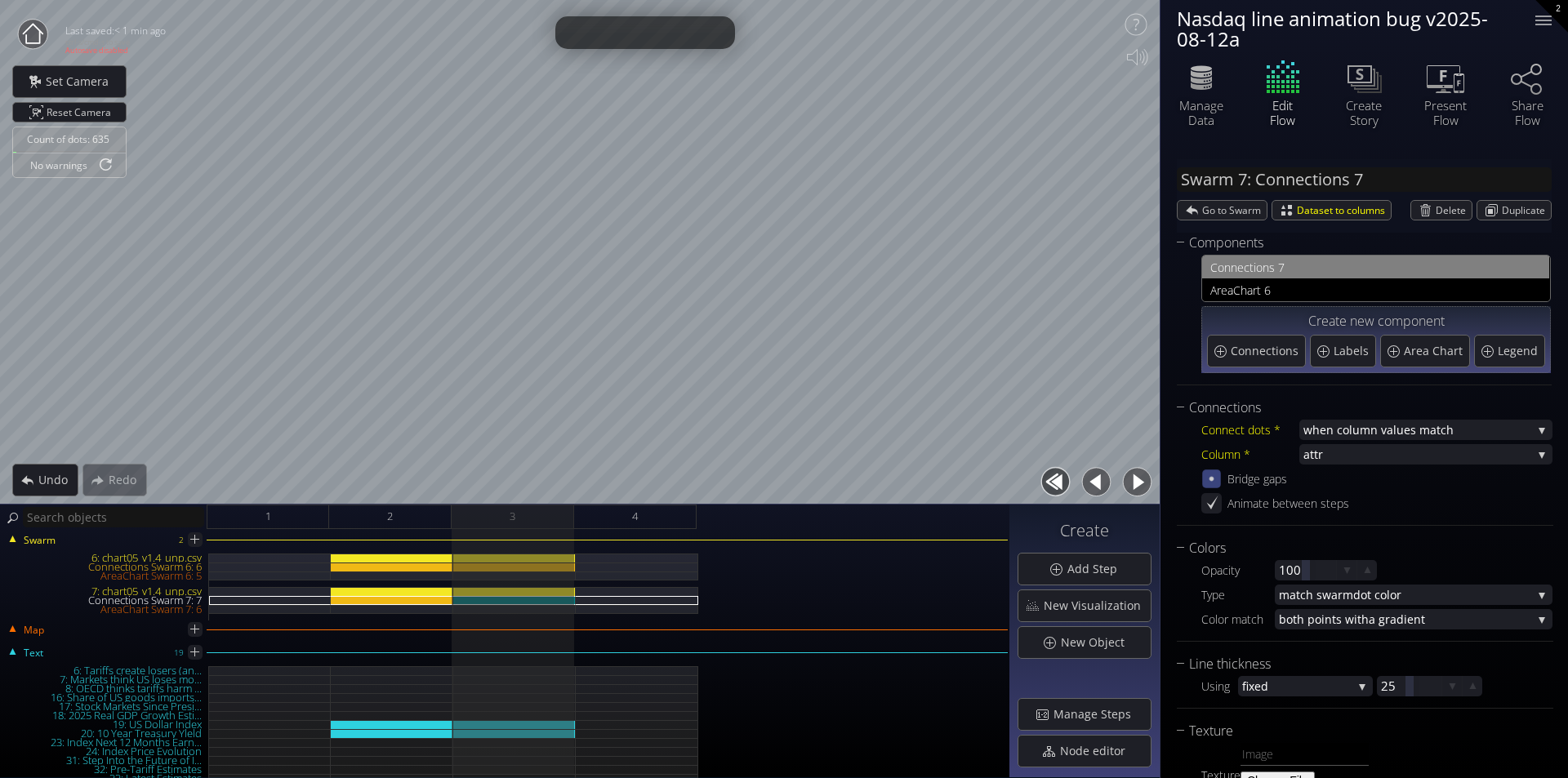
click at [1217, 479] on icon at bounding box center [1211, 479] width 14 height 14
click at [1217, 479] on icon at bounding box center [1211, 479] width 15 height 15
click at [1214, 481] on icon at bounding box center [1211, 479] width 15 height 15
click at [1214, 481] on icon at bounding box center [1211, 479] width 14 height 14
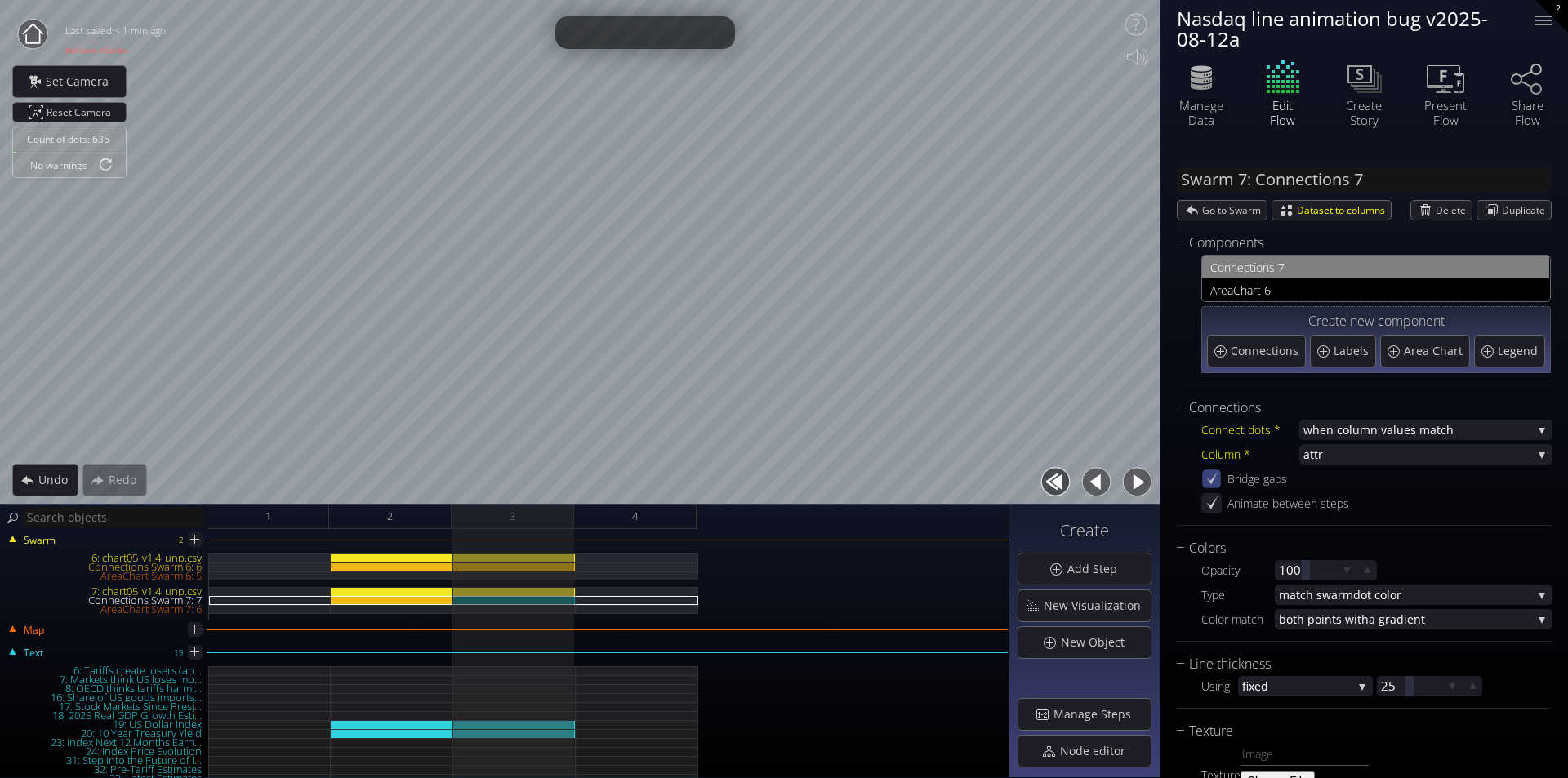
click at [1214, 481] on icon at bounding box center [1211, 479] width 14 height 14
click at [556, 569] on div "Connections Swarm 6: 6" at bounding box center [514, 567] width 122 height 9
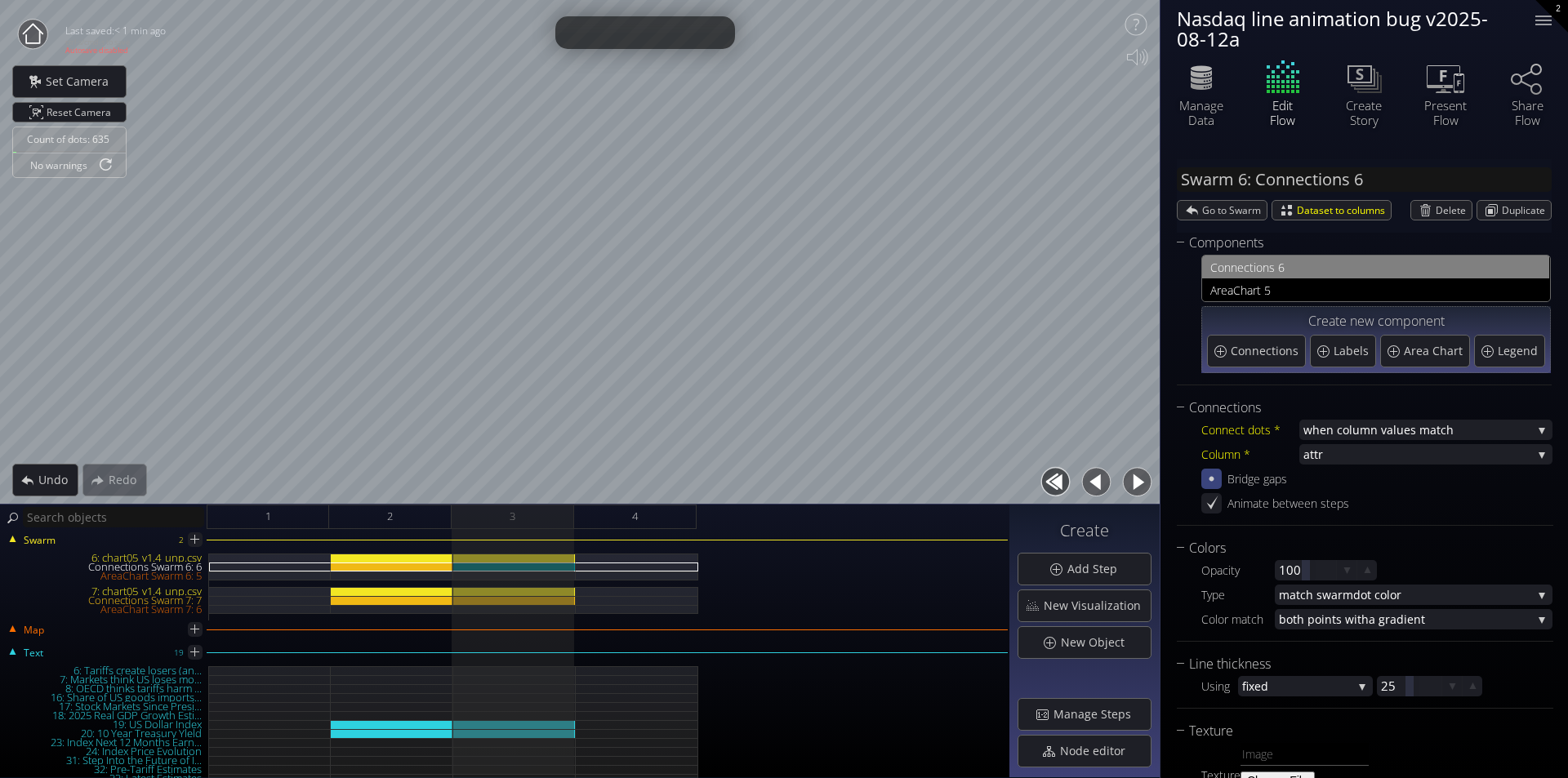
click at [1219, 484] on div at bounding box center [1212, 479] width 20 height 20
click at [1219, 484] on div at bounding box center [1211, 479] width 19 height 19
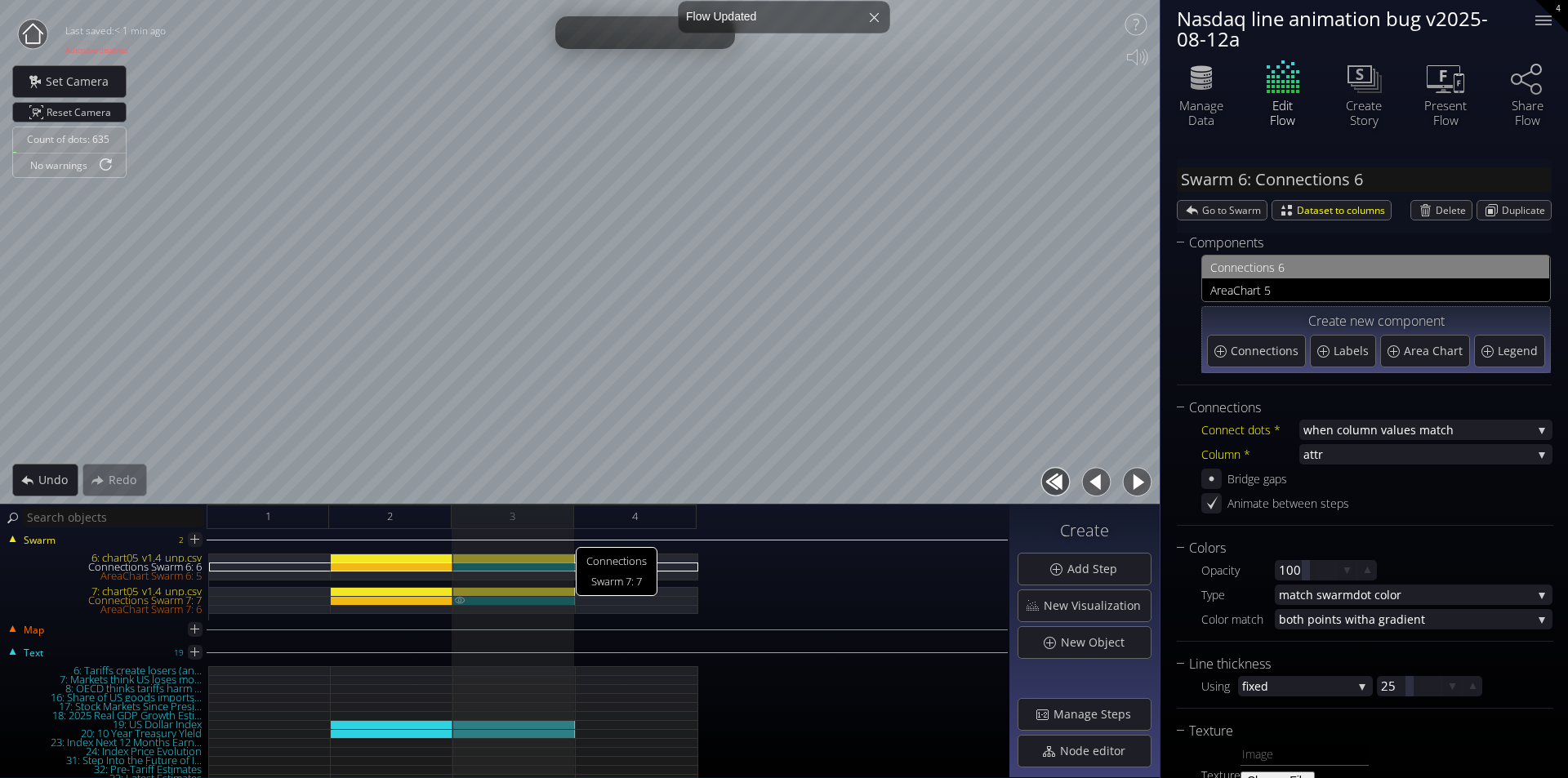
click at [524, 599] on div "Connections Swarm 7: 7" at bounding box center [514, 600] width 122 height 9
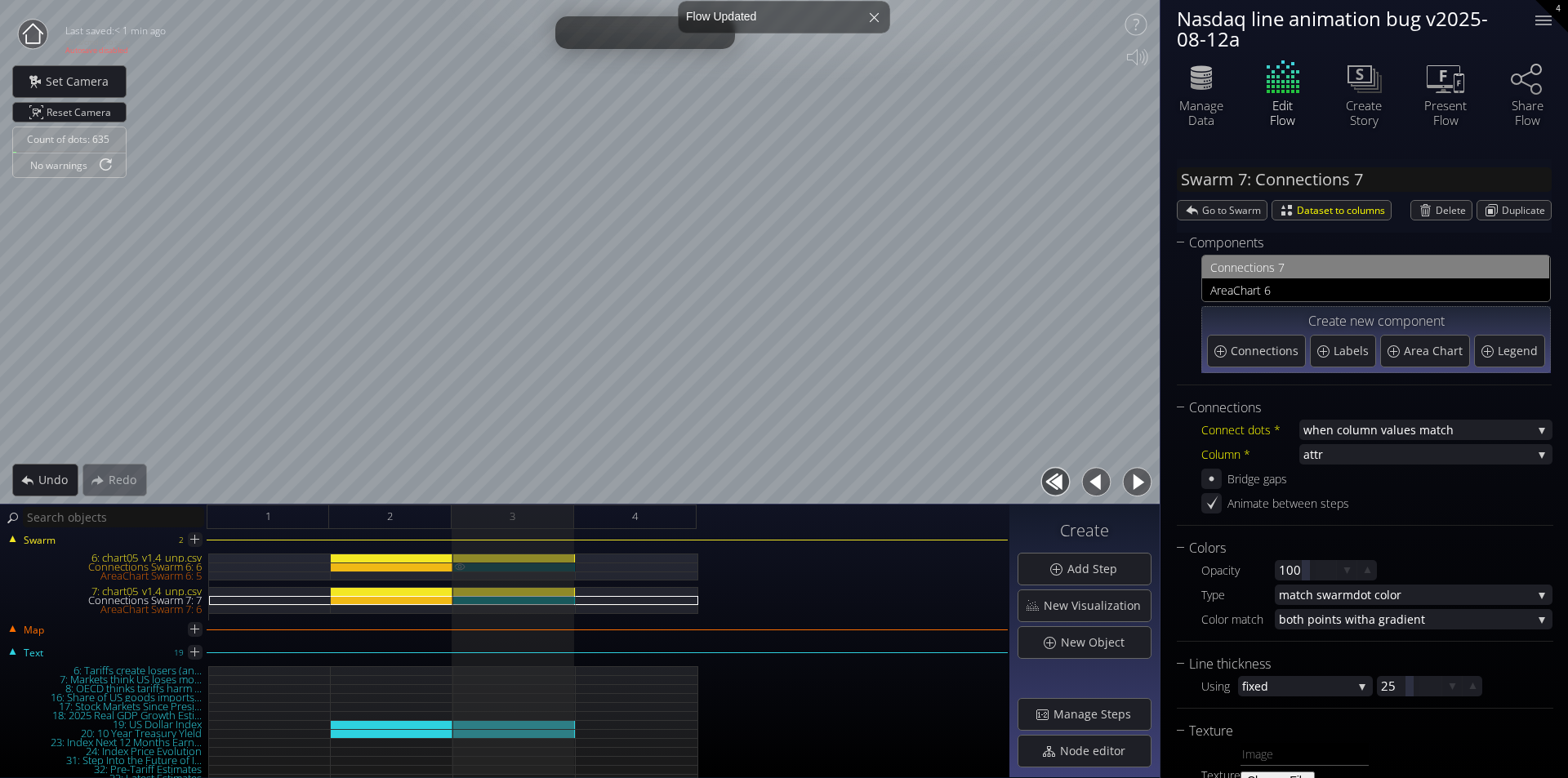
click at [549, 568] on div "Connections Swarm 6: 6" at bounding box center [514, 567] width 122 height 9
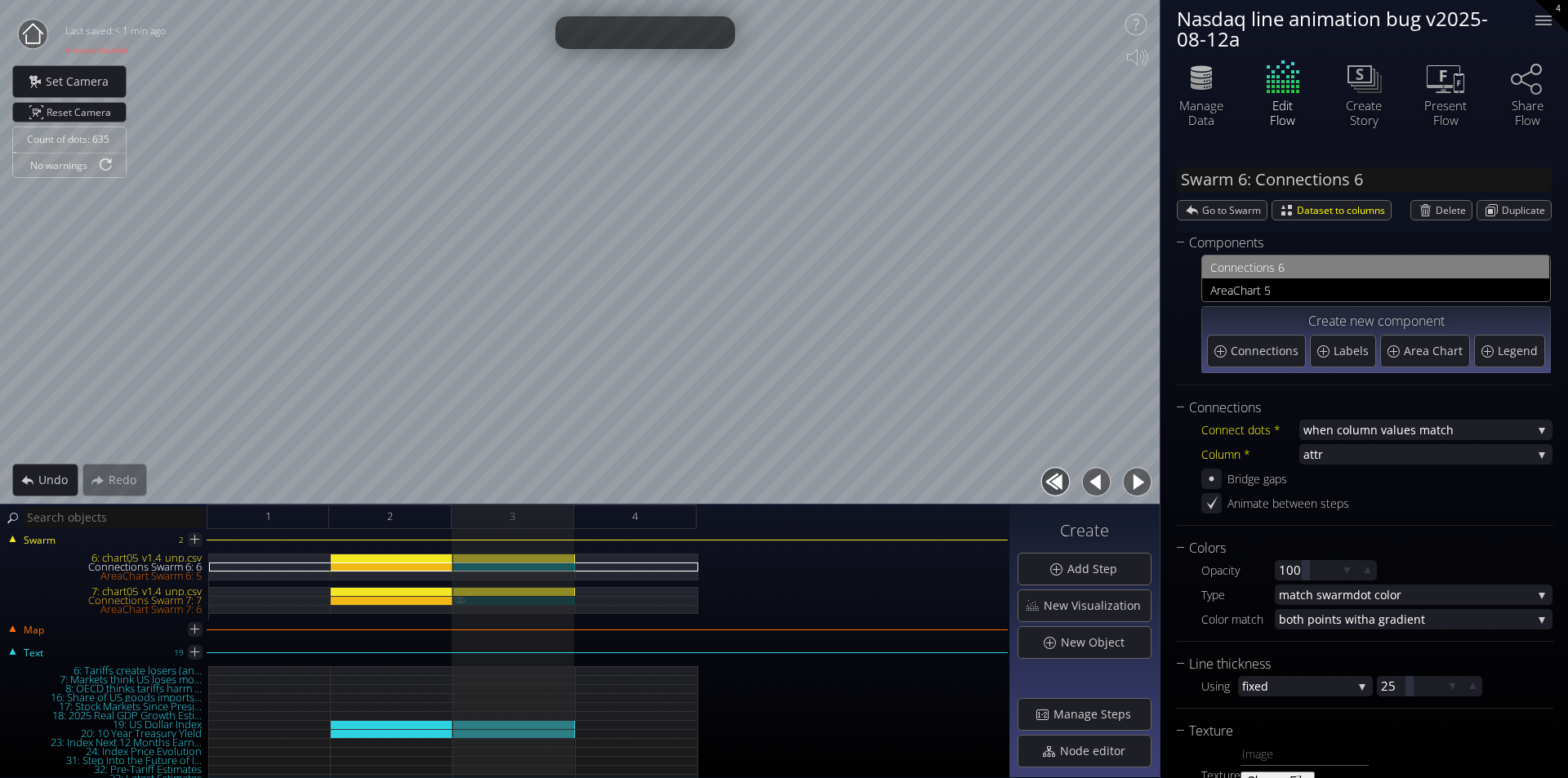
click at [552, 602] on div "Connections Swarm 7: 7" at bounding box center [514, 600] width 122 height 9
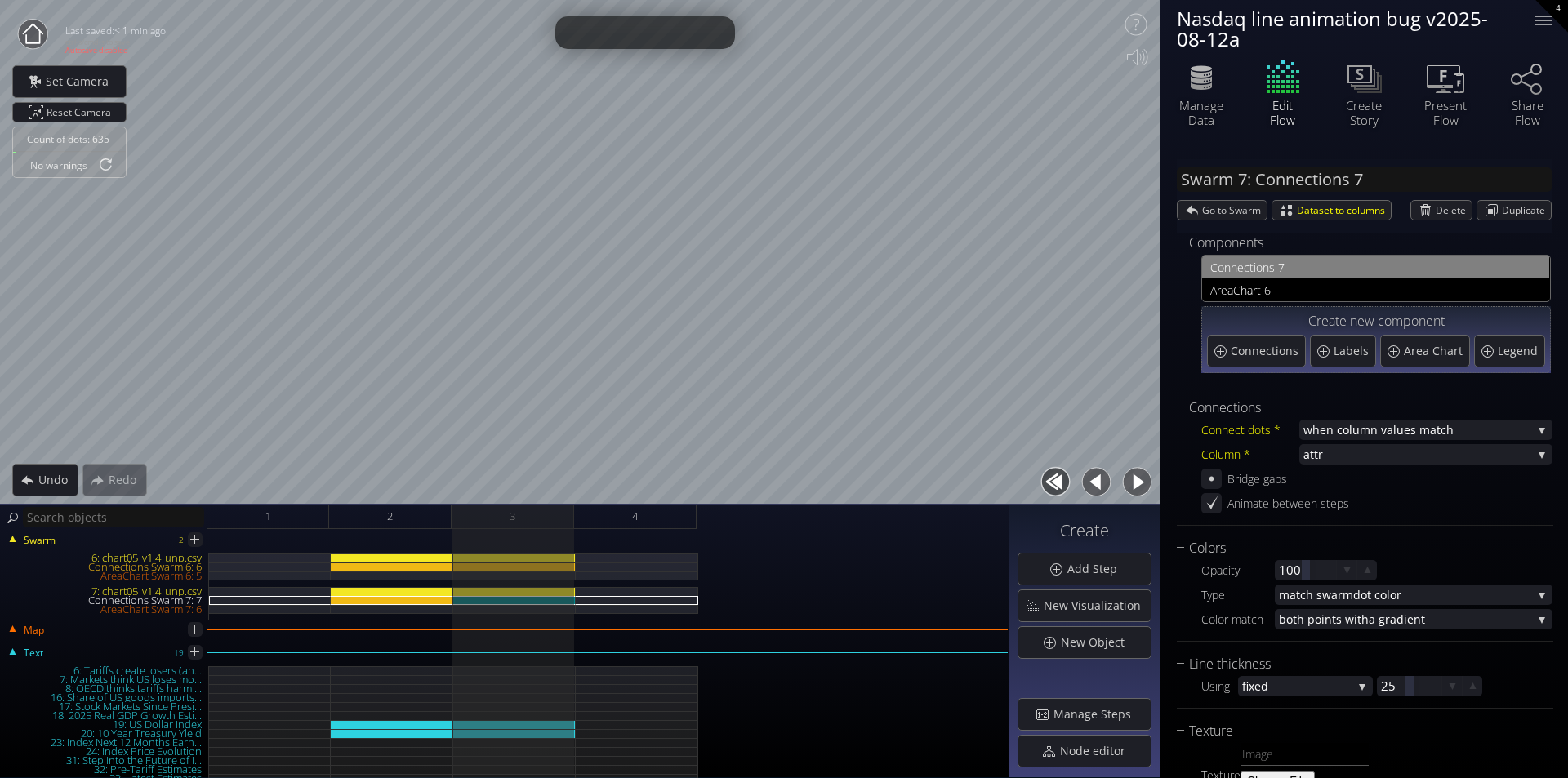
click at [1215, 489] on div "Connect dots * when column va lues match when column va lues match to a xis or …" at bounding box center [1365, 466] width 377 height 96
click at [1211, 484] on icon at bounding box center [1211, 479] width 15 height 15
click at [1211, 484] on icon at bounding box center [1212, 478] width 11 height 12
click at [537, 566] on div "Connections Swarm 6: 6" at bounding box center [514, 567] width 122 height 9
type input "Swarm 6: Connections 6"
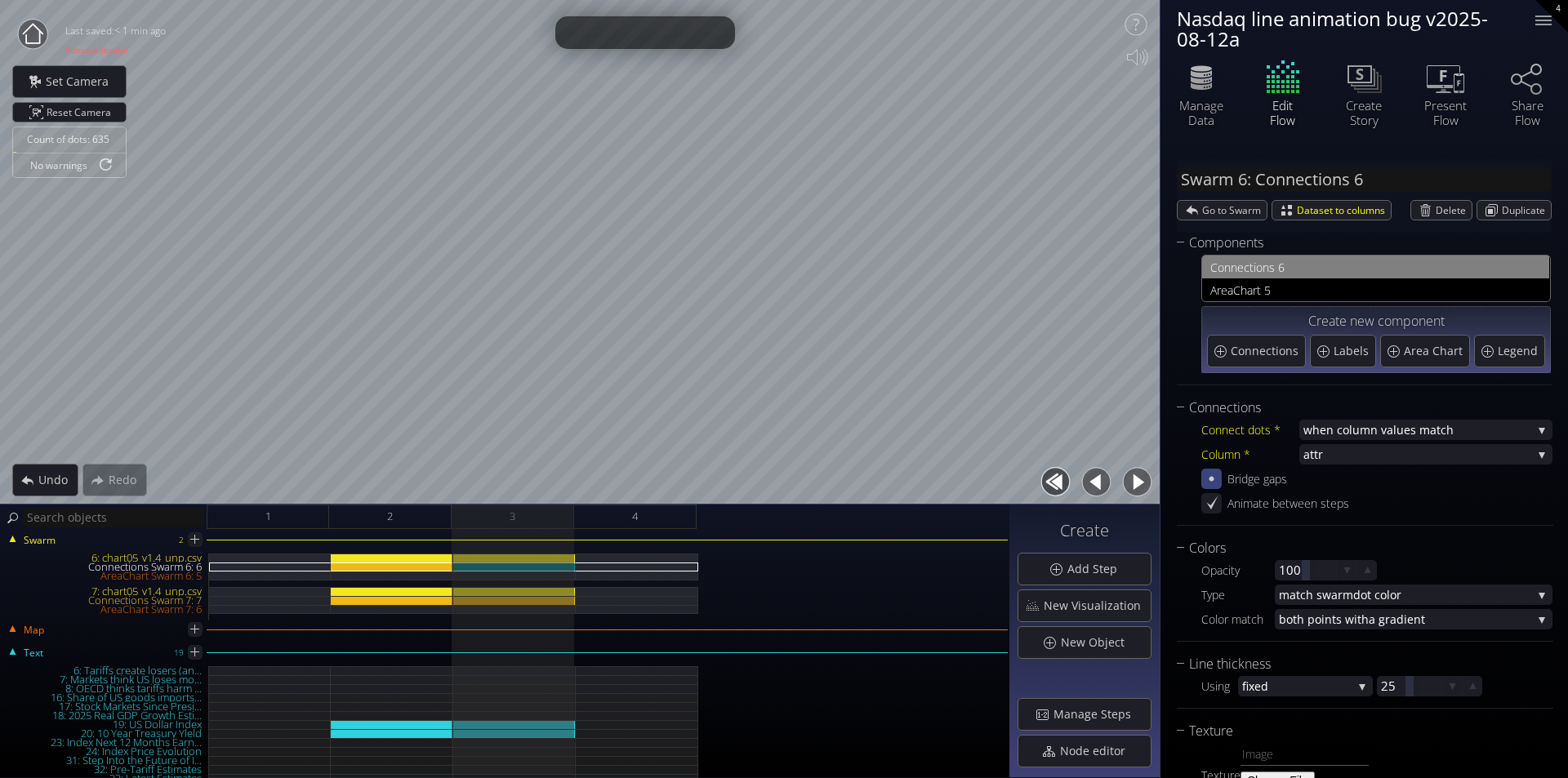
click at [1208, 469] on div at bounding box center [1212, 479] width 20 height 20
click at [1095, 482] on button "button" at bounding box center [1095, 482] width 36 height 36
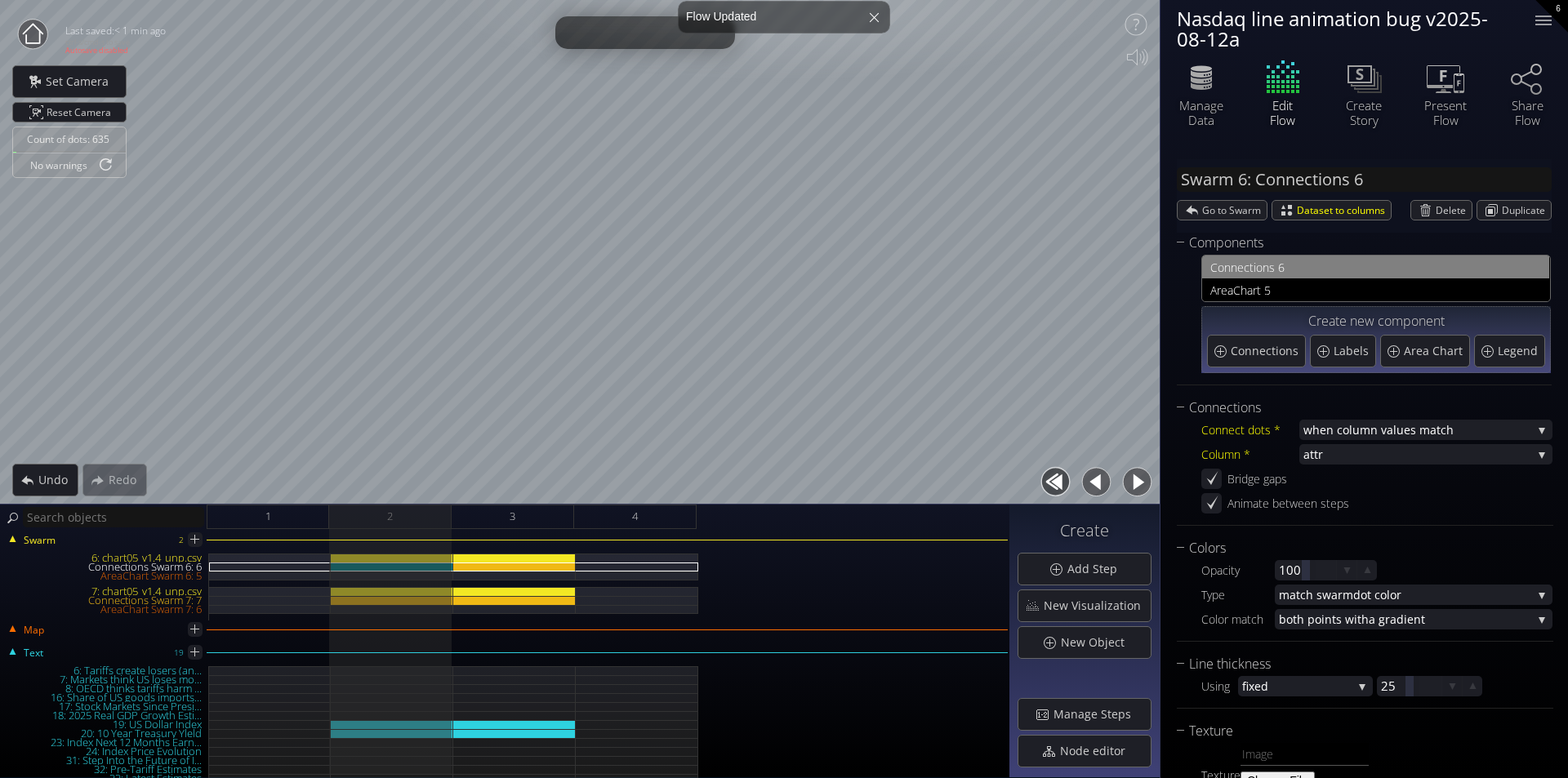
click at [1139, 484] on button "button" at bounding box center [1136, 482] width 36 height 36
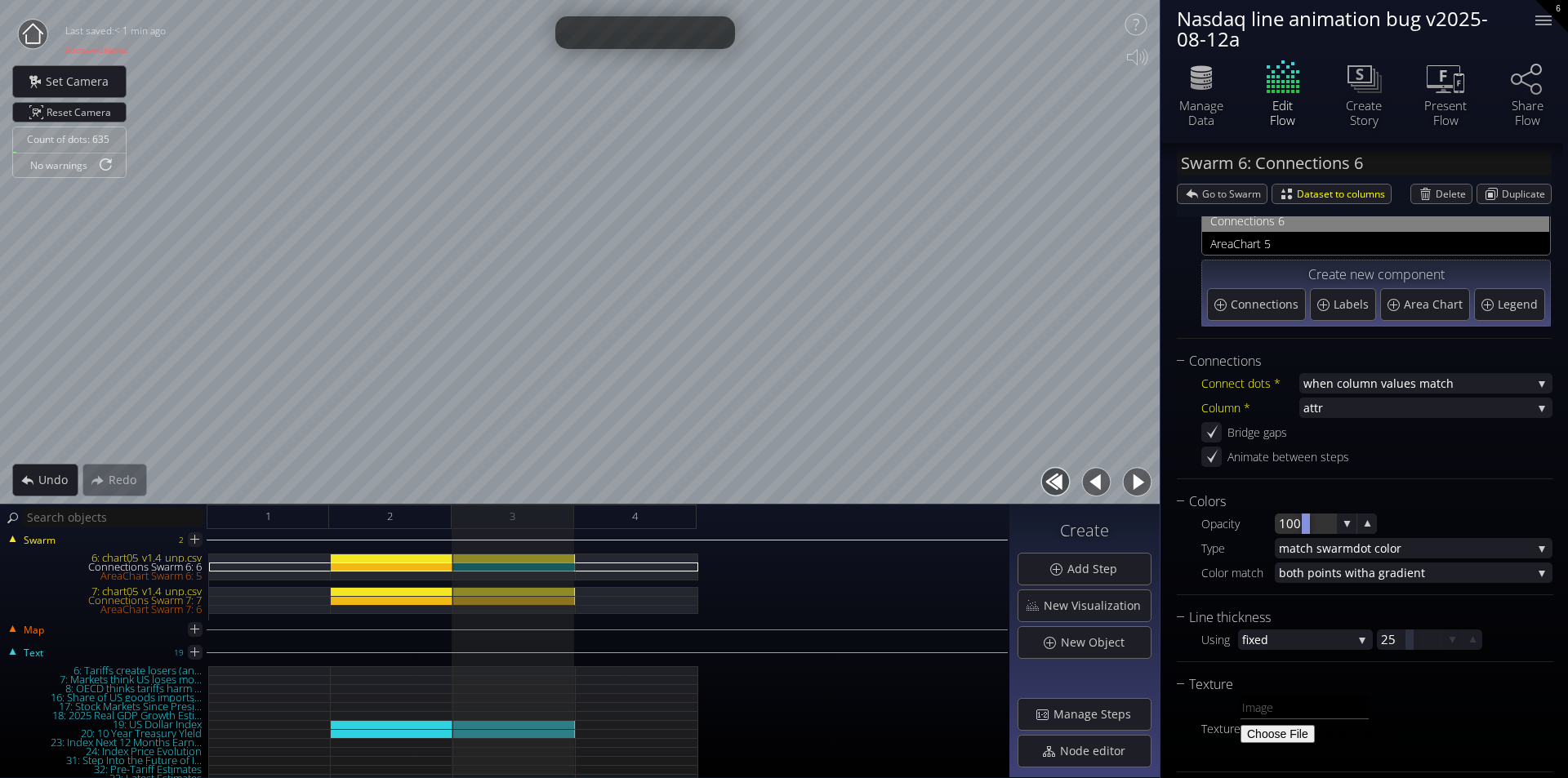
scroll to position [70, 0]
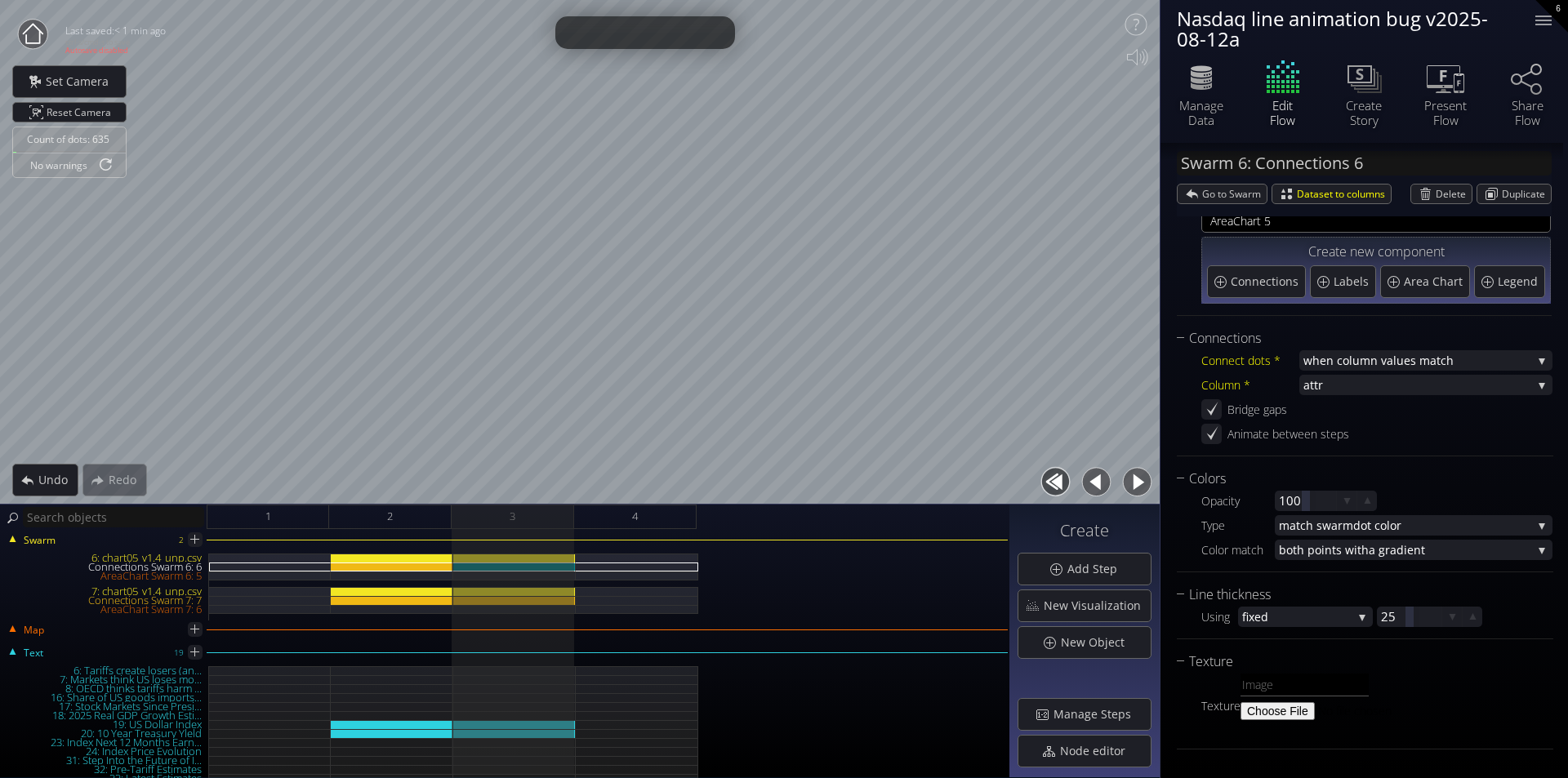
click at [1092, 479] on button "button" at bounding box center [1095, 482] width 36 height 36
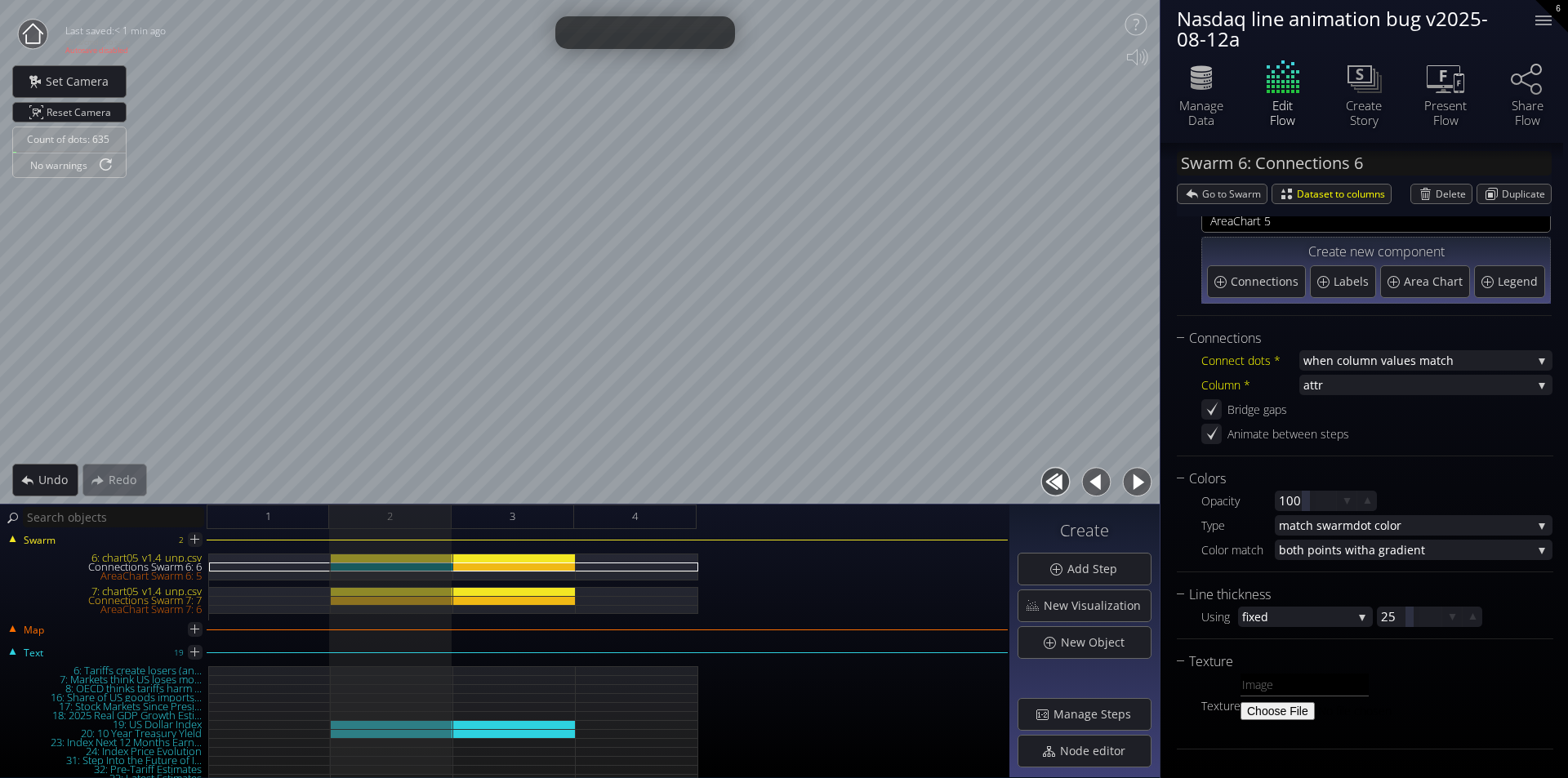
click at [1134, 484] on button "button" at bounding box center [1136, 482] width 36 height 36
